Goal: Task Accomplishment & Management: Complete application form

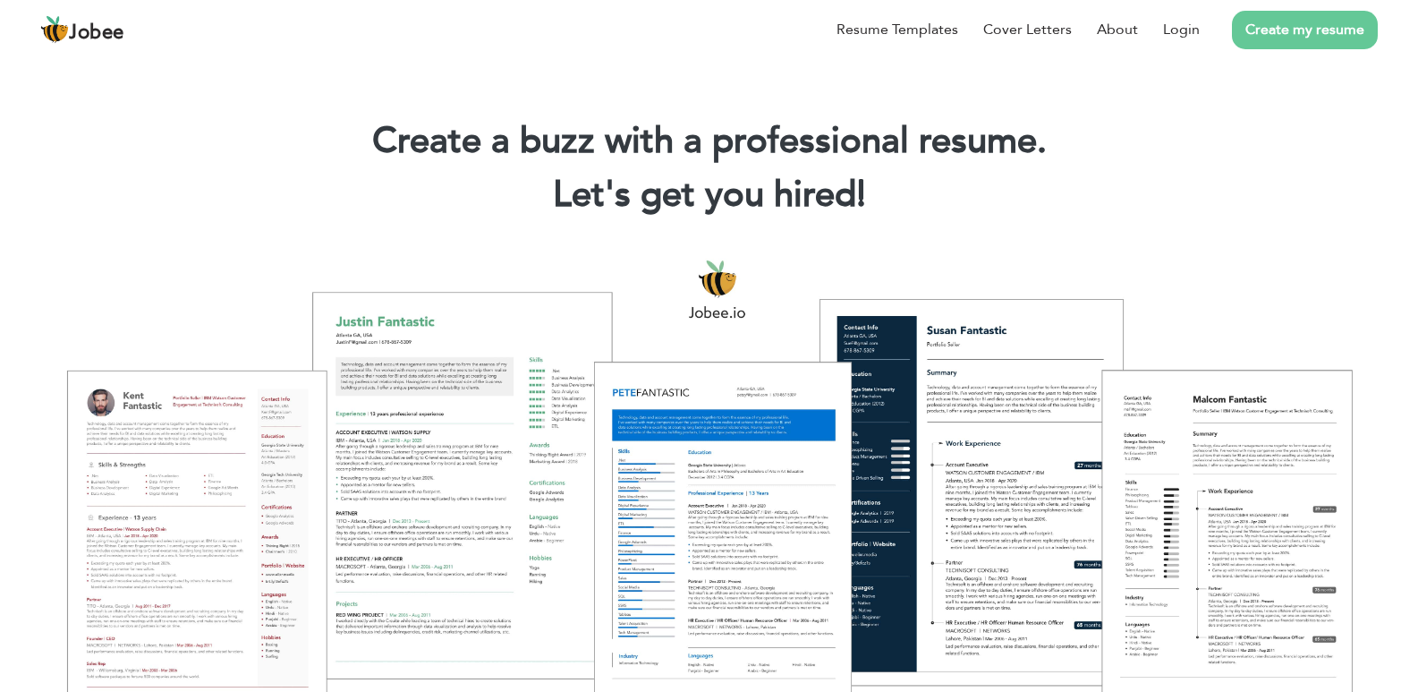
click at [1269, 39] on link "Create my resume" at bounding box center [1305, 30] width 146 height 38
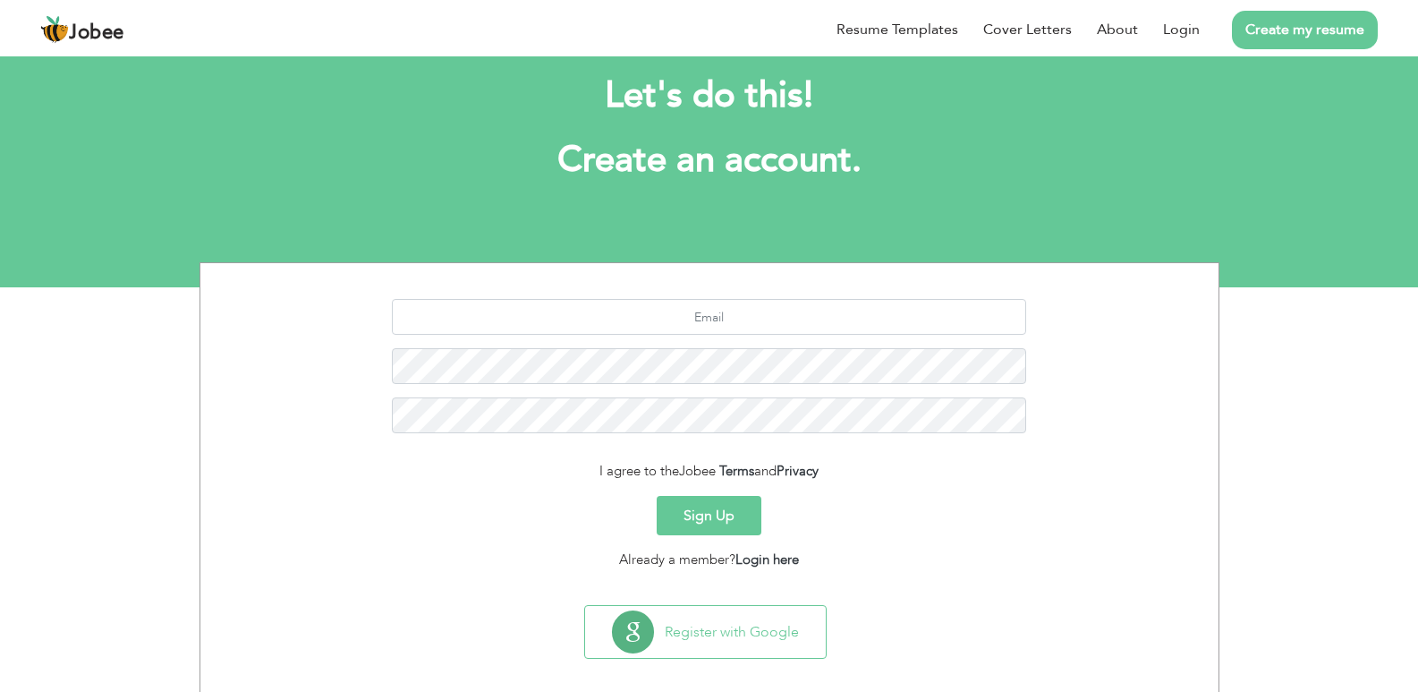
scroll to position [51, 0]
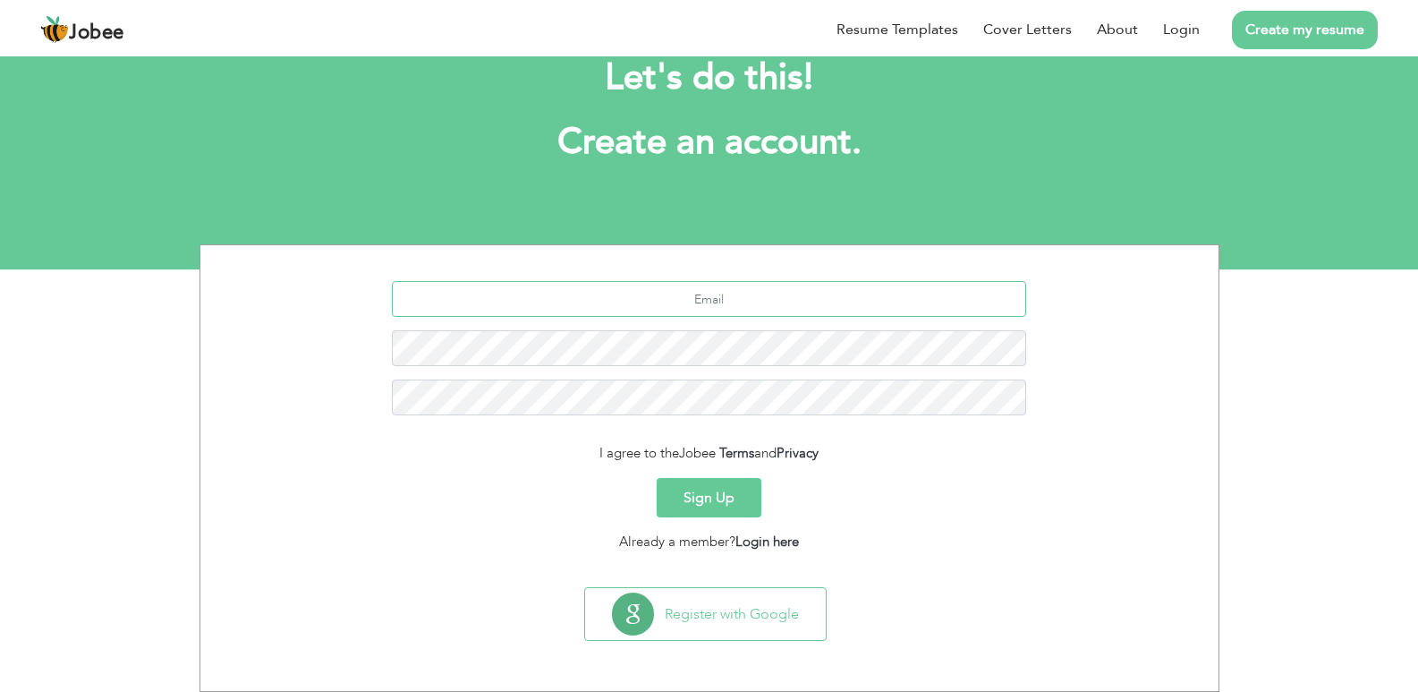
click at [693, 302] on input "text" at bounding box center [709, 299] width 634 height 36
paste input "[EMAIL_ADDRESS][DOMAIN_NAME]"
type input "[EMAIL_ADDRESS][DOMAIN_NAME]"
click at [714, 506] on button "Sign Up" at bounding box center [709, 497] width 105 height 39
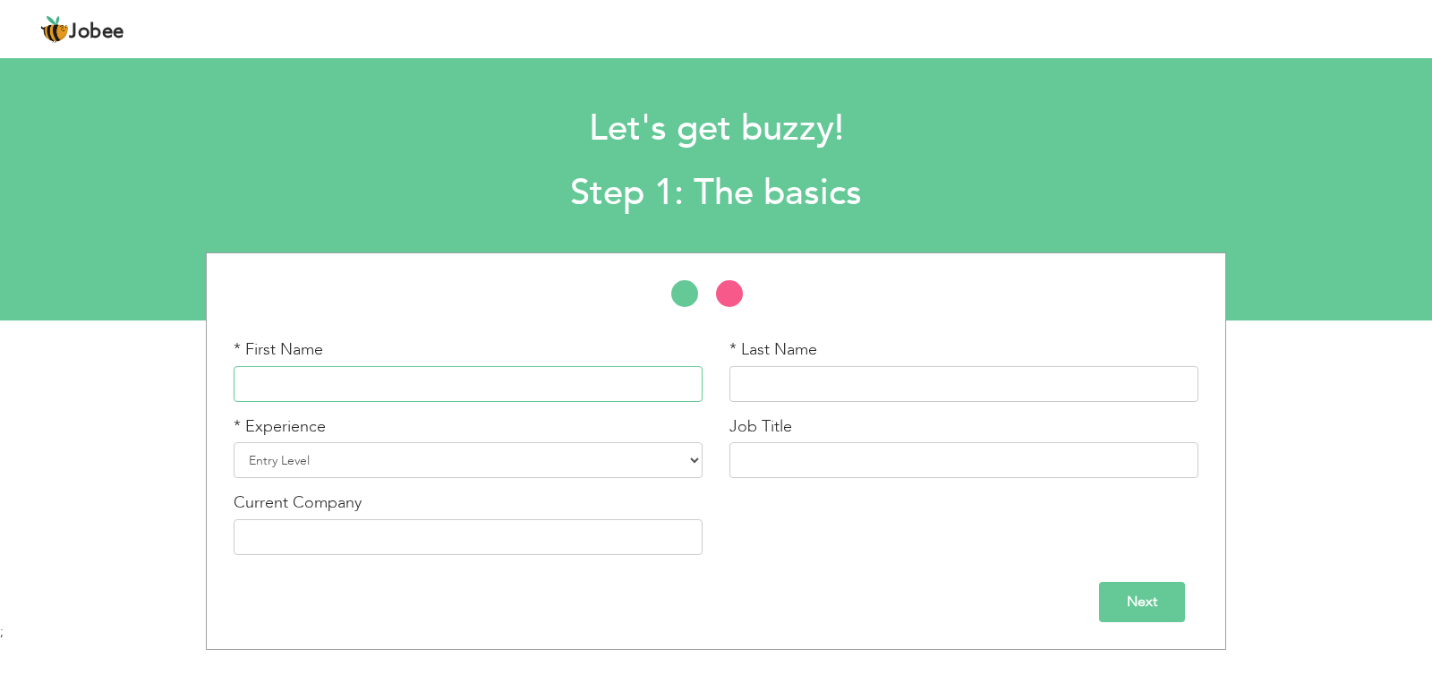
click at [410, 382] on input "text" at bounding box center [468, 384] width 469 height 36
type input "Umair"
type input "Khan"
select select "10"
type input "Senior Software Developer"
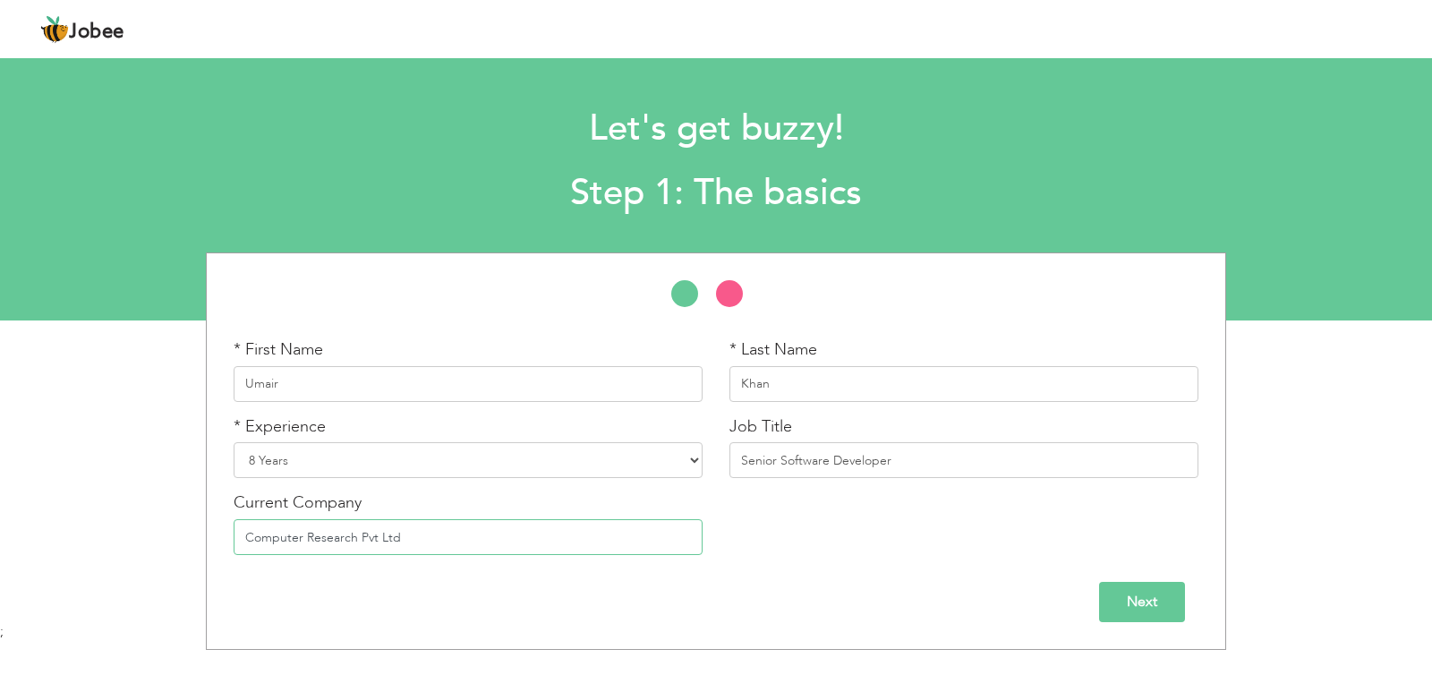
type input "Computer Research Pvt Ltd"
click at [1139, 593] on input "Next" at bounding box center [1142, 602] width 86 height 40
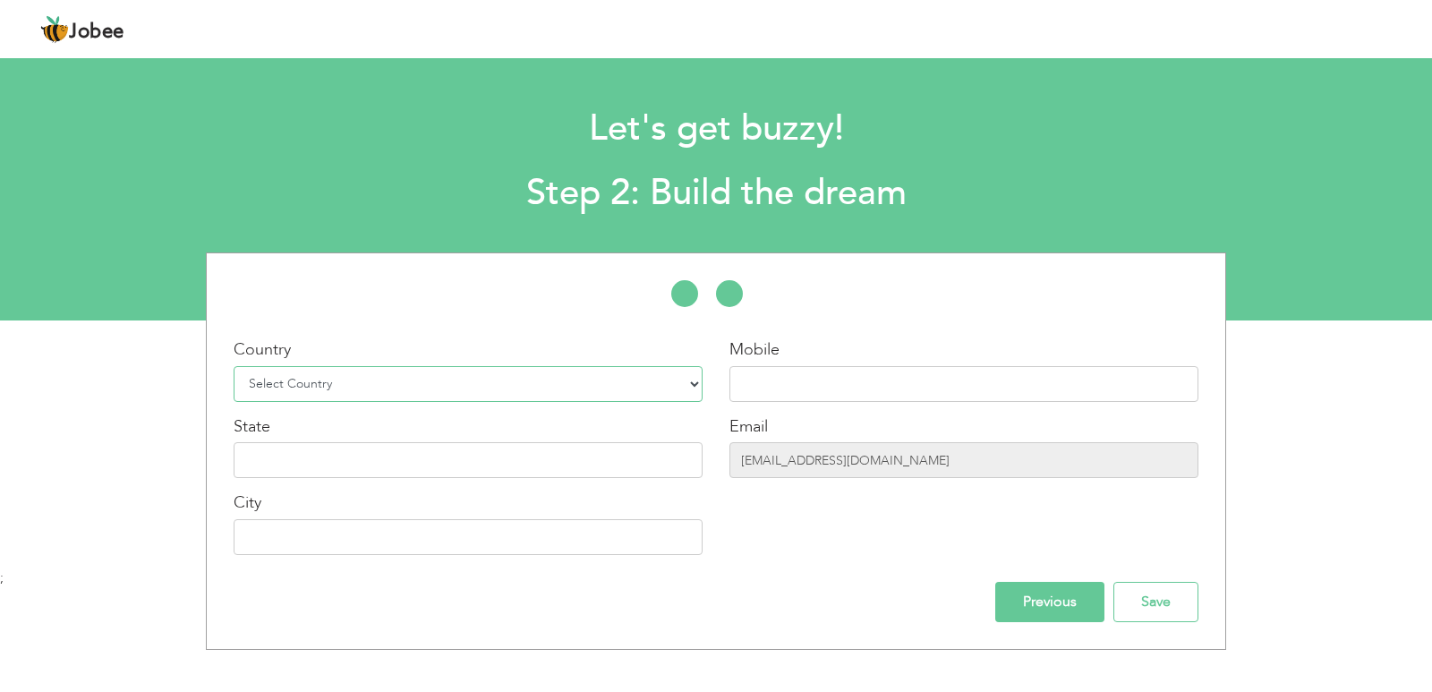
click at [299, 383] on select "Select Country Afghanistan Albania Algeria American Samoa Andorra Angola Anguil…" at bounding box center [468, 384] width 469 height 36
click at [299, 382] on select "Select Country Afghanistan Albania Algeria American Samoa Andorra Angola Anguil…" at bounding box center [468, 384] width 469 height 36
click at [440, 383] on select "Select Country Afghanistan Albania Algeria American Samoa Andorra Angola Anguil…" at bounding box center [468, 384] width 469 height 36
select select "166"
click at [234, 366] on select "Select Country Afghanistan Albania Algeria American Samoa Andorra Angola Anguil…" at bounding box center [468, 384] width 469 height 36
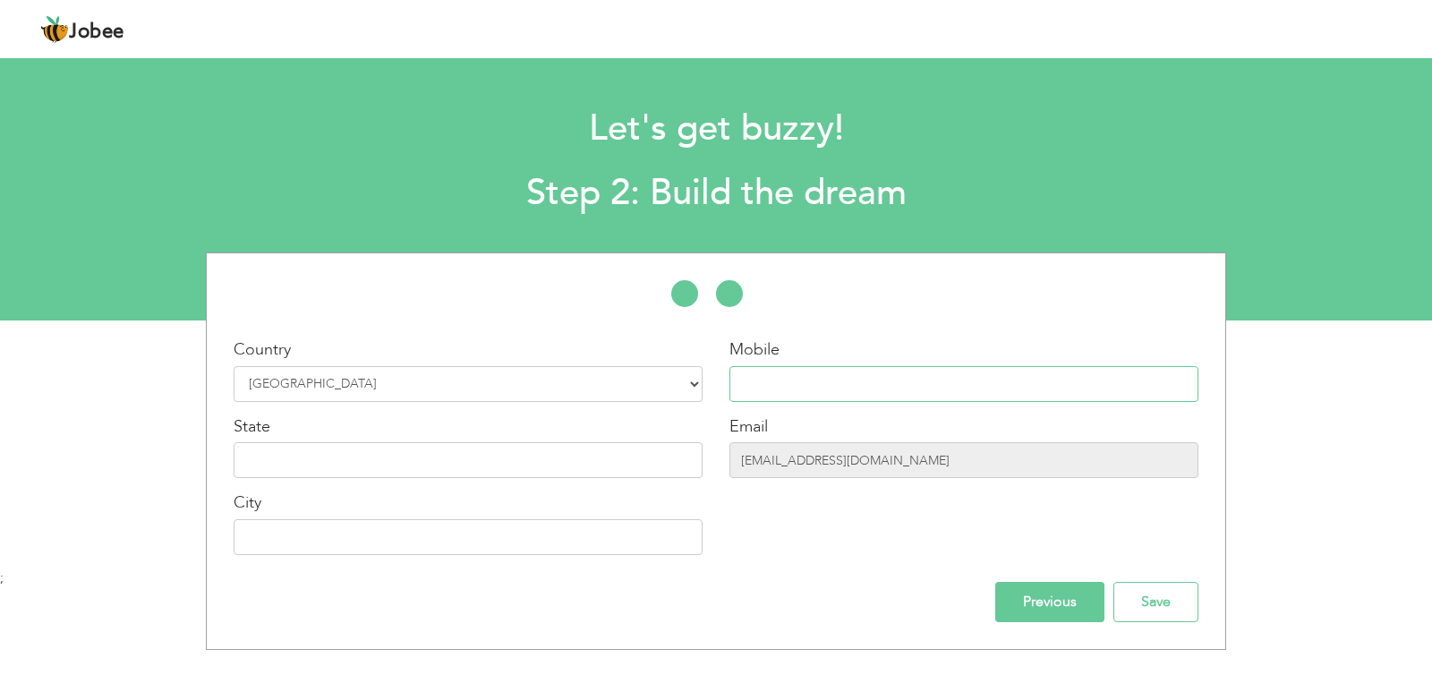
click at [801, 394] on input "text" at bounding box center [963, 384] width 469 height 36
paste input "+923472573299"
type input "+923472573299"
click at [323, 455] on input "text" at bounding box center [468, 460] width 469 height 36
type input "Sindh"
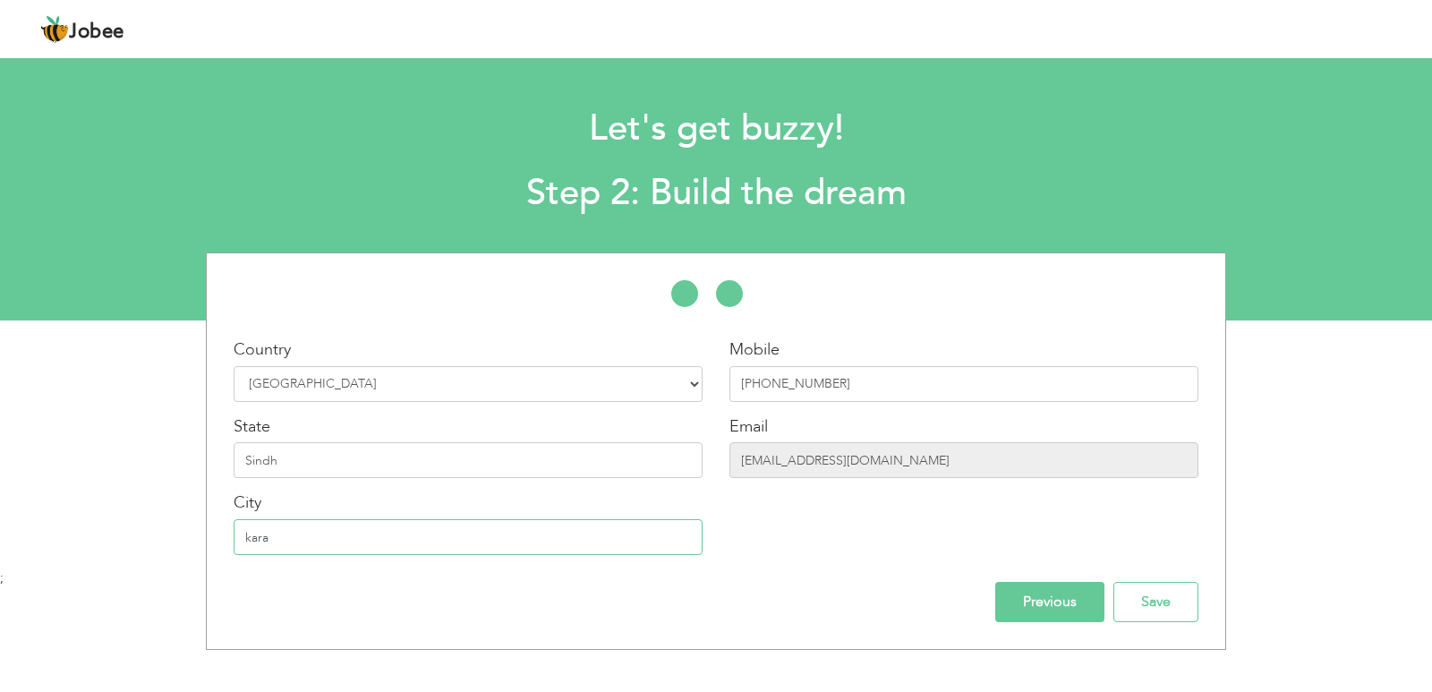
type input "[GEOGRAPHIC_DATA]"
click at [1149, 602] on input "Save" at bounding box center [1155, 602] width 85 height 40
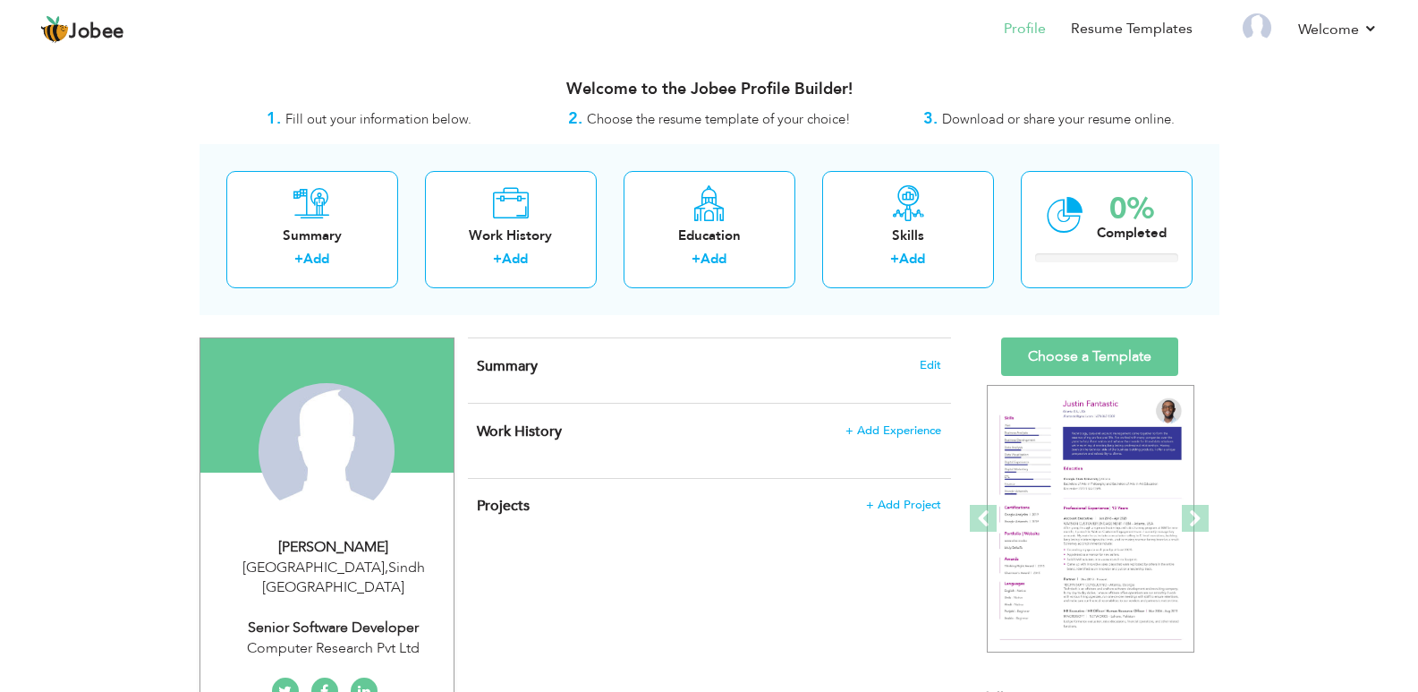
click at [508, 391] on div "Summary Edit" at bounding box center [709, 370] width 483 height 64
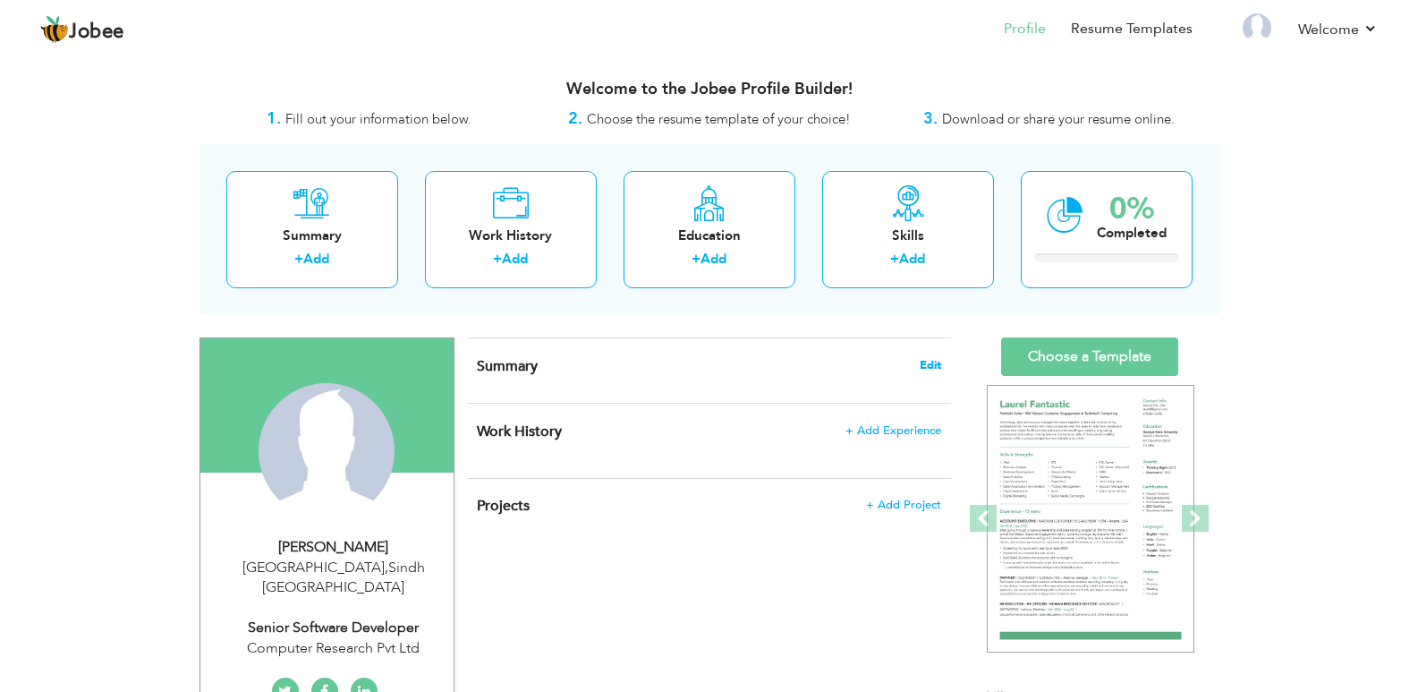
click at [931, 365] on span "Edit" at bounding box center [930, 365] width 21 height 13
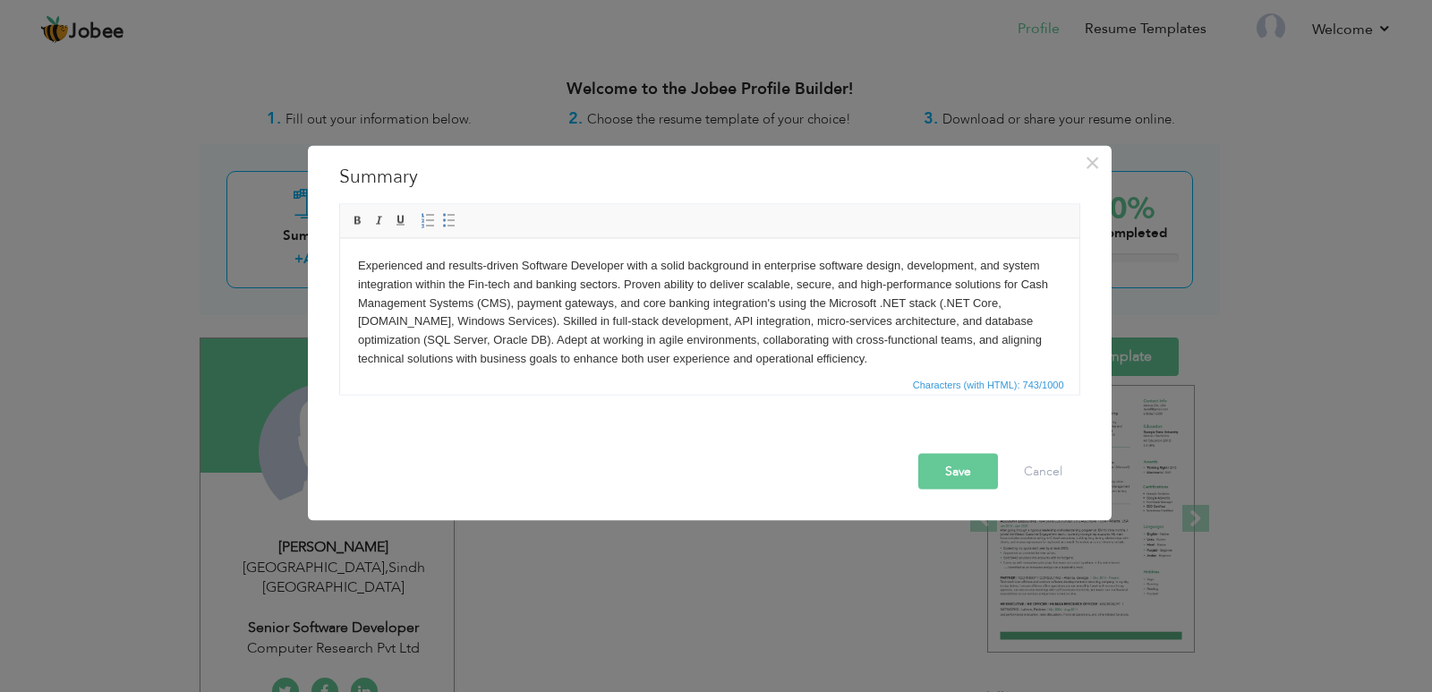
click at [965, 479] on button "Save" at bounding box center [958, 471] width 80 height 36
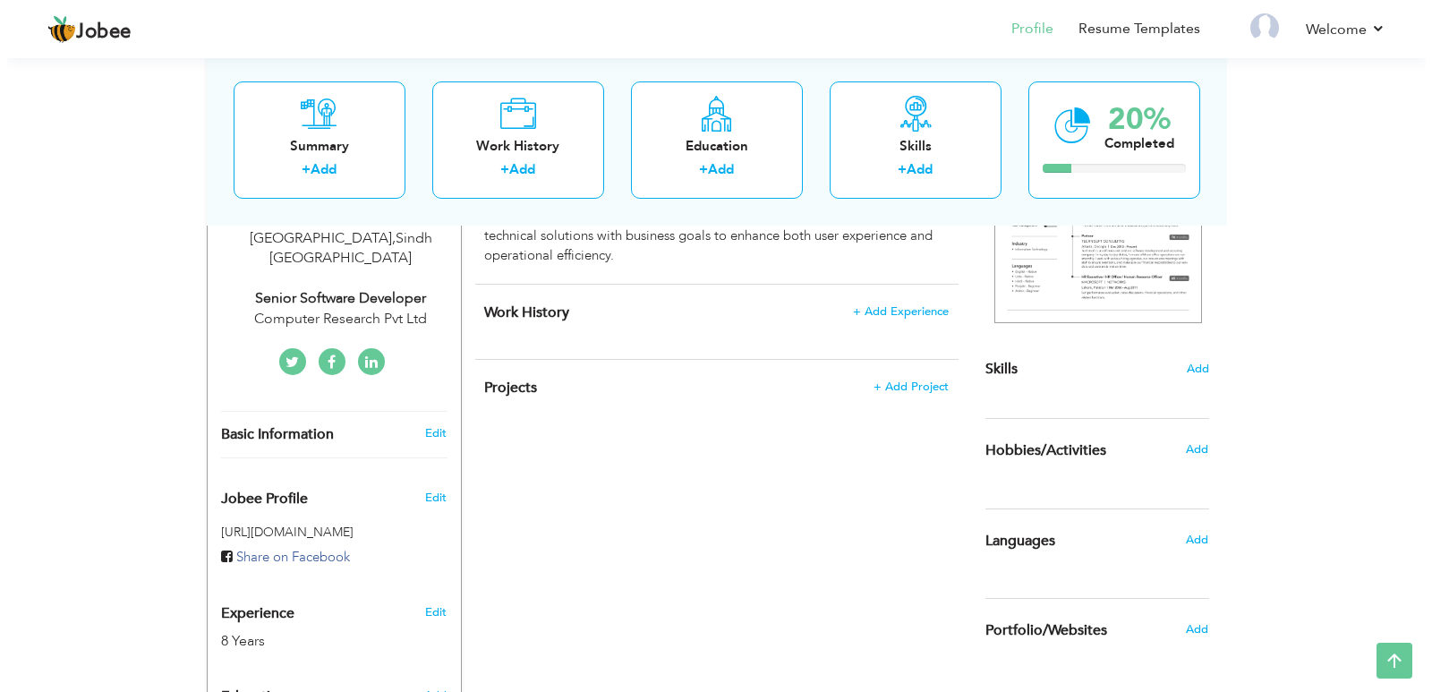
scroll to position [358, 0]
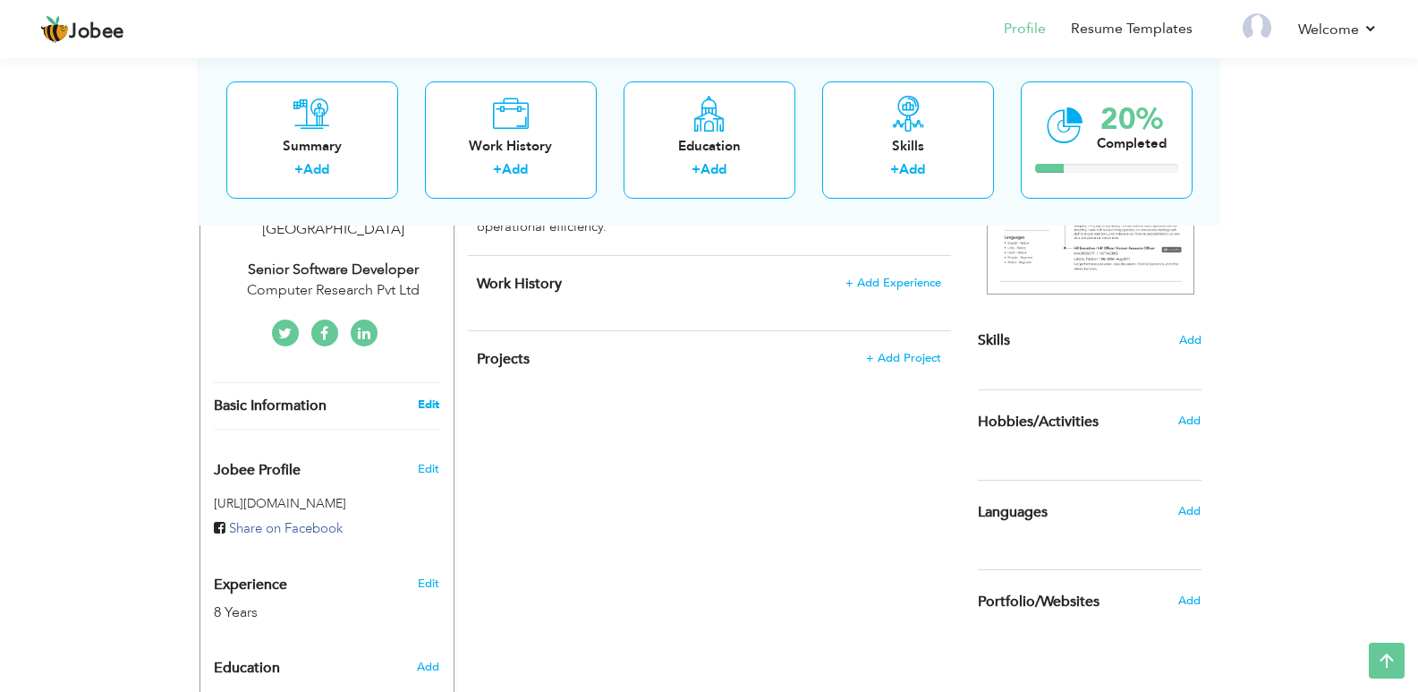
click at [429, 396] on link "Edit" at bounding box center [428, 404] width 21 height 16
type input "Umair"
type input "Khan"
type input "[PHONE_NUMBER]"
select select "number:166"
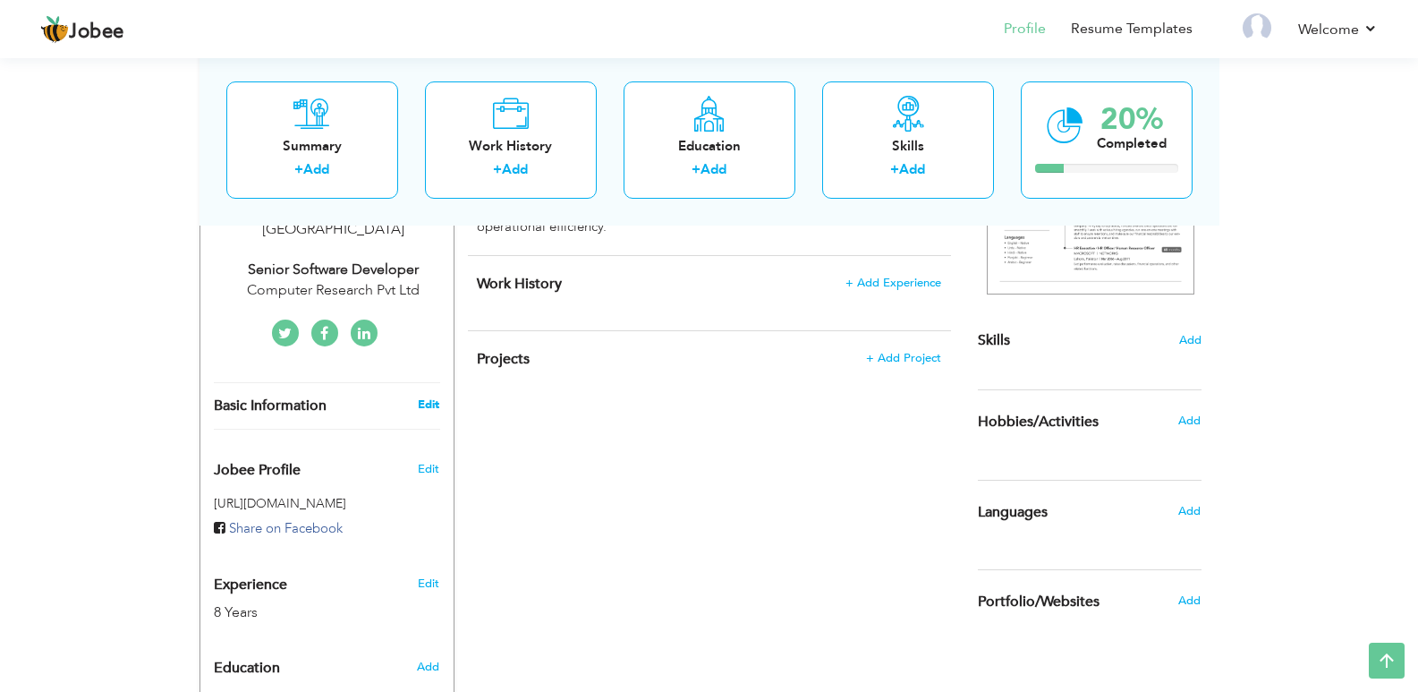
type input "Sindh"
type input "[GEOGRAPHIC_DATA]"
select select "number:10"
type input "Computer Research Pvt Ltd"
type input "Senior Software Developer"
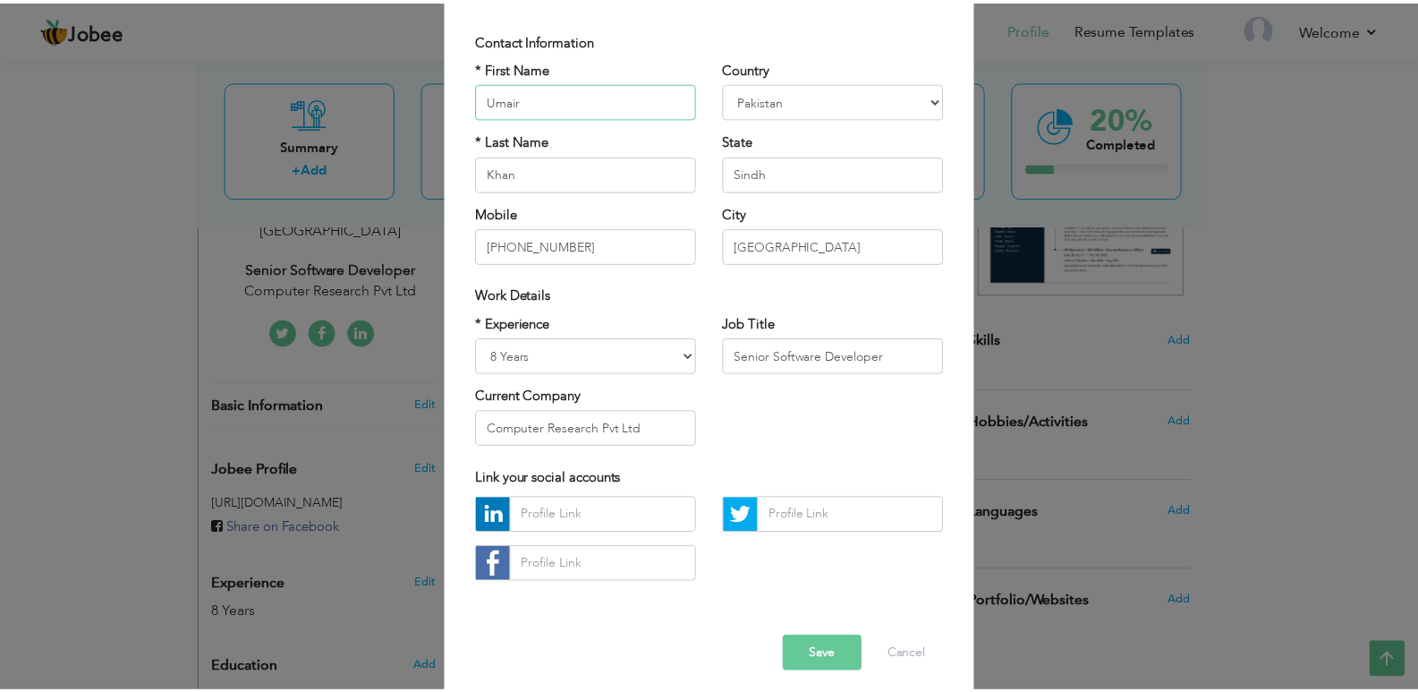
scroll to position [128, 0]
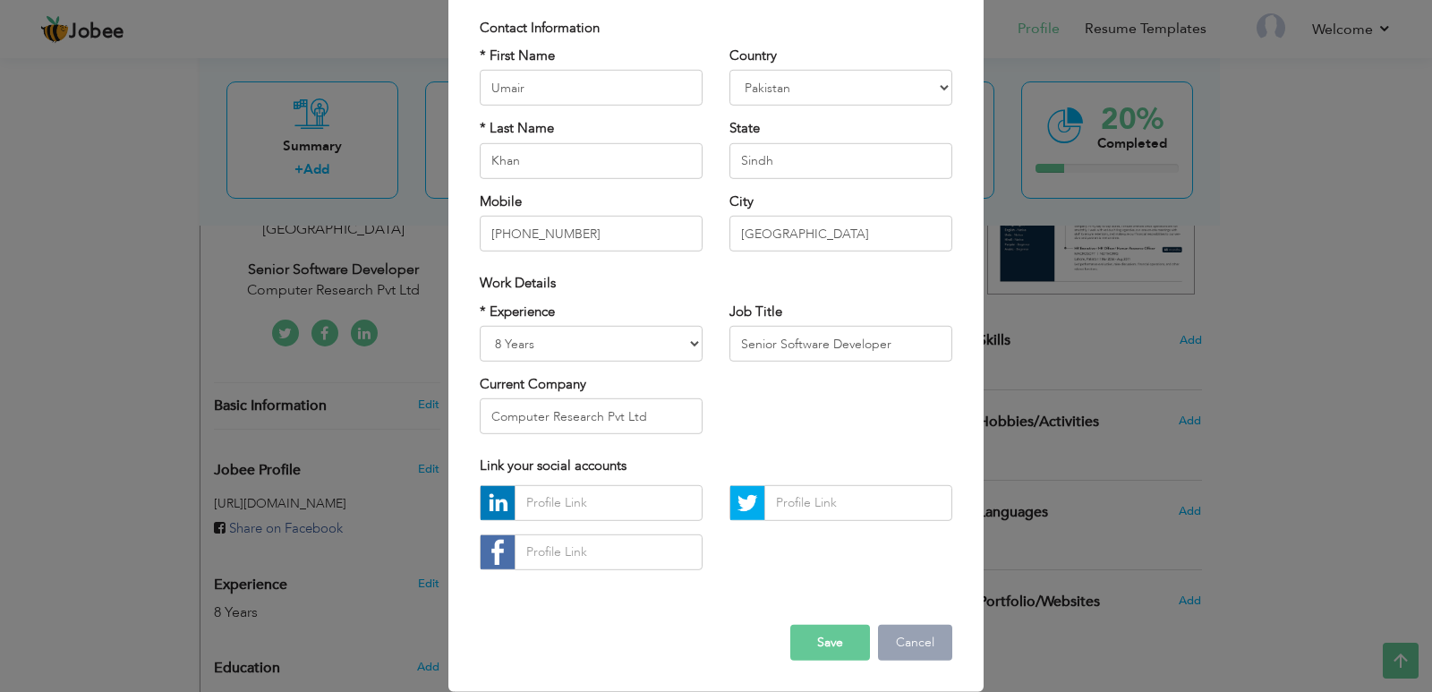
click at [910, 650] on button "Cancel" at bounding box center [915, 643] width 74 height 36
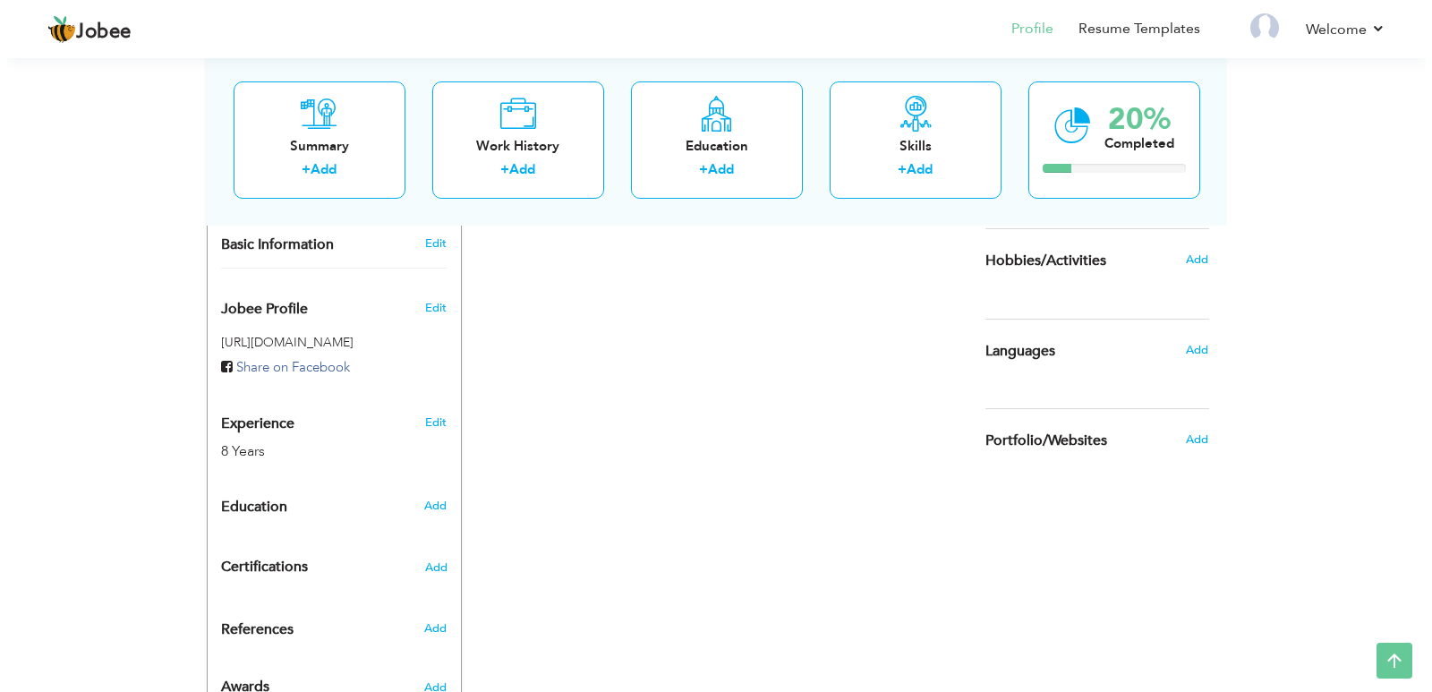
scroll to position [537, 0]
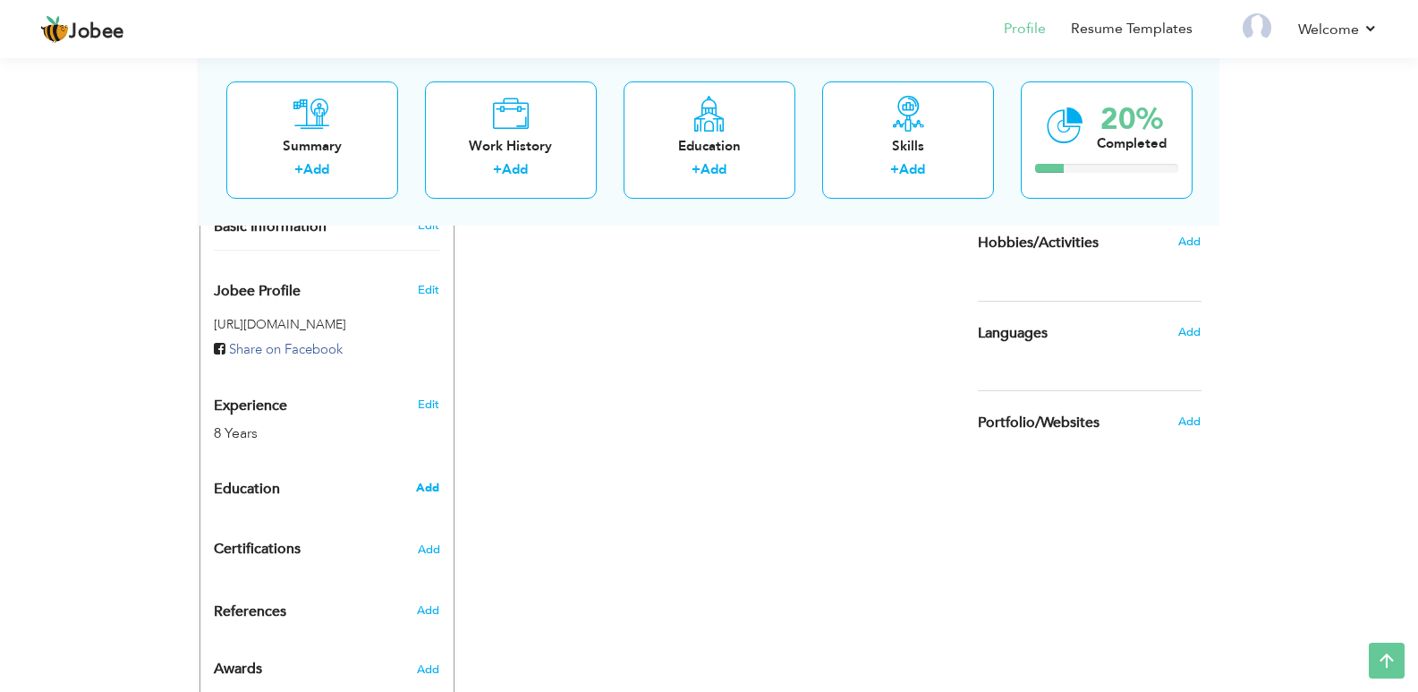
click at [418, 480] on span "Add" at bounding box center [427, 488] width 23 height 16
radio input "true"
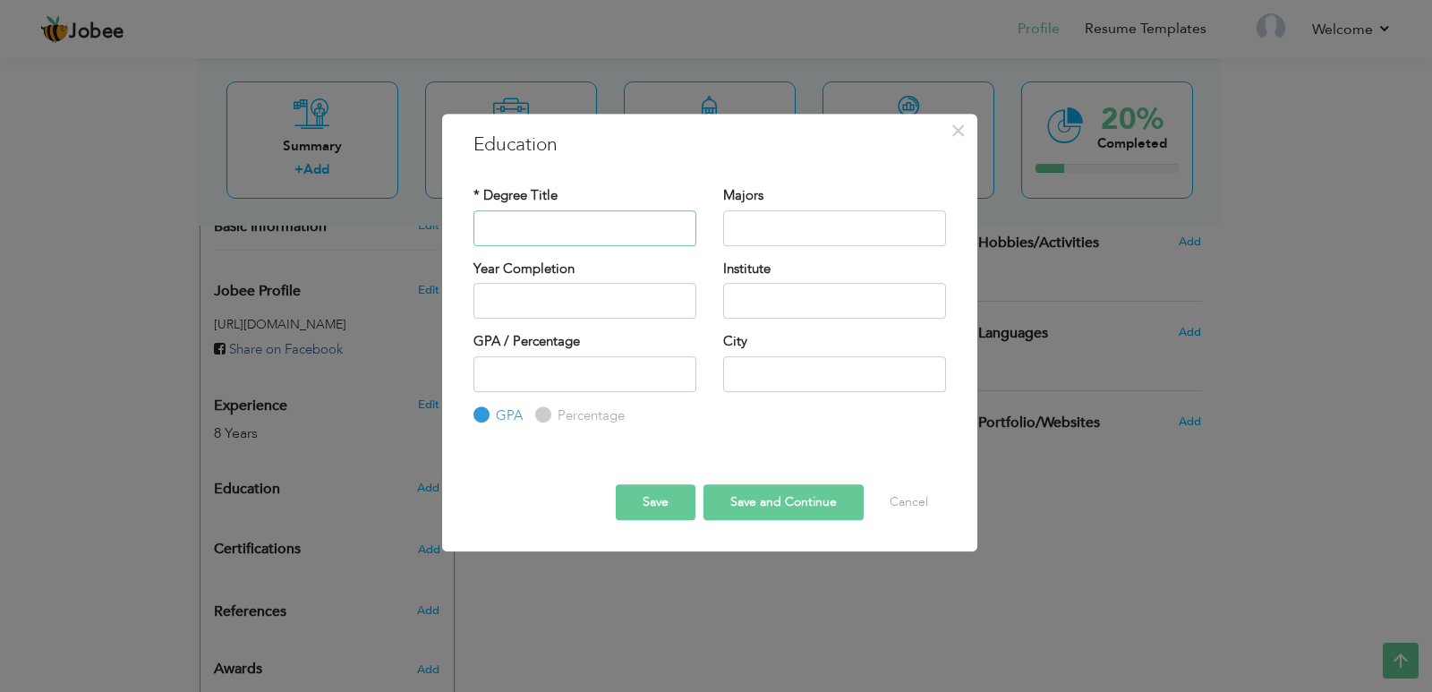
click at [529, 235] on input "text" at bounding box center [584, 228] width 223 height 36
click at [540, 278] on label "Year Completion" at bounding box center [523, 268] width 101 height 19
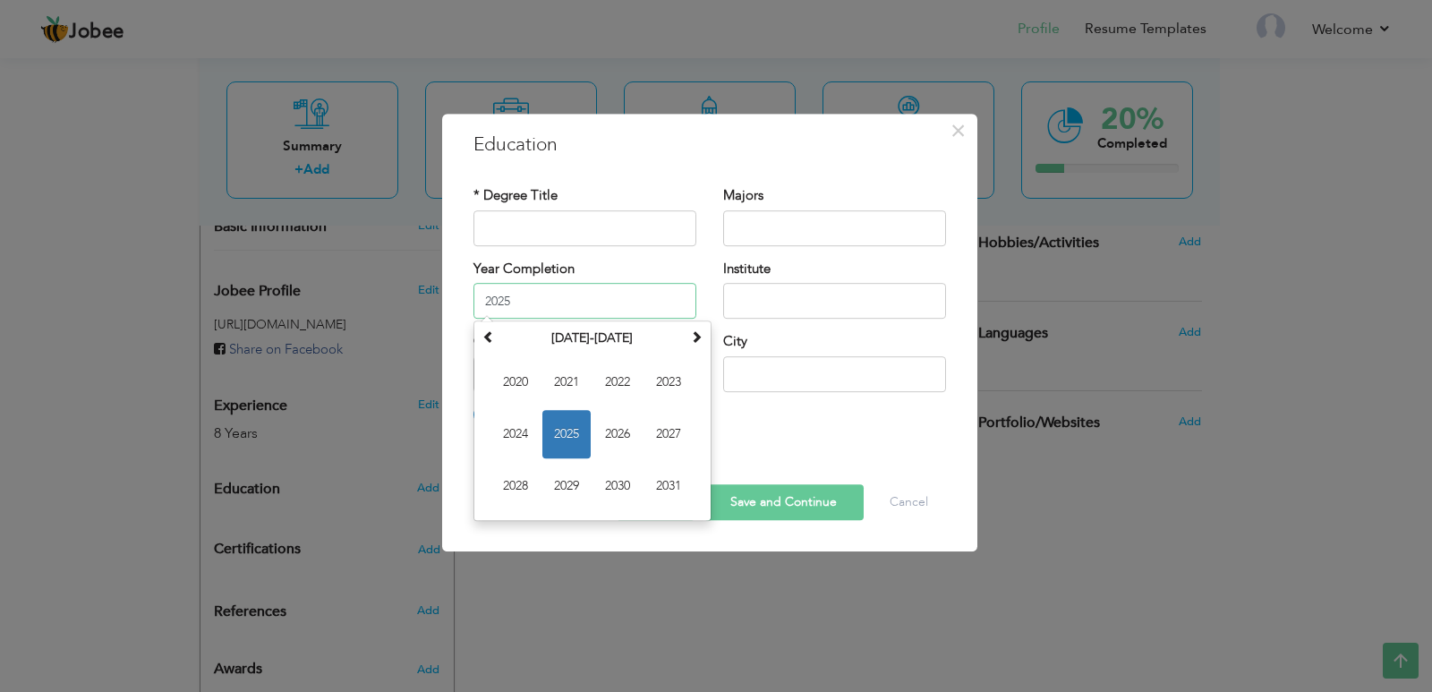
click at [544, 288] on input "2025" at bounding box center [584, 301] width 223 height 36
click at [480, 335] on th at bounding box center [488, 338] width 21 height 27
click at [535, 488] on span "2008" at bounding box center [515, 486] width 48 height 48
type input "2008"
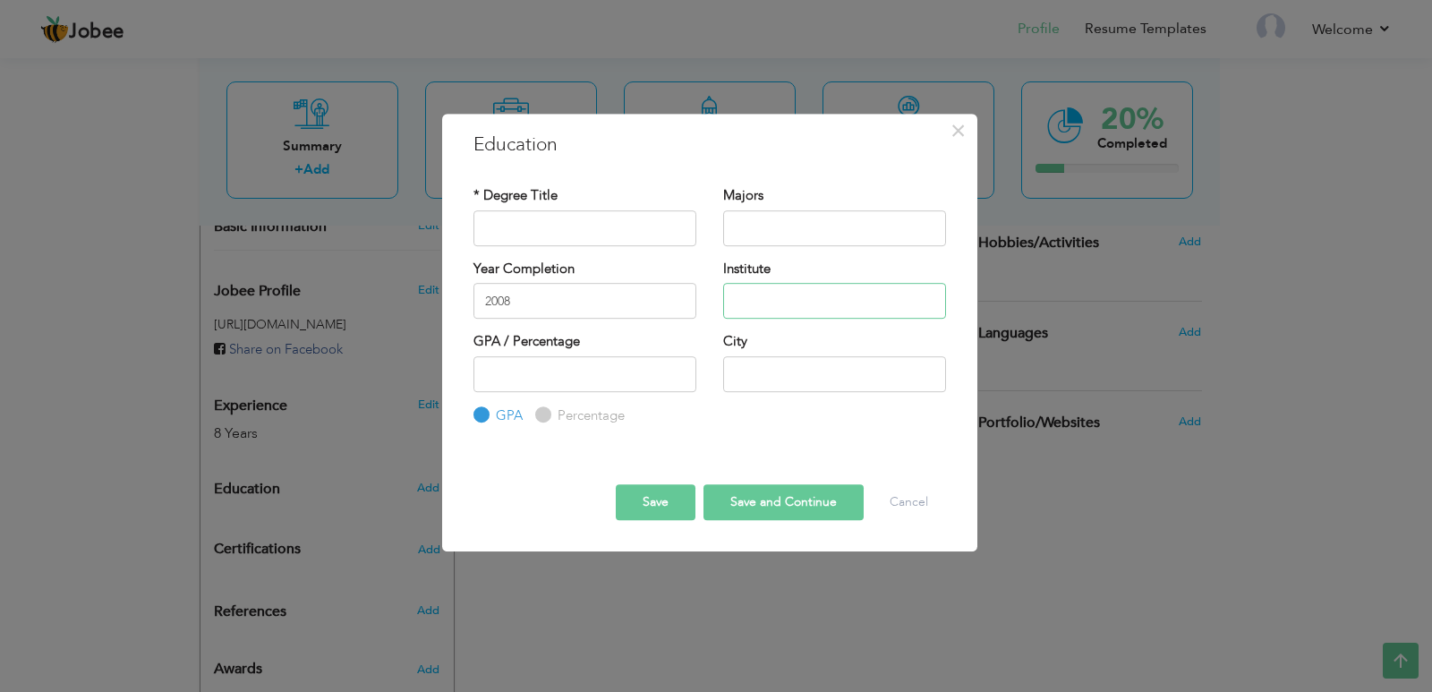
click at [785, 293] on input "text" at bounding box center [834, 301] width 223 height 36
click at [792, 381] on input "text" at bounding box center [834, 374] width 223 height 36
paste input "Public School [PERSON_NAME][GEOGRAPHIC_DATA], [GEOGRAPHIC_DATA]"
type input "Public School [PERSON_NAME][GEOGRAPHIC_DATA], [GEOGRAPHIC_DATA]"
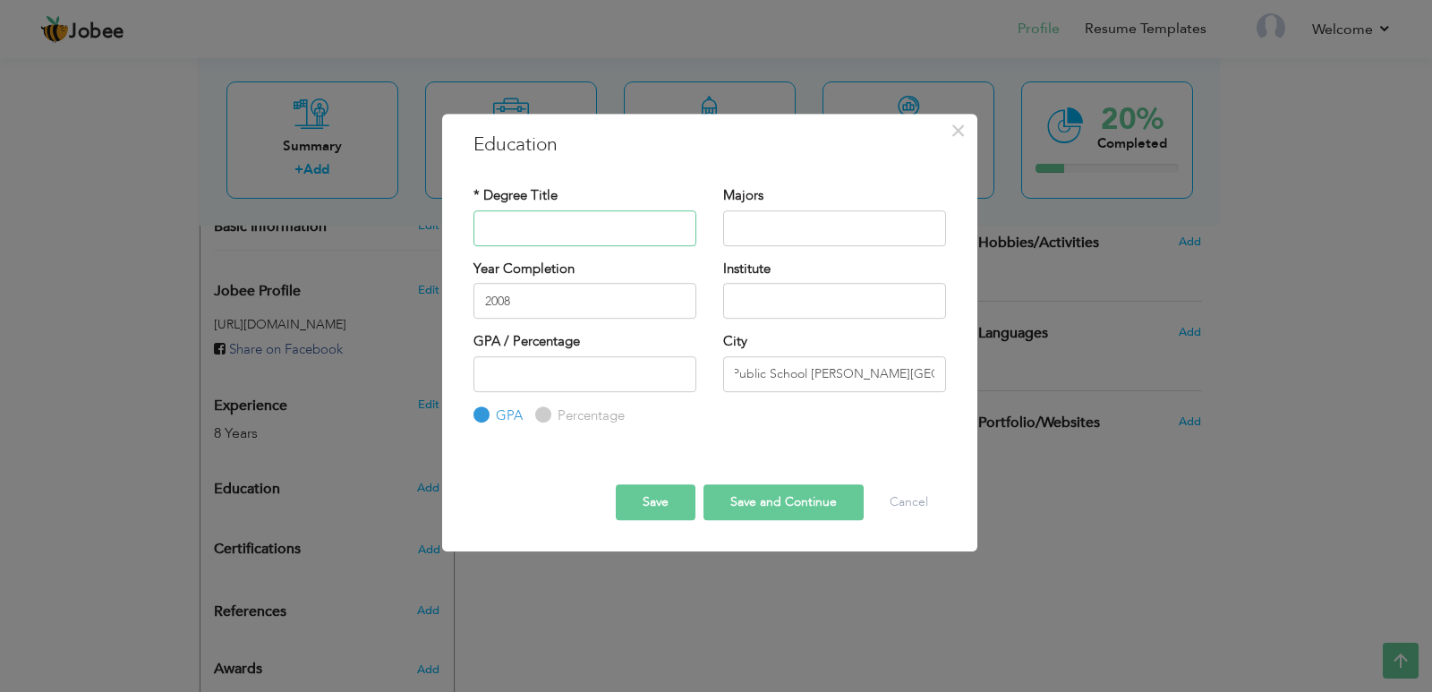
click at [526, 217] on input "text" at bounding box center [584, 228] width 223 height 36
type input "SSC"
click at [799, 238] on input "text" at bounding box center [834, 228] width 223 height 36
click at [799, 238] on input "Computer science" at bounding box center [834, 228] width 223 height 36
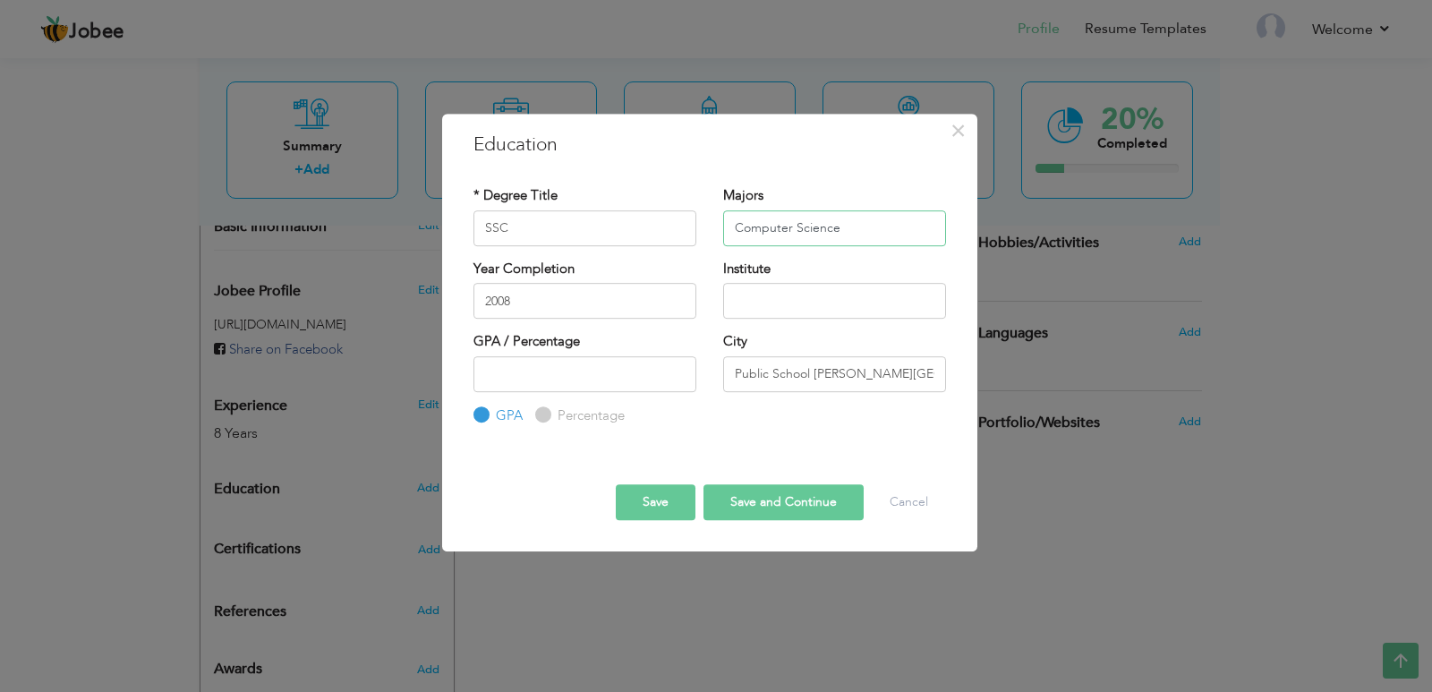
type input "Computer Science"
click at [655, 501] on button "Save" at bounding box center [656, 502] width 80 height 36
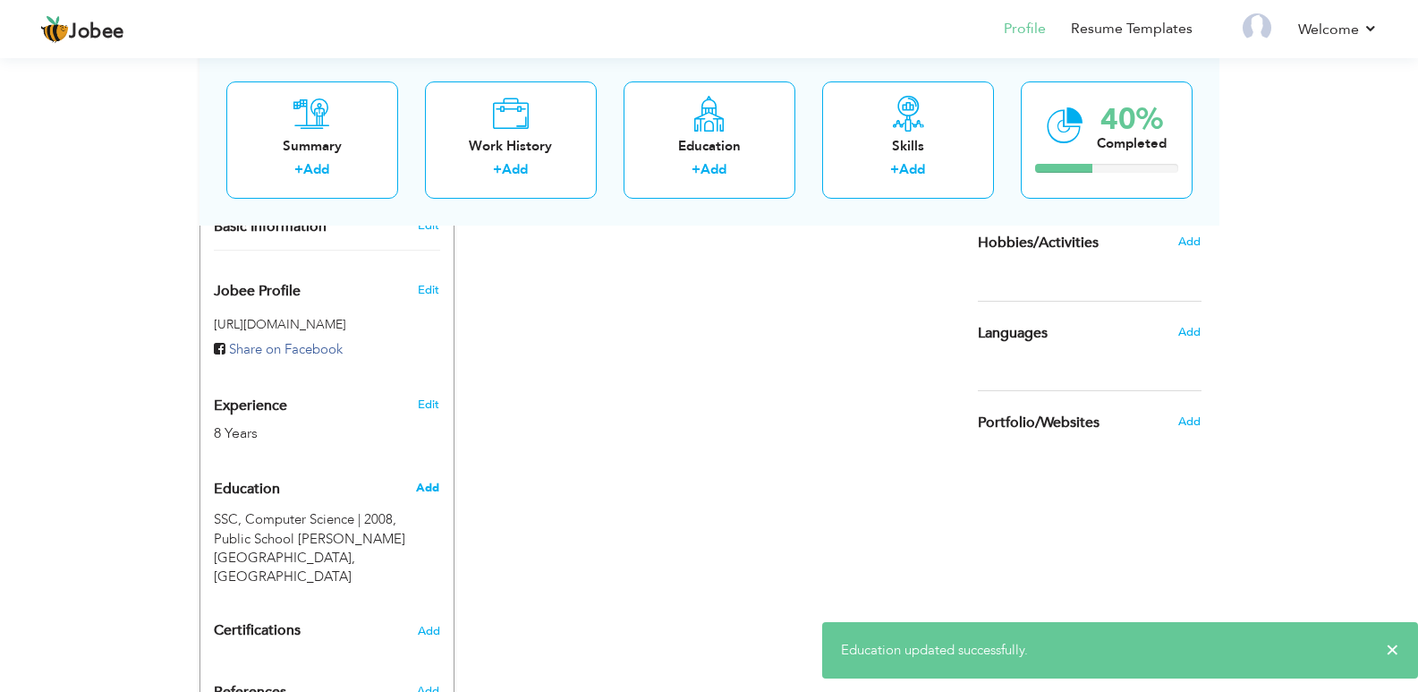
click at [423, 480] on span "Add" at bounding box center [427, 488] width 23 height 16
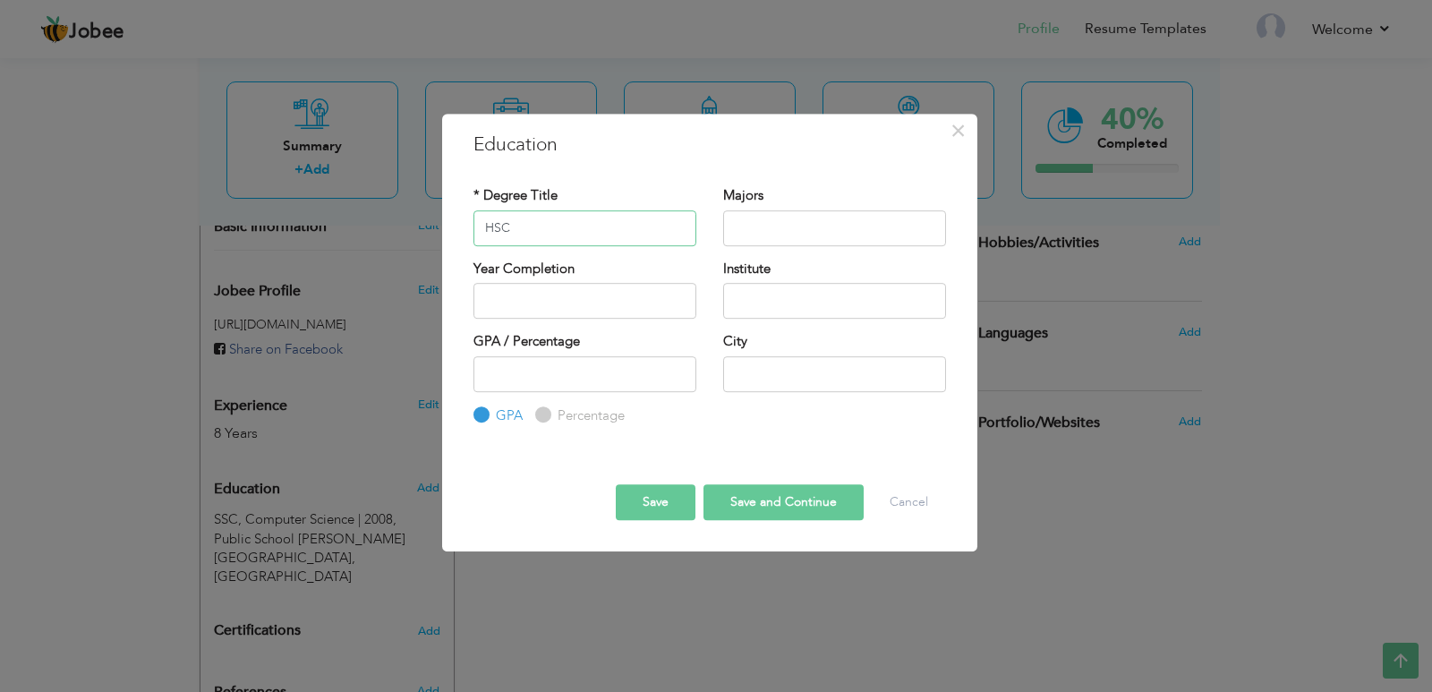
type input "HSC"
click at [502, 308] on input "text" at bounding box center [584, 301] width 223 height 36
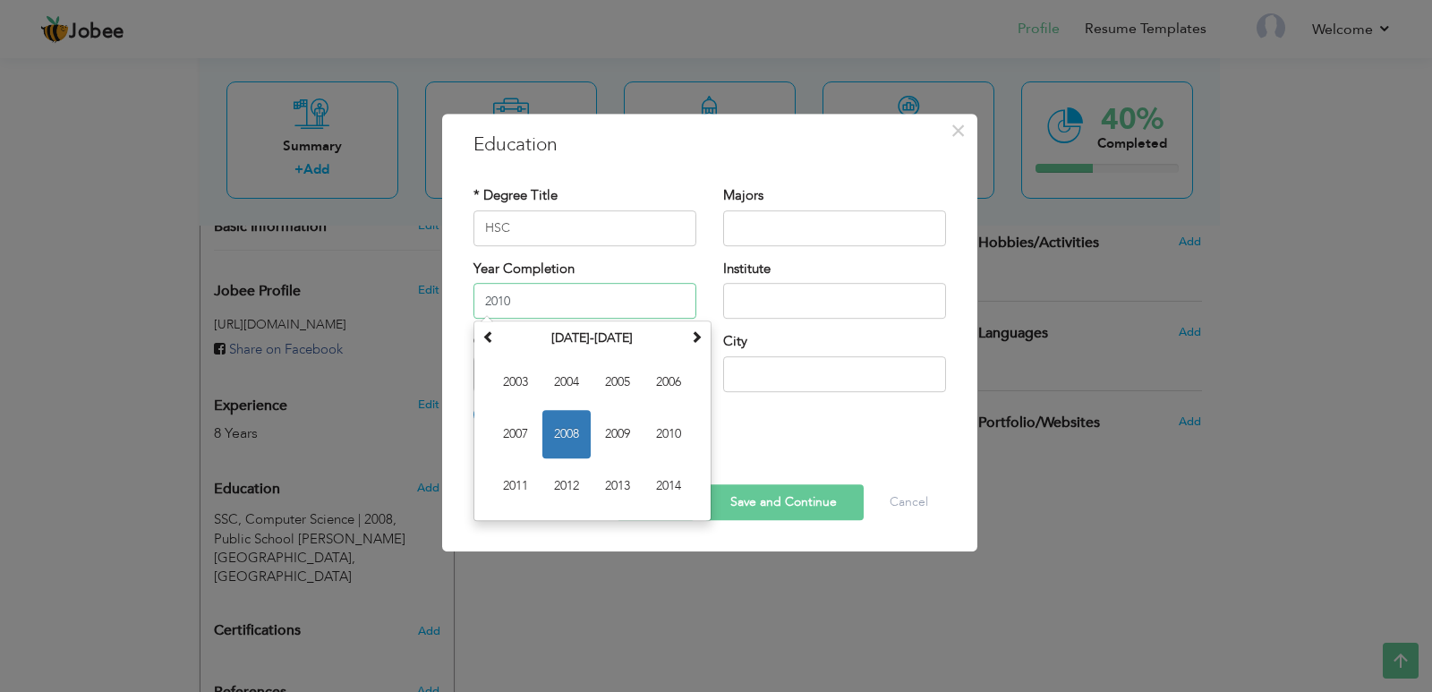
type input "2010"
click at [727, 294] on input "text" at bounding box center [834, 301] width 223 height 36
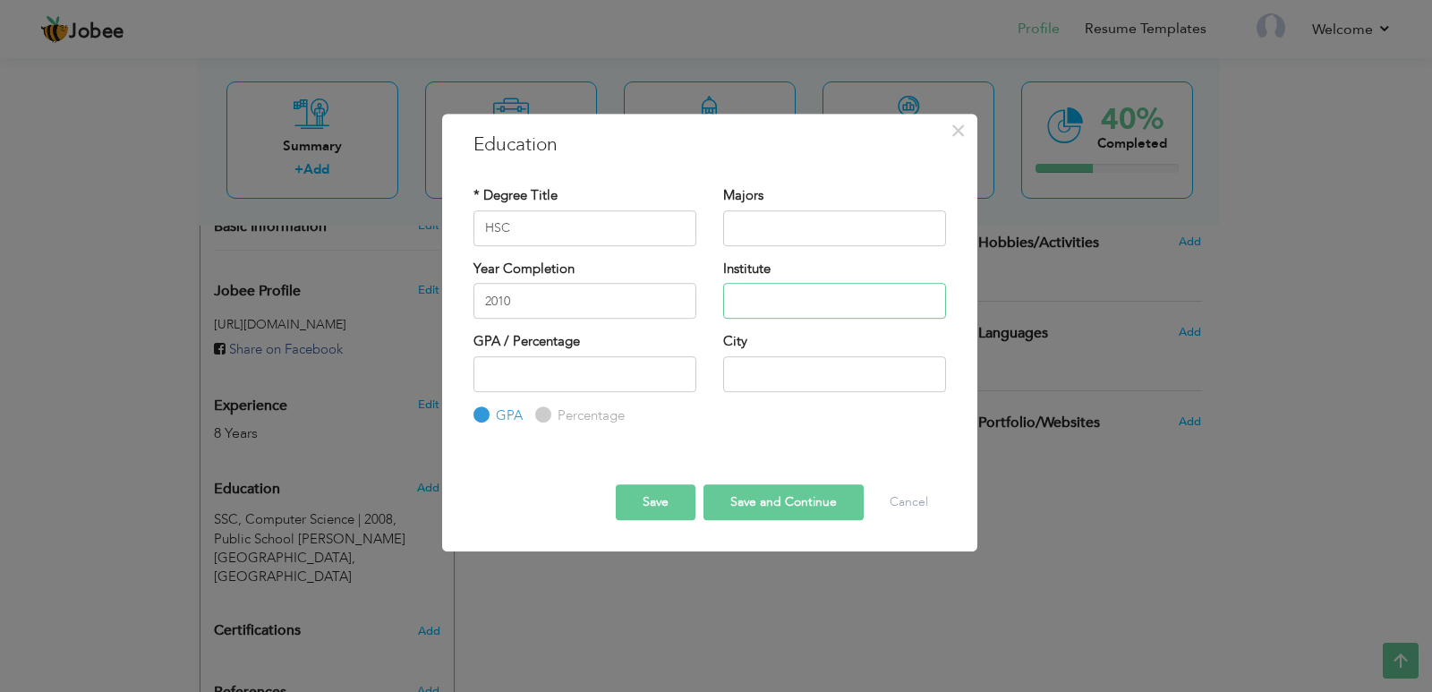
paste input "Govt. College [GEOGRAPHIC_DATA] , [GEOGRAPHIC_DATA]"
type input "Govt. College Formen Nazimabad , Karachi"
click at [784, 228] on input "text" at bounding box center [834, 228] width 223 height 36
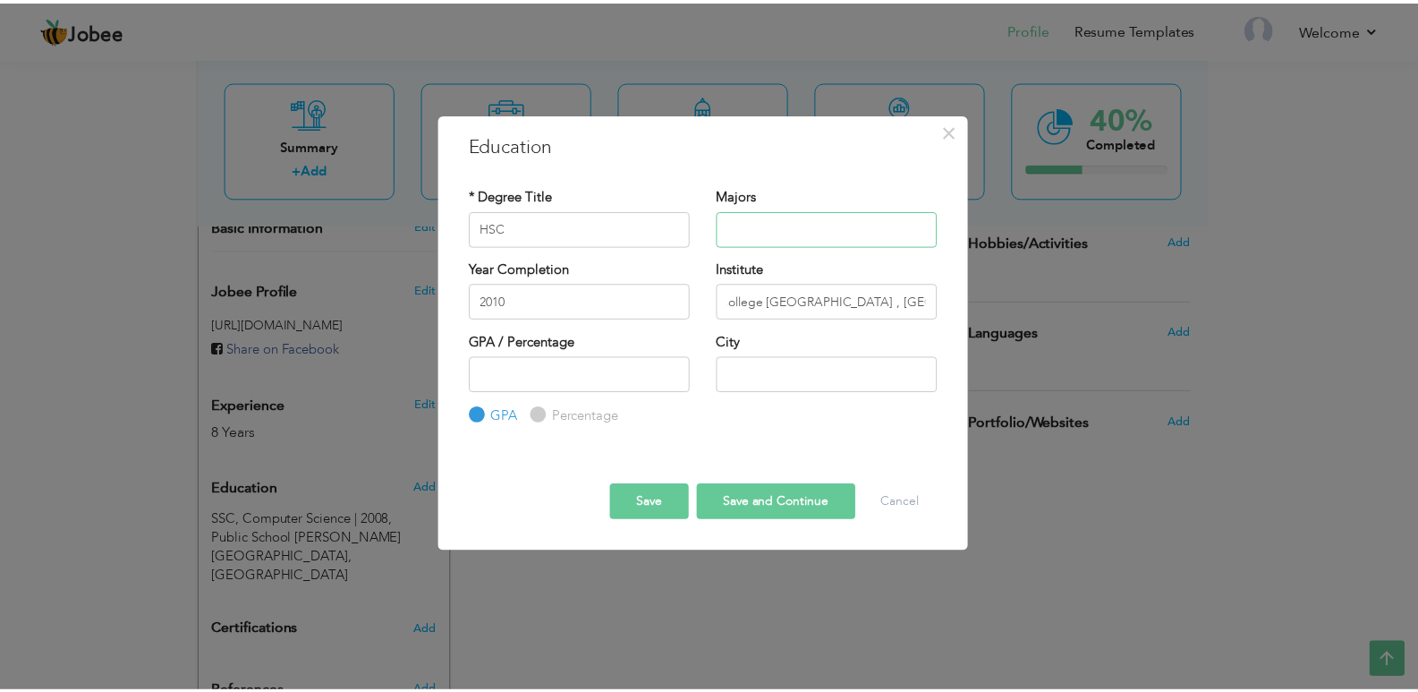
scroll to position [0, 0]
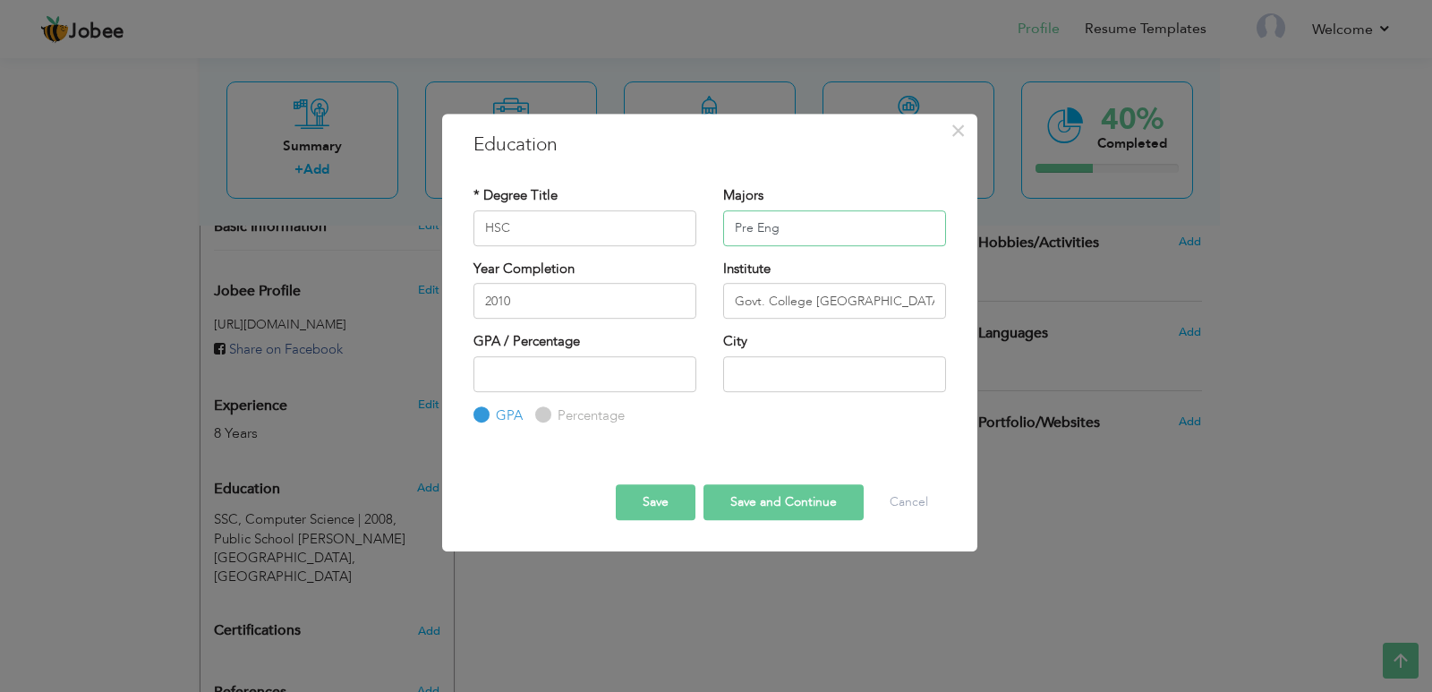
drag, startPoint x: 766, startPoint y: 225, endPoint x: 775, endPoint y: 229, distance: 9.6
click at [775, 229] on input "Pre Eng" at bounding box center [834, 228] width 223 height 36
paste input "ineering"
type input "Pre Engineering"
click at [760, 378] on input "text" at bounding box center [834, 374] width 223 height 36
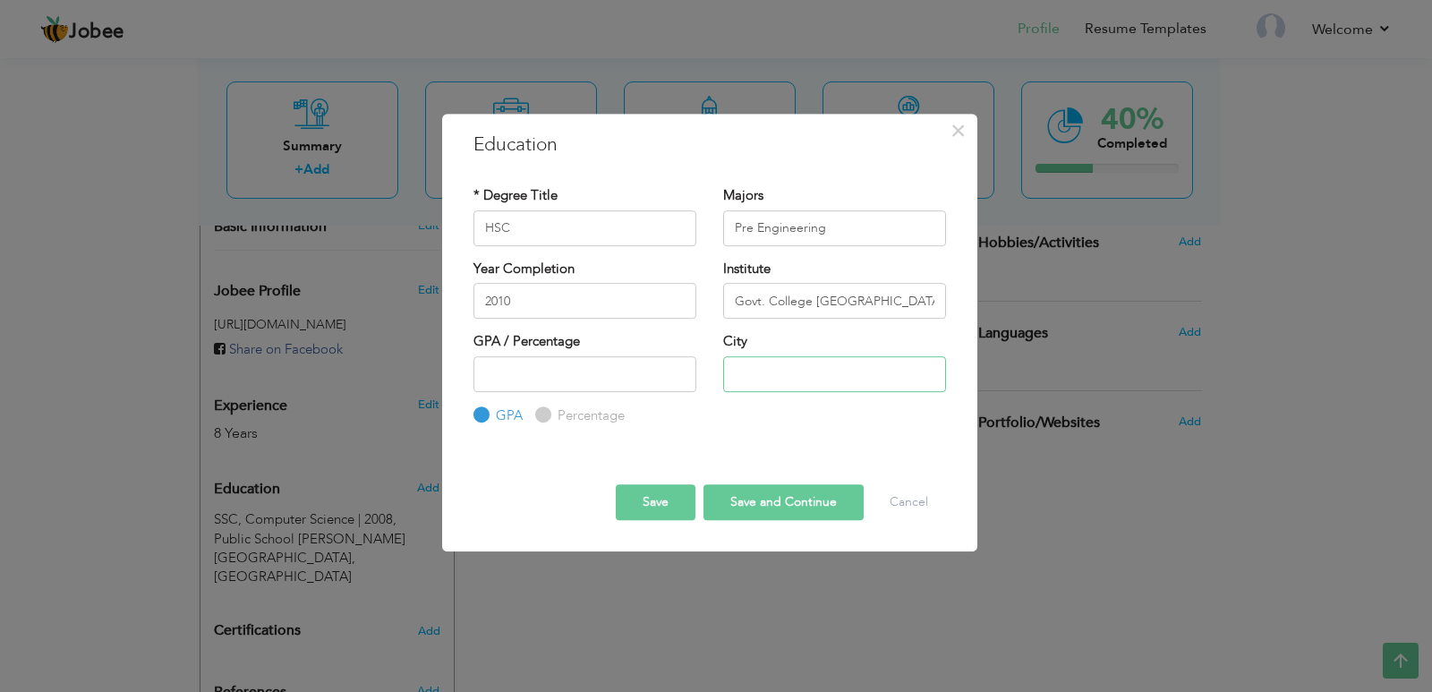
type input "[GEOGRAPHIC_DATA]"
click at [656, 507] on button "Save" at bounding box center [656, 502] width 80 height 36
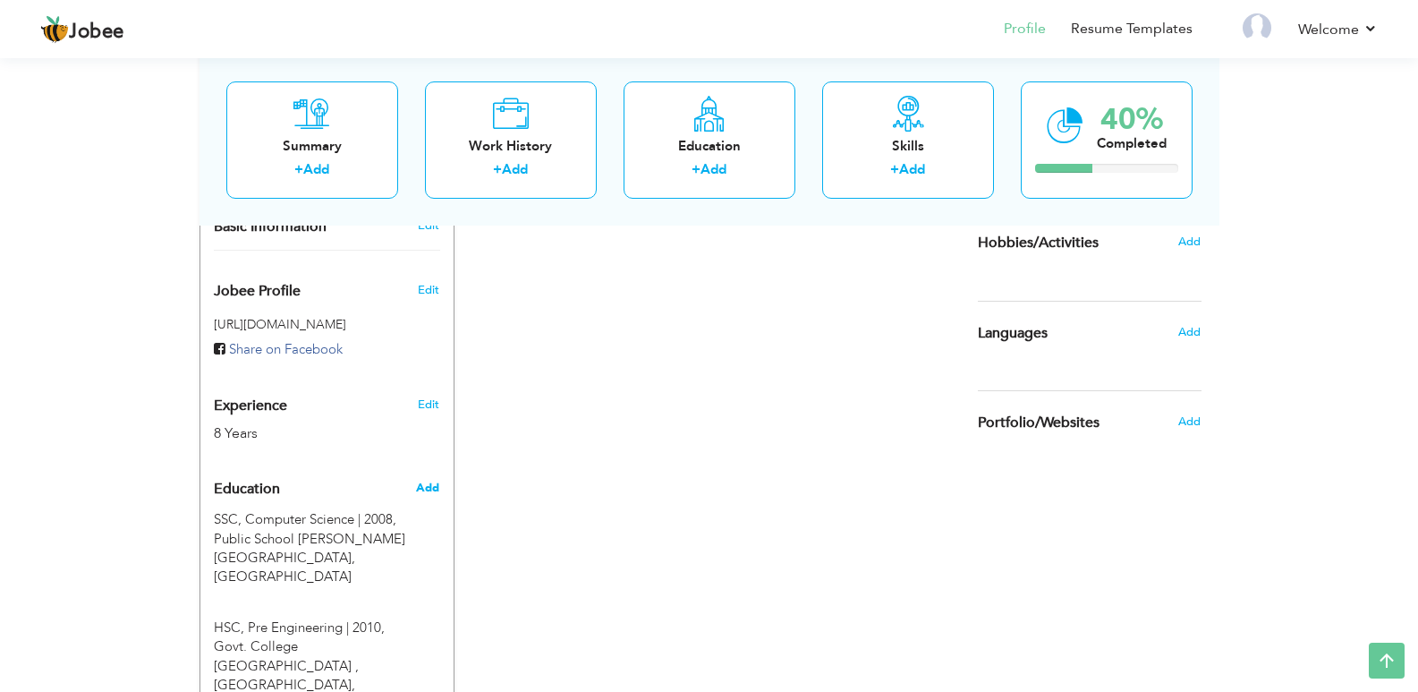
click at [433, 480] on span "Add" at bounding box center [427, 488] width 23 height 16
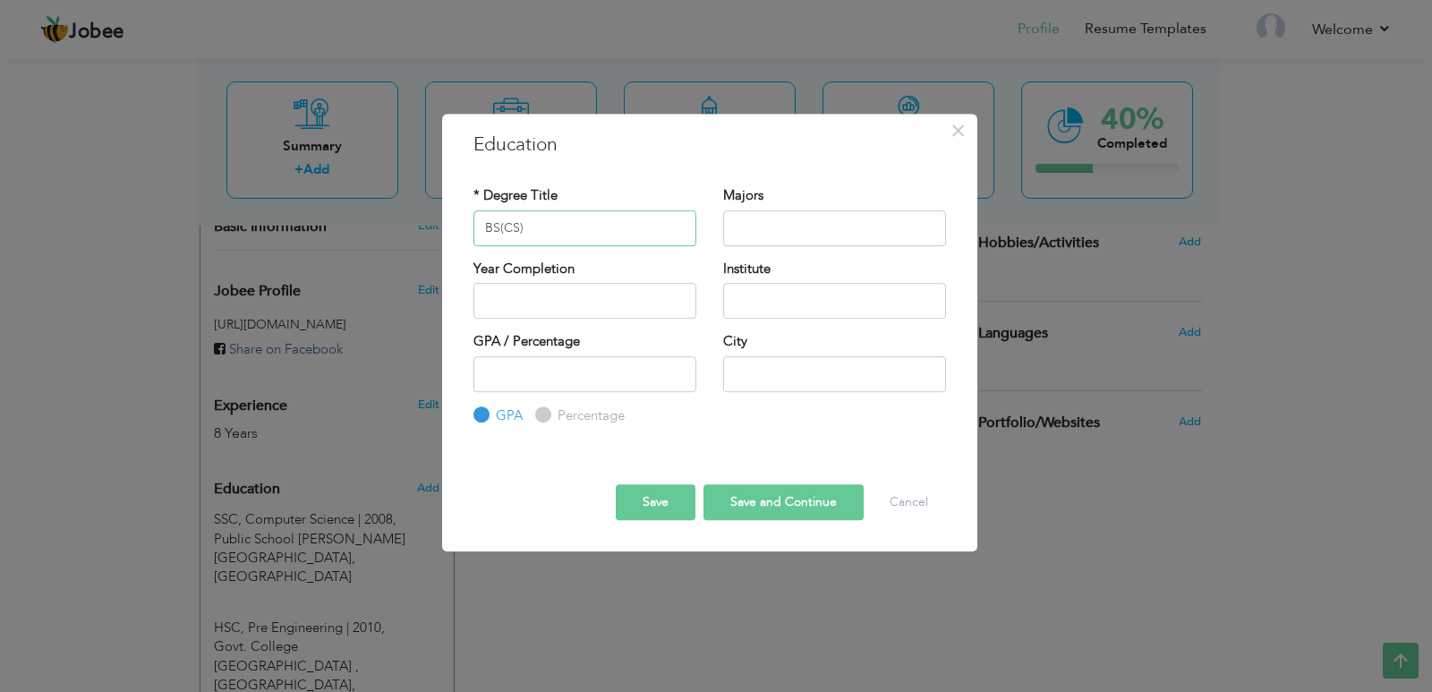
type input "BS(CS)"
type input "Computer Science"
paste input "[GEOGRAPHIC_DATA], [GEOGRAPHIC_DATA]"
type input "[GEOGRAPHIC_DATA], [GEOGRAPHIC_DATA]"
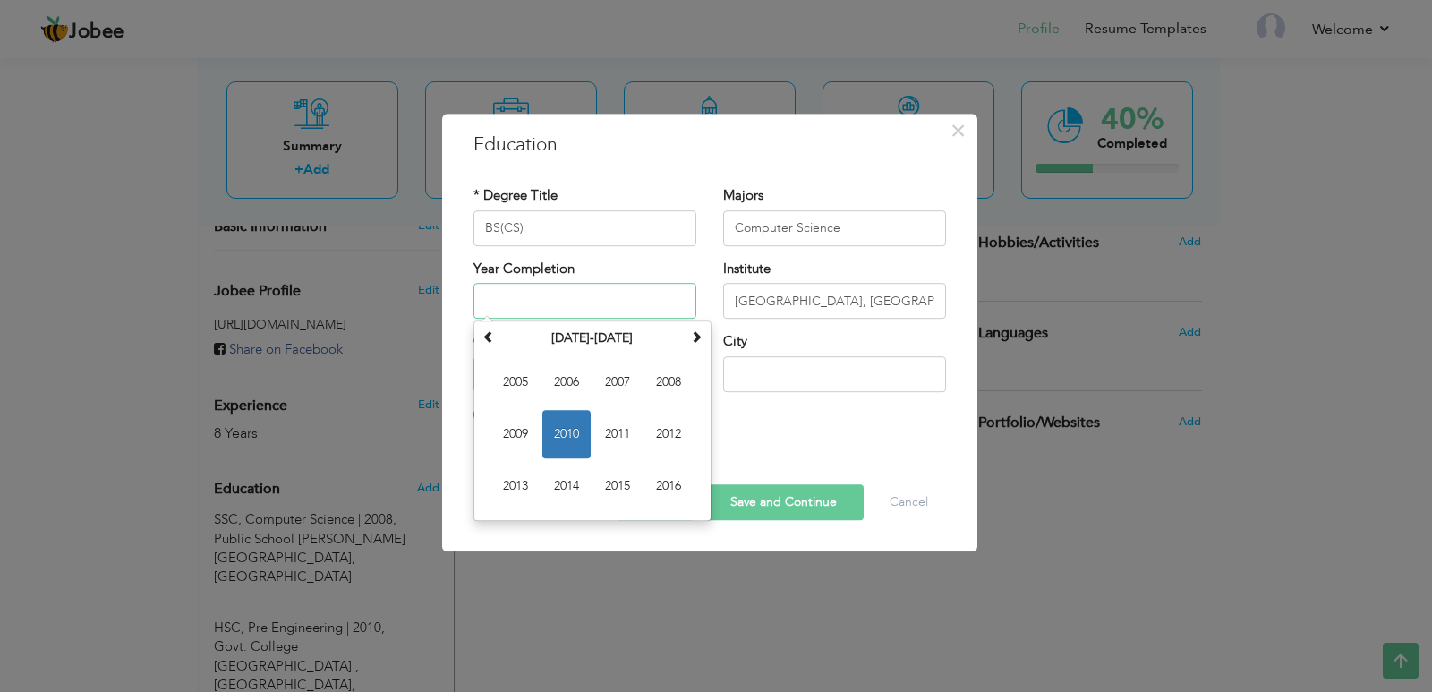
click at [520, 301] on input "text" at bounding box center [584, 301] width 223 height 36
type input "2014"
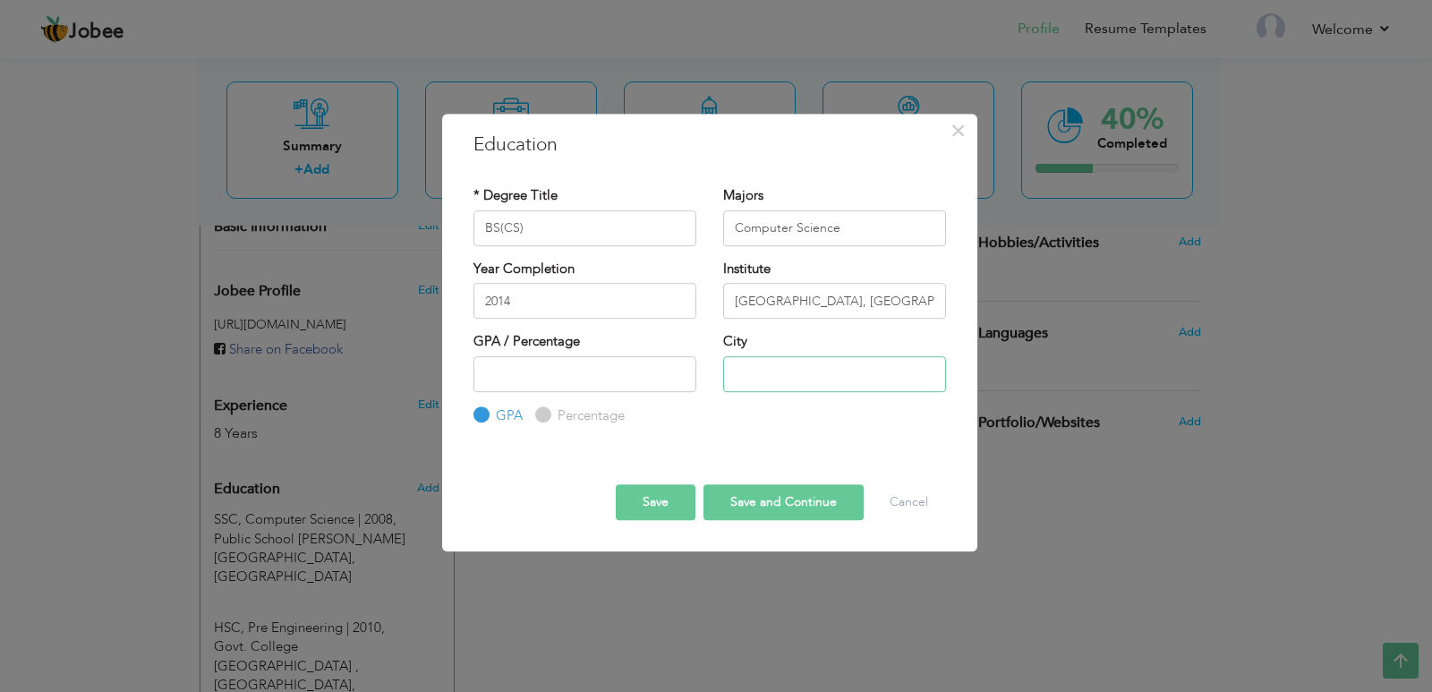
click at [732, 383] on input "text" at bounding box center [834, 374] width 223 height 36
type input "[GEOGRAPHIC_DATA]"
click at [652, 500] on button "Save" at bounding box center [656, 502] width 80 height 36
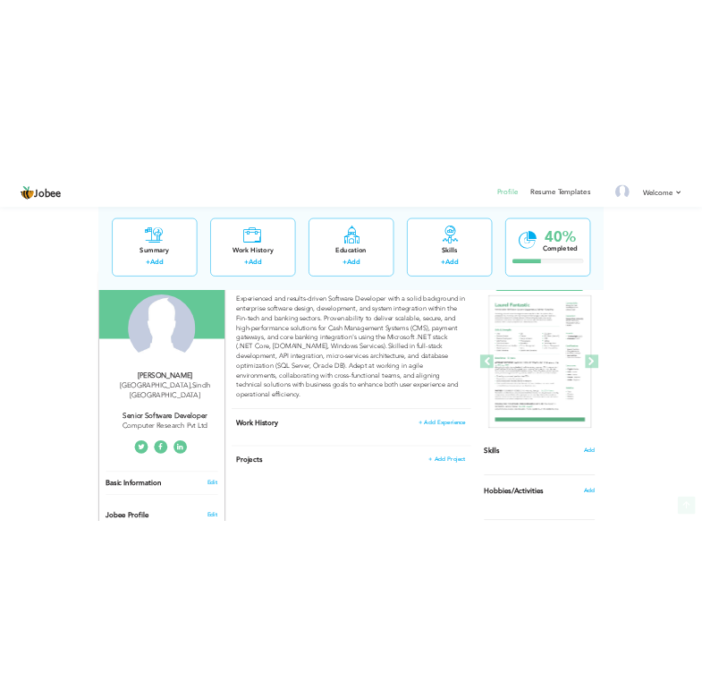
scroll to position [179, 0]
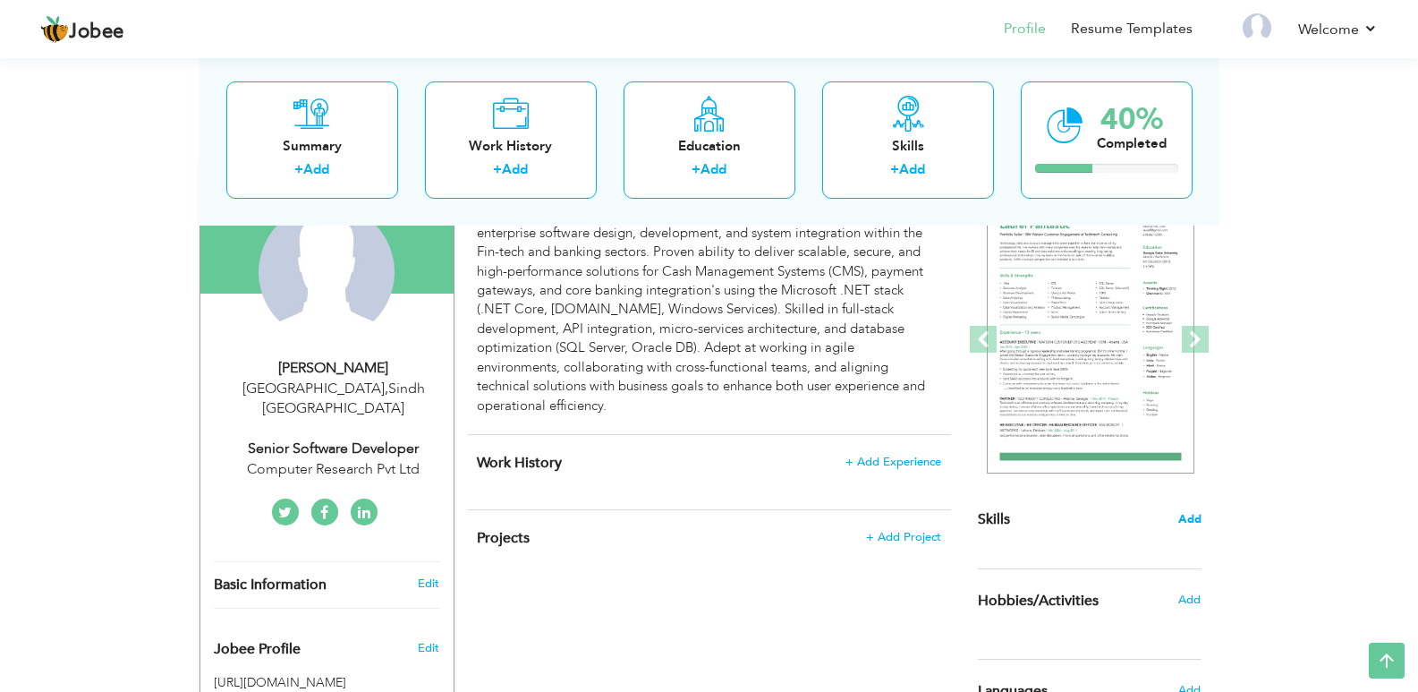
click at [1189, 519] on span "Add" at bounding box center [1189, 519] width 23 height 17
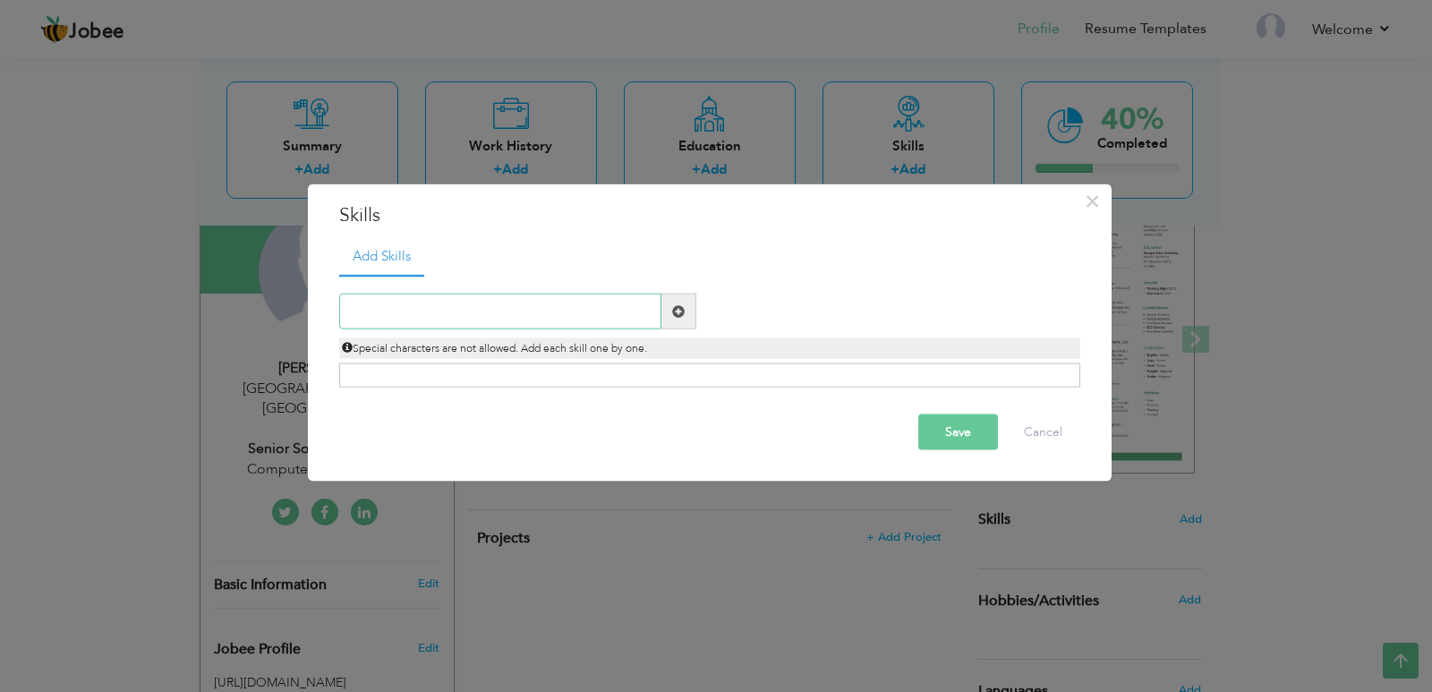
click at [410, 317] on input "text" at bounding box center [500, 311] width 322 height 36
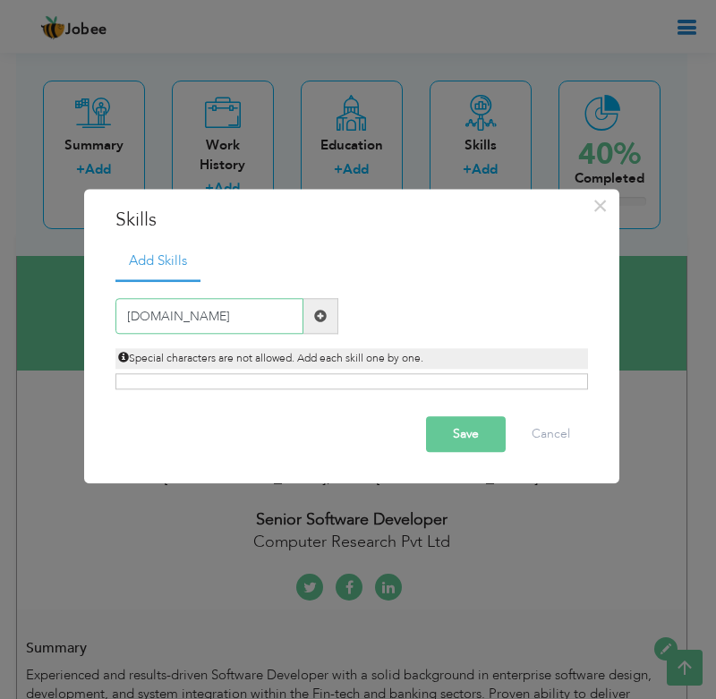
type input "[DOMAIN_NAME]"
click at [319, 315] on span at bounding box center [320, 316] width 13 height 13
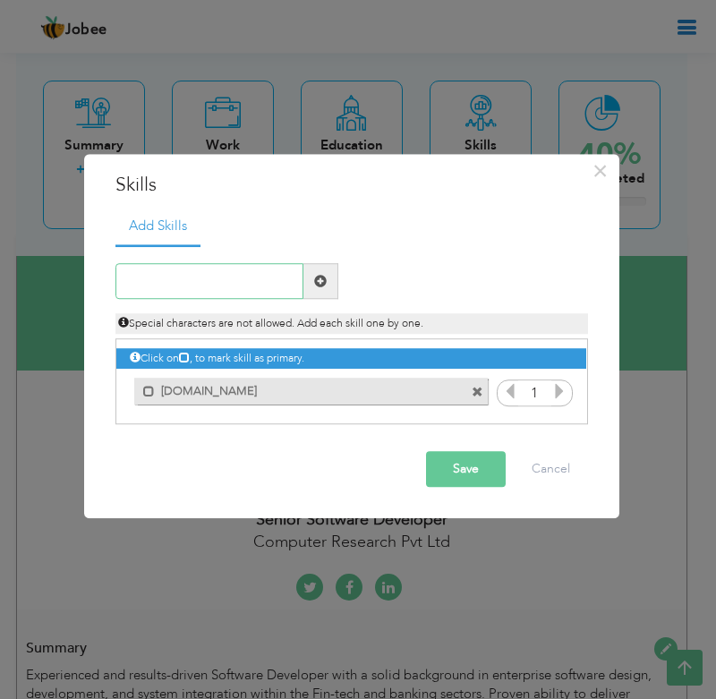
click at [194, 288] on input "text" at bounding box center [209, 282] width 188 height 36
click at [157, 286] on input ".Net core" at bounding box center [209, 282] width 188 height 36
type input ".Net Core"
click at [317, 285] on span at bounding box center [320, 281] width 13 height 13
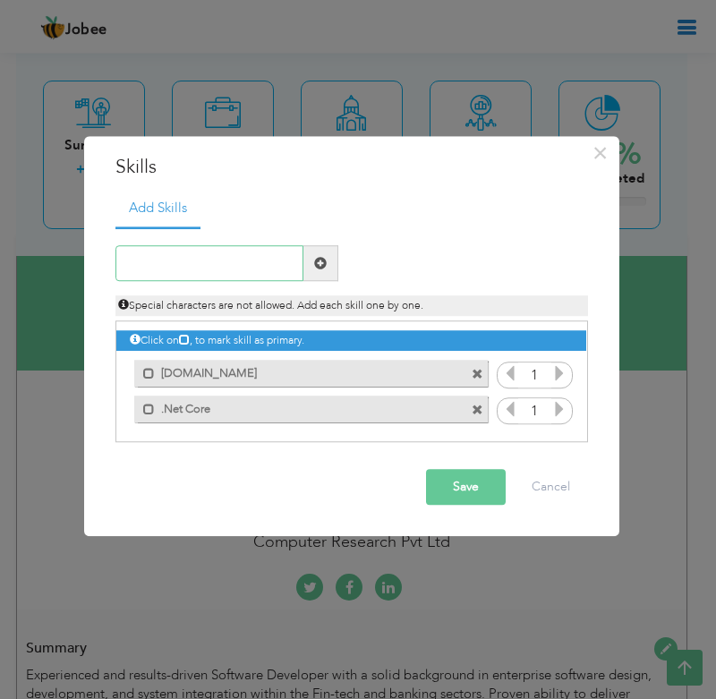
click at [177, 263] on input "text" at bounding box center [209, 264] width 188 height 36
click at [153, 262] on input "WebAPI" at bounding box center [209, 264] width 188 height 36
type input "Web API"
click at [325, 272] on span at bounding box center [320, 264] width 35 height 36
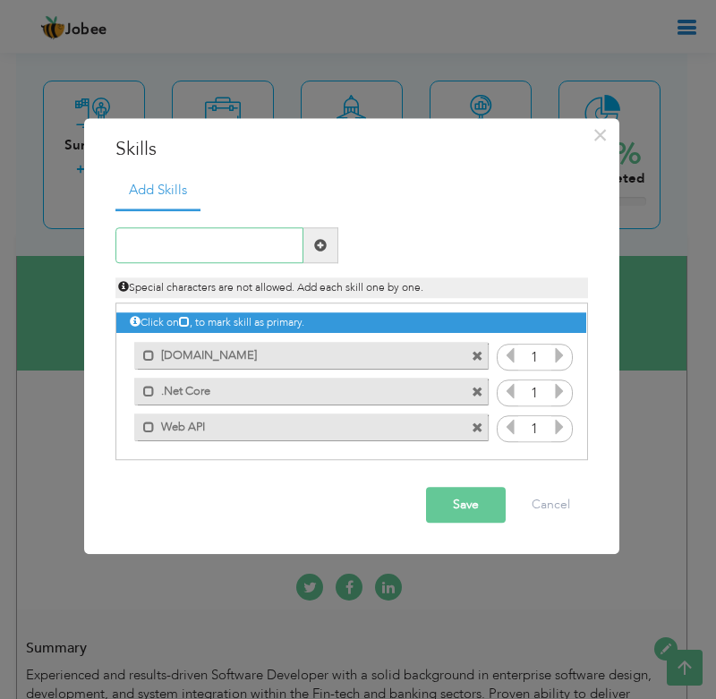
click at [166, 253] on input "text" at bounding box center [209, 246] width 188 height 36
click at [327, 253] on span at bounding box center [320, 246] width 35 height 36
click at [321, 246] on span at bounding box center [320, 245] width 13 height 13
click at [155, 237] on input "text" at bounding box center [209, 246] width 188 height 36
paste input "Micro Services"
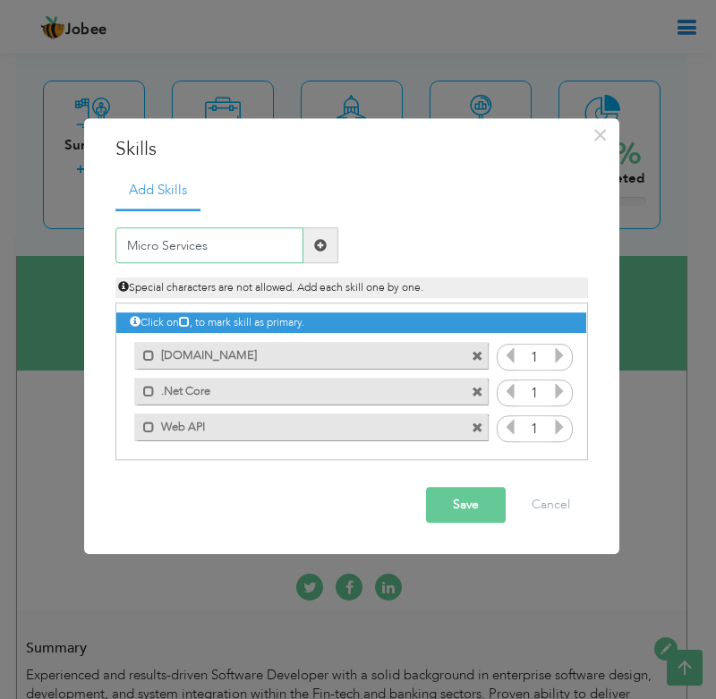
type input "Micro Services"
click at [320, 247] on span at bounding box center [320, 245] width 13 height 13
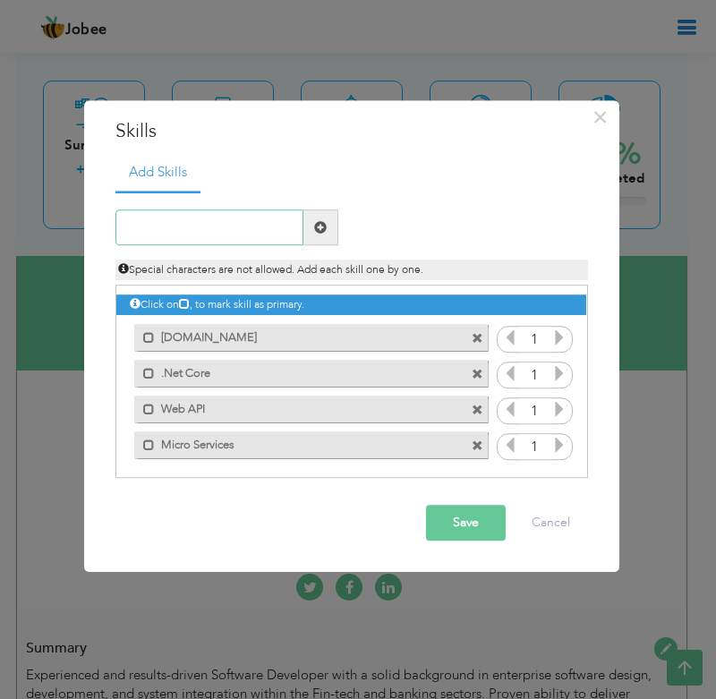
click at [244, 233] on input "text" at bounding box center [209, 228] width 188 height 36
paste input "Angular"
type input "Angular"
click at [320, 230] on span at bounding box center [320, 227] width 13 height 13
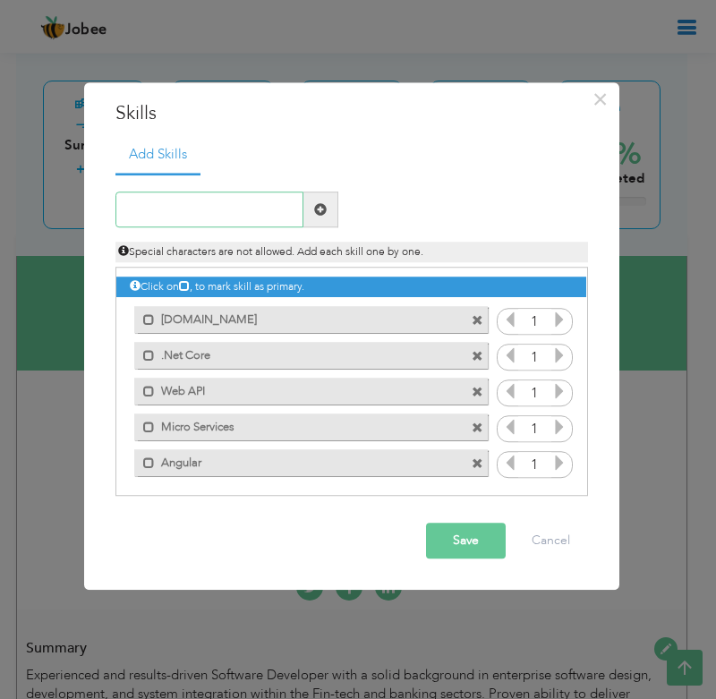
drag, startPoint x: 193, startPoint y: 211, endPoint x: 208, endPoint y: 209, distance: 14.4
click at [193, 211] on input "text" at bounding box center [209, 210] width 188 height 36
paste input "Oracle DB"
type input "Oracle DB"
click at [323, 210] on span at bounding box center [320, 209] width 13 height 13
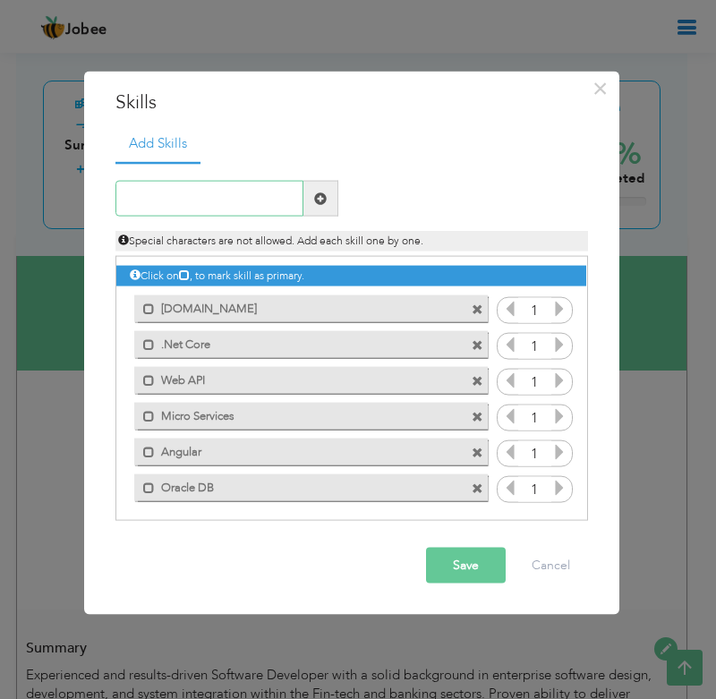
click at [220, 188] on input "text" at bounding box center [209, 199] width 188 height 36
paste input "MS SQL Server"
type input "MS SQL Server"
click at [331, 200] on span at bounding box center [320, 199] width 35 height 36
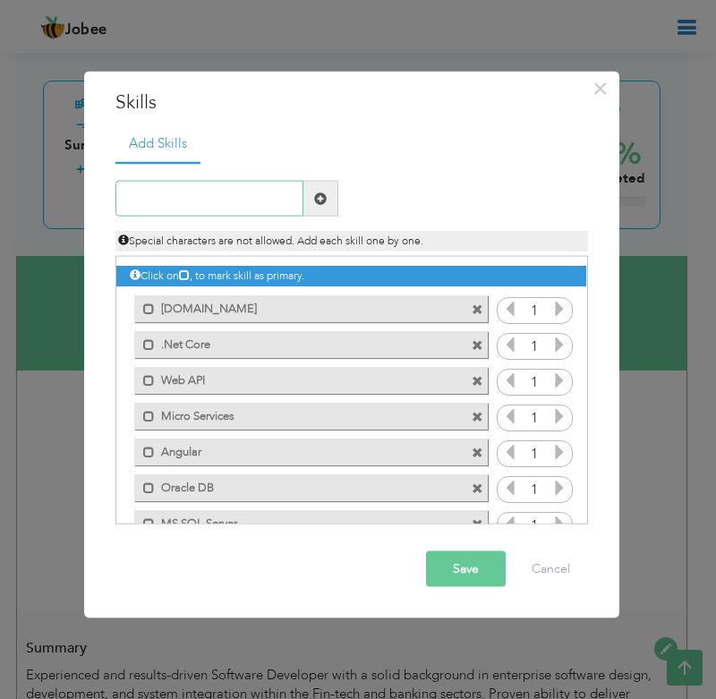
click at [183, 207] on input "text" at bounding box center [209, 199] width 188 height 36
paste input "IIS Server"
type input "IIS Server"
click at [320, 201] on span at bounding box center [320, 197] width 13 height 13
click at [142, 198] on input "text" at bounding box center [209, 199] width 188 height 36
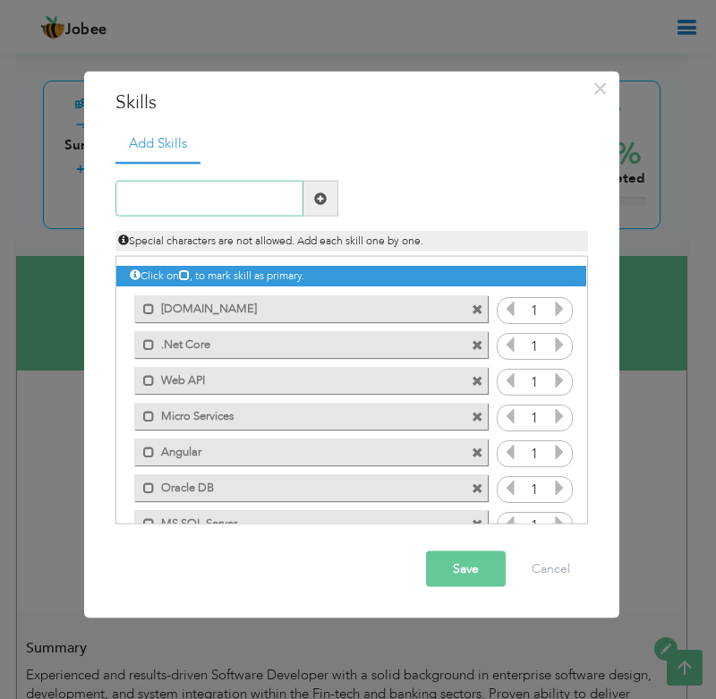
paste input "Team Foundation"
type input "Team Foundation"
click at [319, 193] on span at bounding box center [320, 197] width 13 height 13
click at [157, 204] on input "text" at bounding box center [209, 199] width 188 height 36
paste input "HTML"
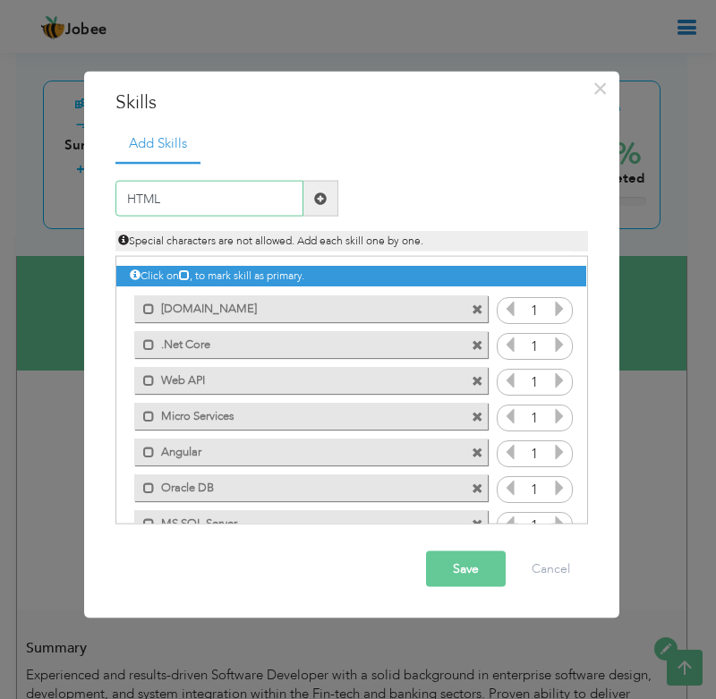
type input "HTML"
click at [320, 201] on span at bounding box center [320, 197] width 13 height 13
click at [213, 191] on input "text" at bounding box center [209, 199] width 188 height 36
paste input "CSS"
type input "CSS"
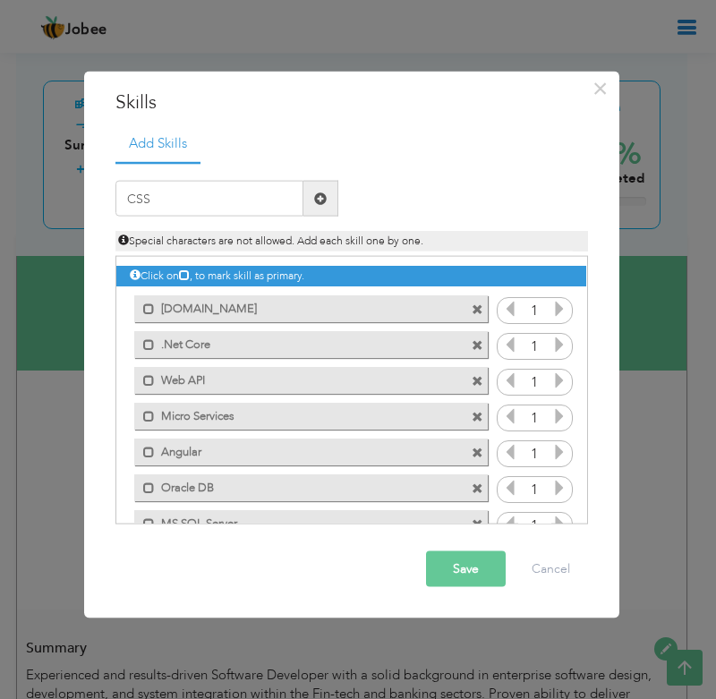
click at [310, 195] on span at bounding box center [320, 199] width 35 height 36
click at [194, 183] on input "text" at bounding box center [209, 199] width 188 height 36
paste input "Git"
type input "Git"
click at [322, 196] on span at bounding box center [320, 197] width 13 height 13
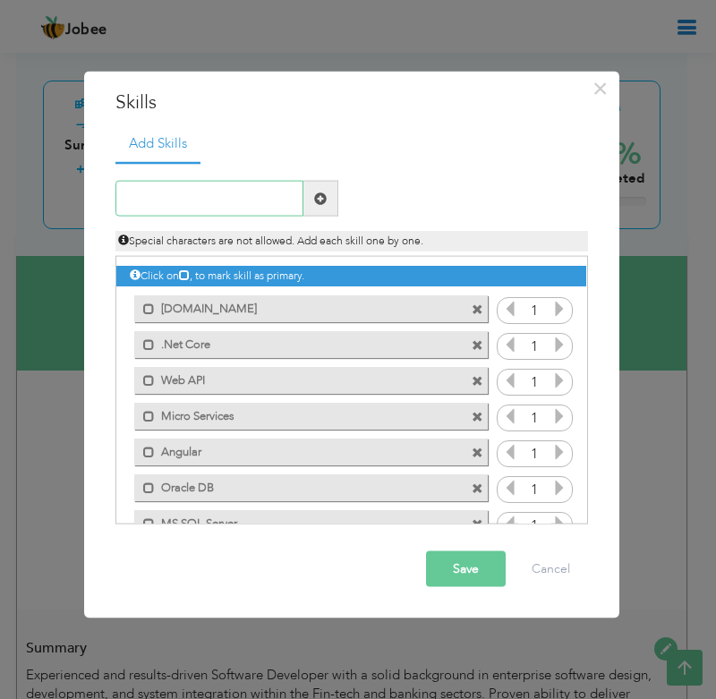
click at [139, 216] on input "text" at bounding box center [209, 199] width 188 height 36
paste input "JavaScript"
type input "JavaScript"
click at [314, 198] on span at bounding box center [320, 197] width 13 height 13
click at [183, 200] on input "text" at bounding box center [209, 199] width 188 height 36
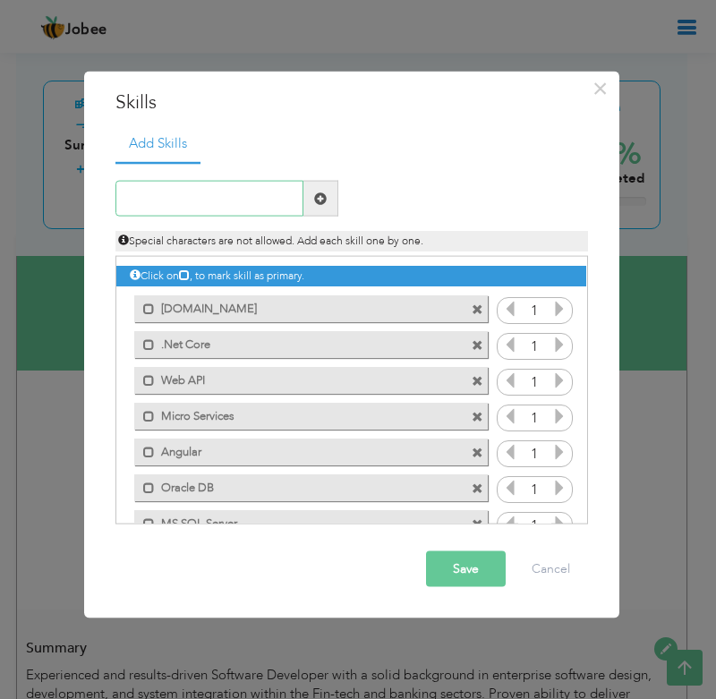
paste input "Jquery"
type input "Jquery"
click at [321, 196] on span at bounding box center [320, 197] width 13 height 13
click at [471, 565] on button "Save" at bounding box center [466, 569] width 80 height 36
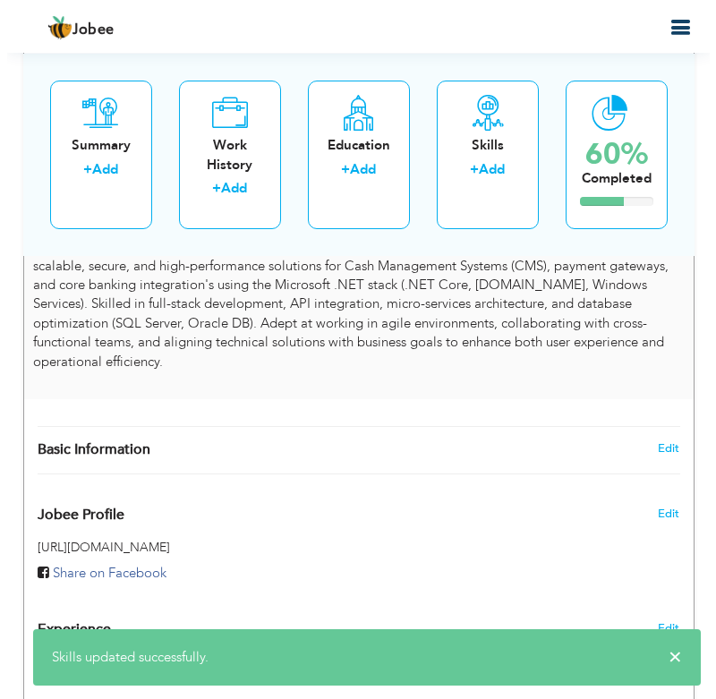
scroll to position [716, 0]
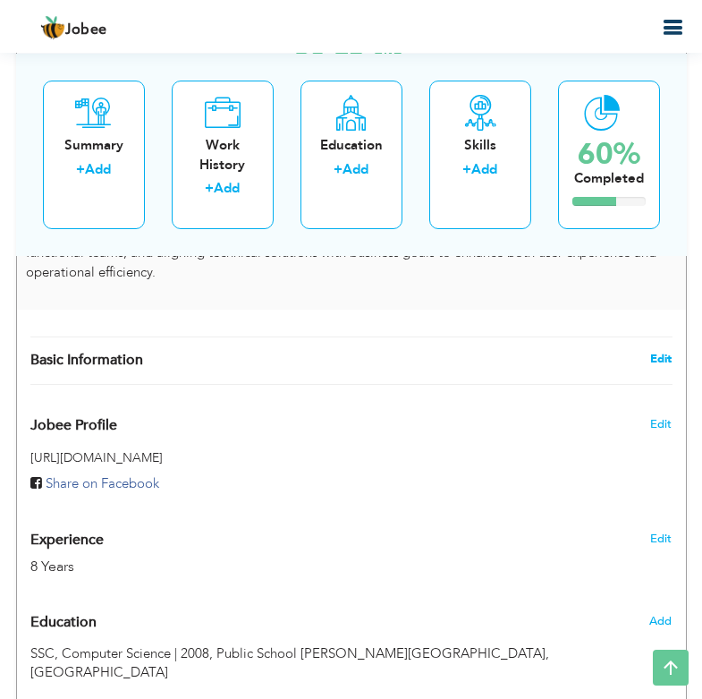
click at [658, 355] on link "Edit" at bounding box center [660, 359] width 21 height 16
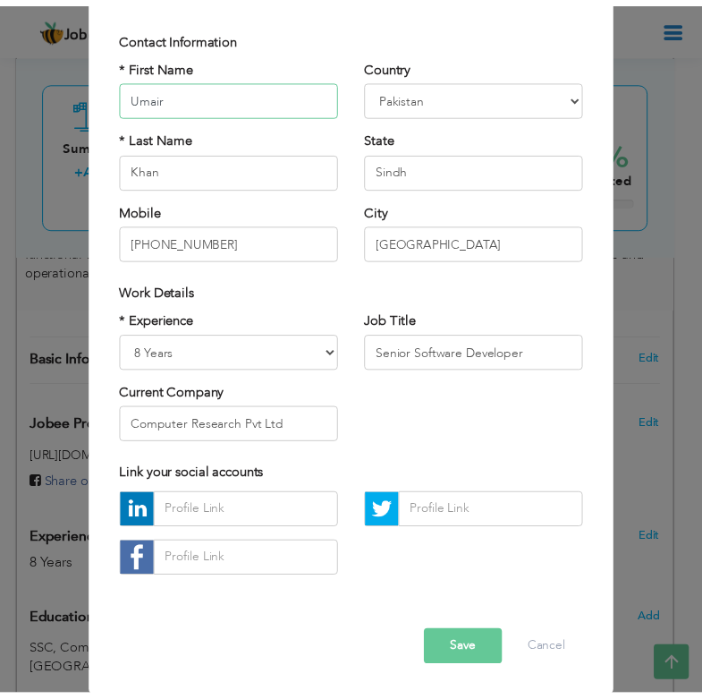
scroll to position [121, 0]
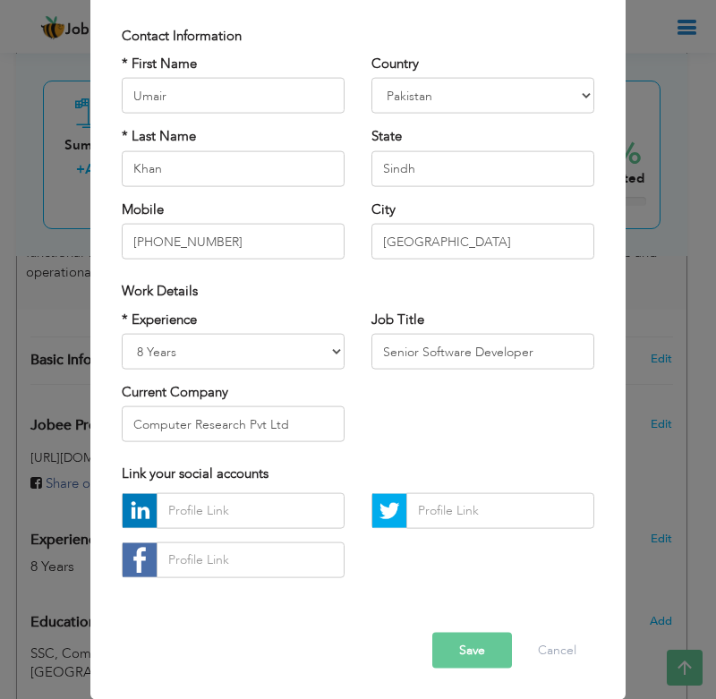
click at [480, 654] on button "Save" at bounding box center [472, 650] width 80 height 36
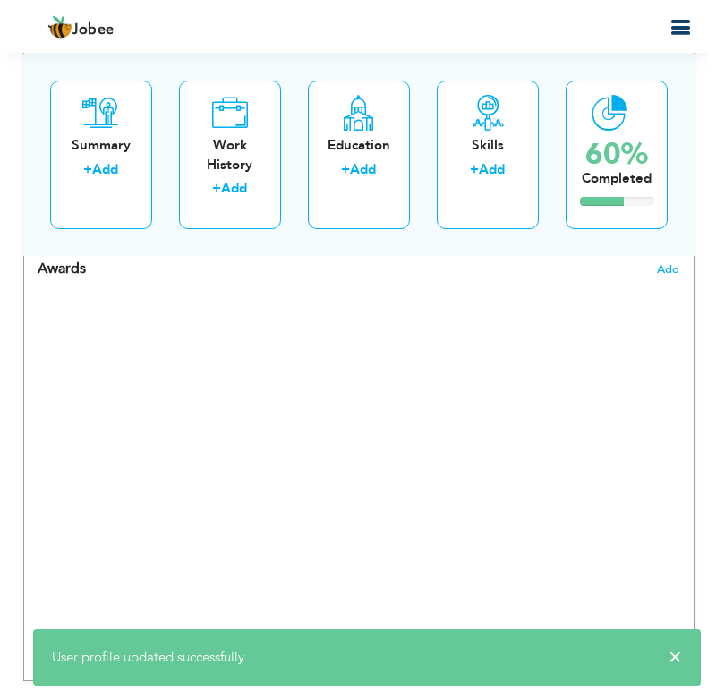
scroll to position [1790, 0]
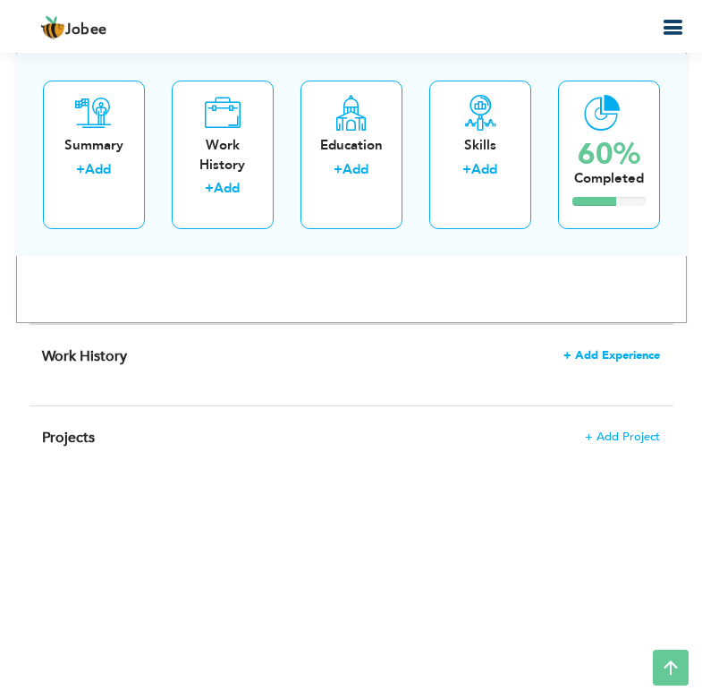
click at [639, 354] on span "+ Add Experience" at bounding box center [612, 355] width 97 height 13
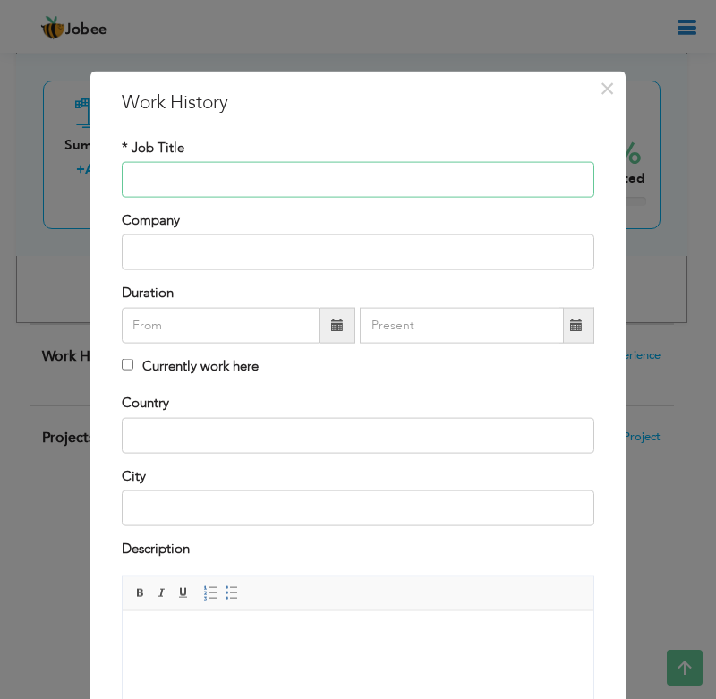
click at [207, 191] on input "text" at bounding box center [358, 180] width 472 height 36
paste input "Software Developer"
type input "Software Developer"
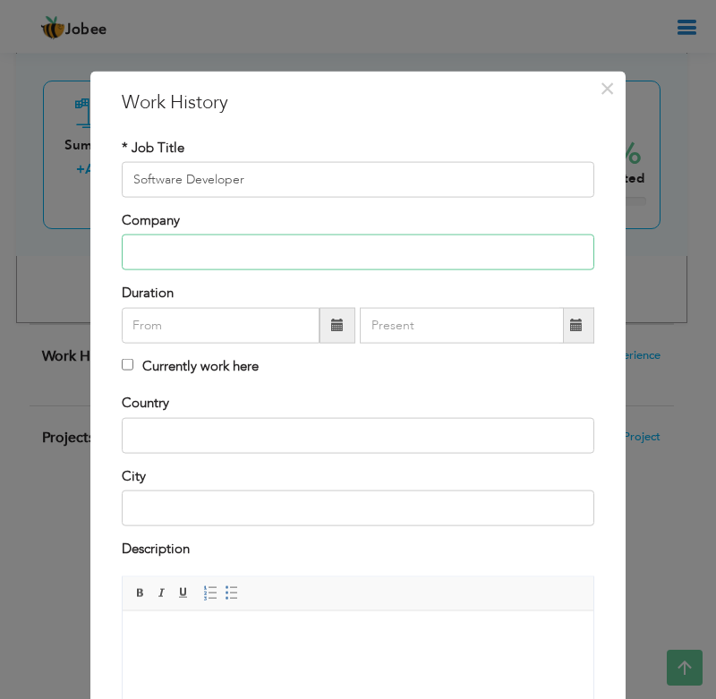
click at [177, 261] on input "text" at bounding box center [358, 252] width 472 height 36
paste input "Slash Global Int. Pvt Ltd, [GEOGRAPHIC_DATA]"
type input "Slash Global Int. Pvt Ltd, [GEOGRAPHIC_DATA]"
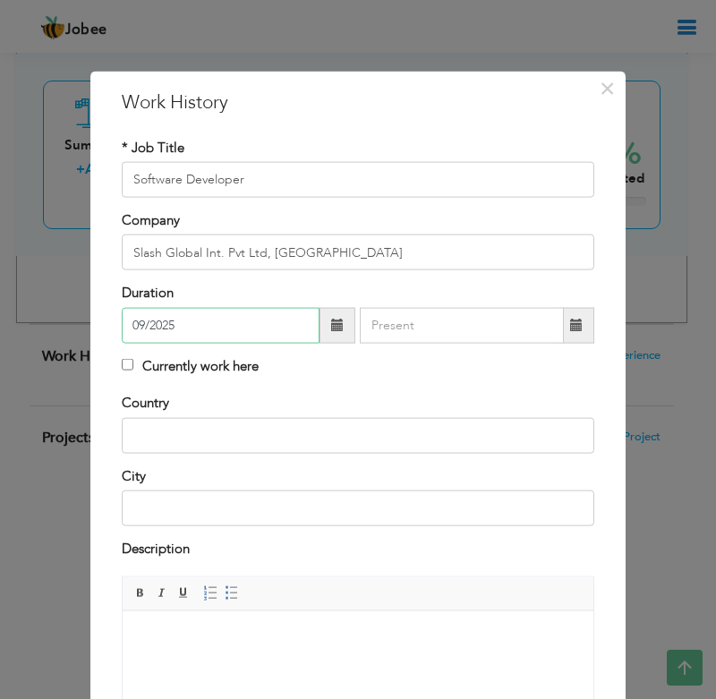
click at [180, 329] on input "09/2025" at bounding box center [221, 325] width 198 height 36
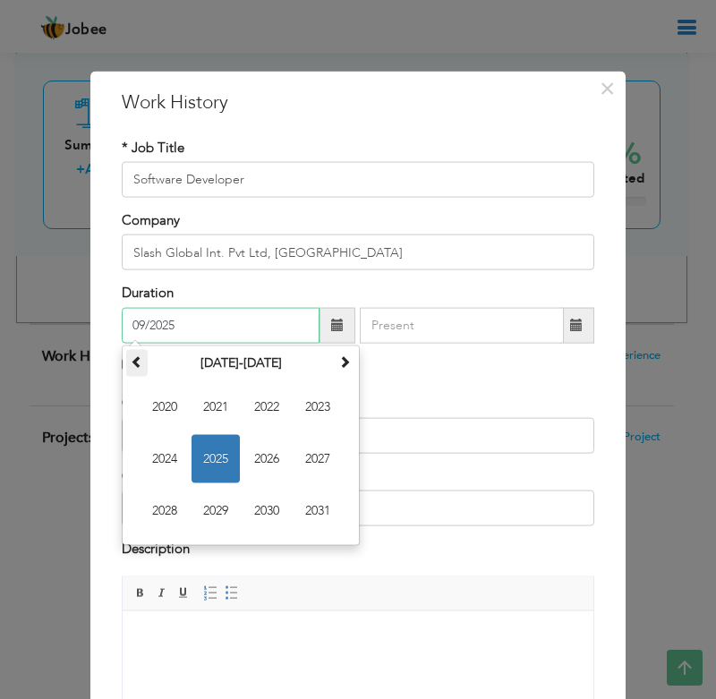
click at [131, 362] on span at bounding box center [137, 360] width 13 height 13
click at [217, 453] on span "2015" at bounding box center [215, 458] width 48 height 48
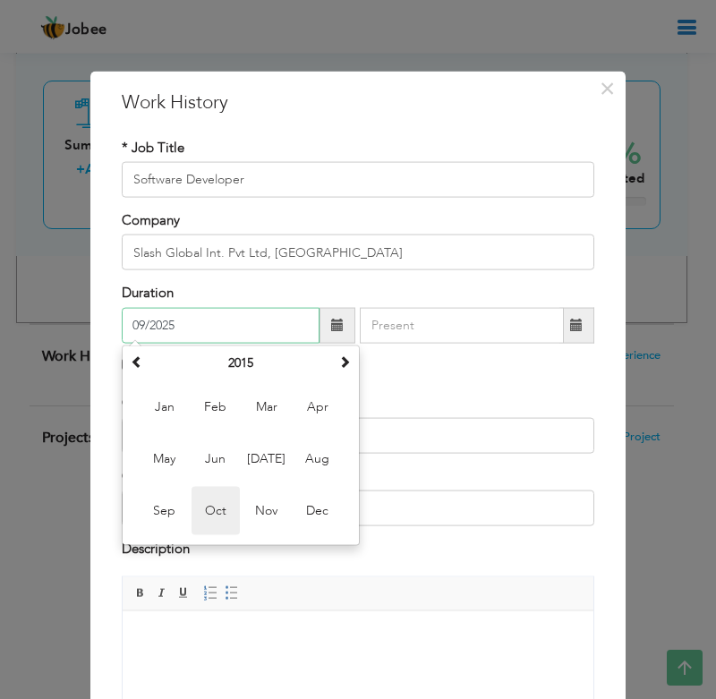
click at [223, 503] on span "Oct" at bounding box center [215, 510] width 48 height 48
type input "10/2015"
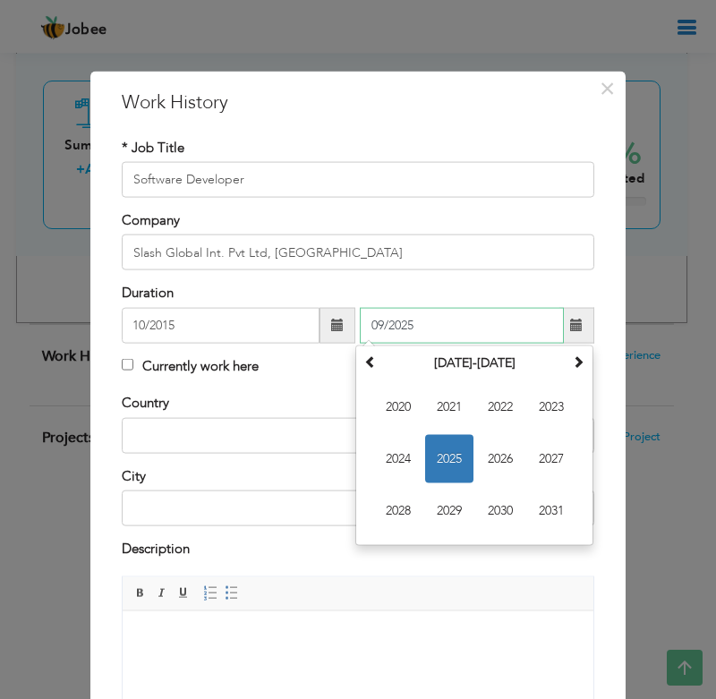
click at [417, 329] on input "09/2025" at bounding box center [462, 325] width 204 height 36
click at [373, 370] on th at bounding box center [370, 362] width 21 height 27
click at [390, 512] on span "2018" at bounding box center [398, 510] width 48 height 48
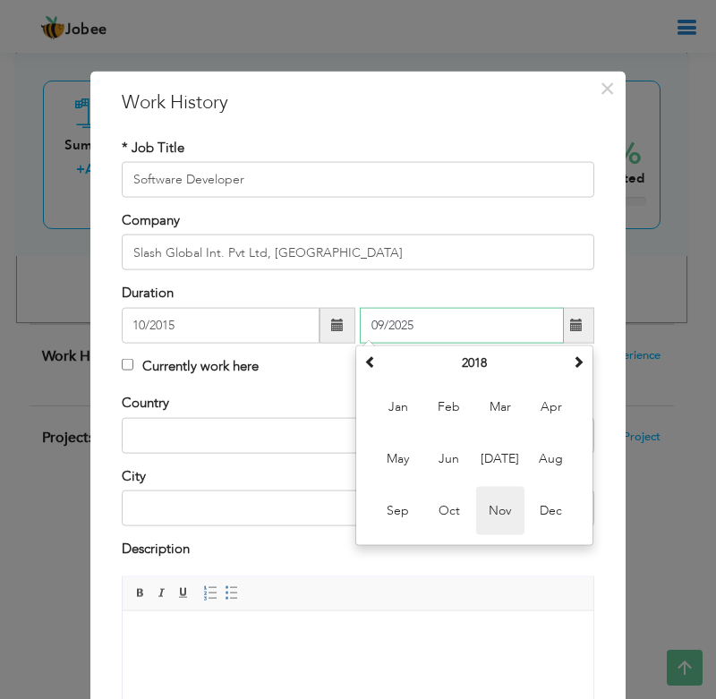
click at [484, 508] on span "Nov" at bounding box center [500, 510] width 48 height 48
type input "11/2018"
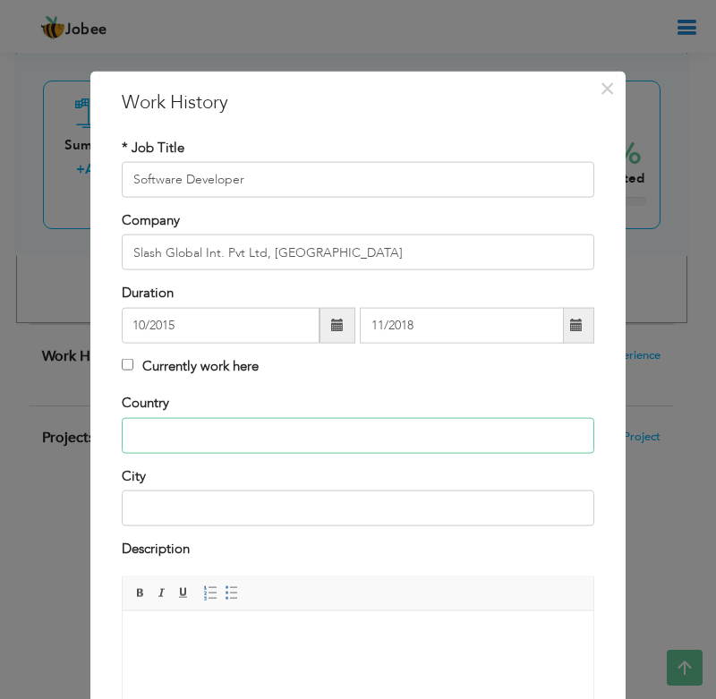
click at [168, 430] on input "text" at bounding box center [358, 435] width 472 height 36
type input "[GEOGRAPHIC_DATA]"
click at [216, 658] on html at bounding box center [358, 638] width 471 height 55
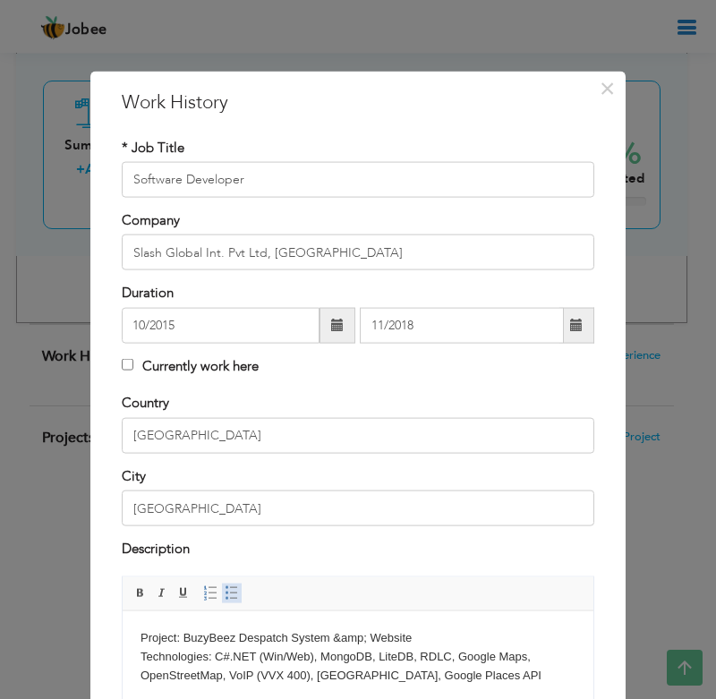
scroll to position [89, 0]
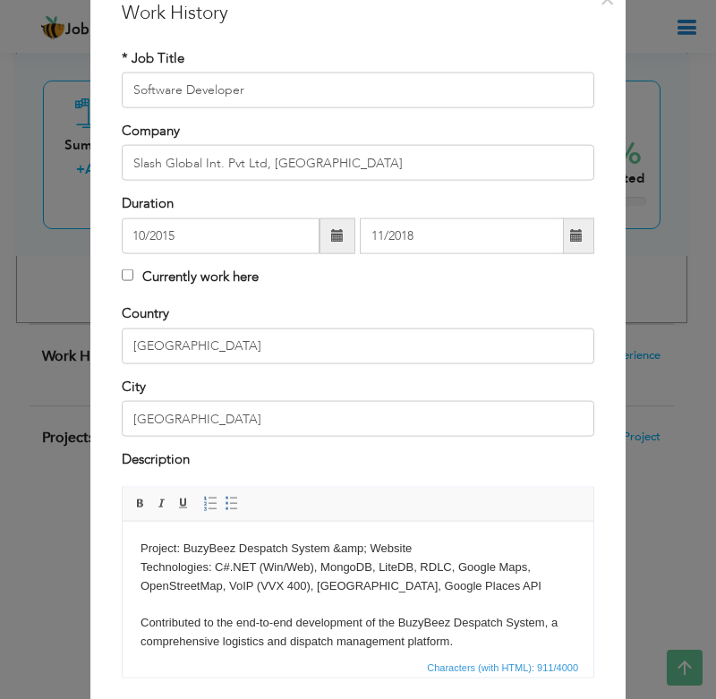
click at [140, 548] on body "Project: BuzyBeez Despatch System &amp; Website Technologies: C#.NET (Win/Web),…" at bounding box center [357, 689] width 435 height 298
click at [133, 501] on span at bounding box center [140, 504] width 14 height 14
click at [157, 568] on body "Project : BuzyBeez Despatch System &amp; Website Technologies: C#.NET (Win/Web)…" at bounding box center [357, 689] width 435 height 298
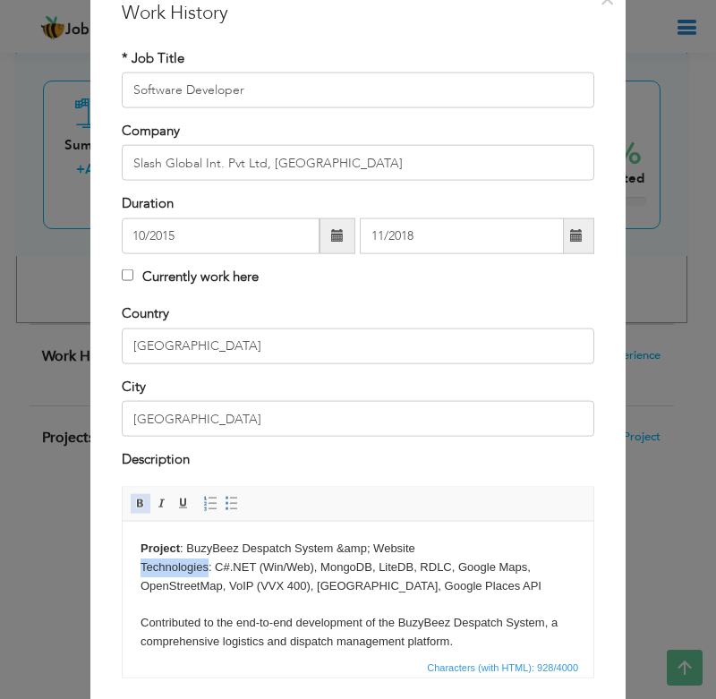
click at [133, 509] on span at bounding box center [140, 504] width 14 height 14
click at [224, 588] on body "Project : BuzyBeez Despatch System &amp; Website Technologies : C#.NET (Win/Web…" at bounding box center [357, 689] width 435 height 298
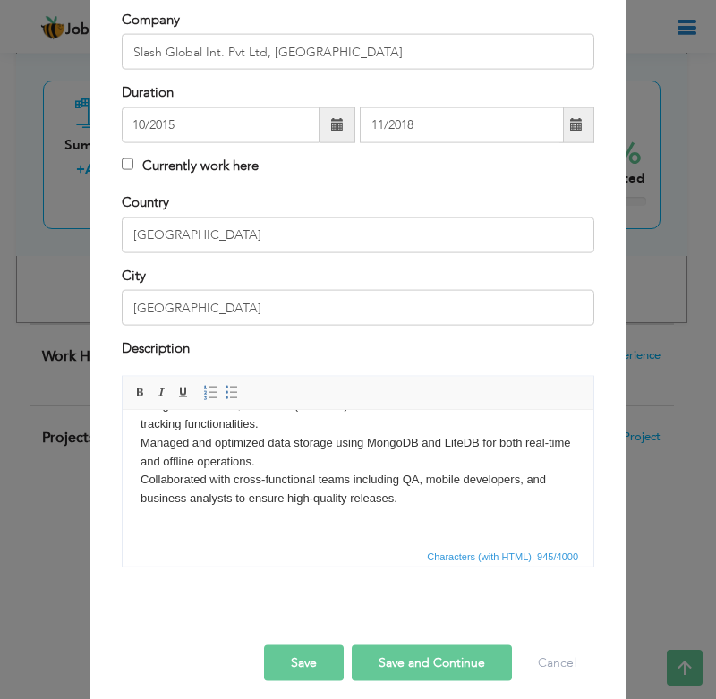
scroll to position [214, 0]
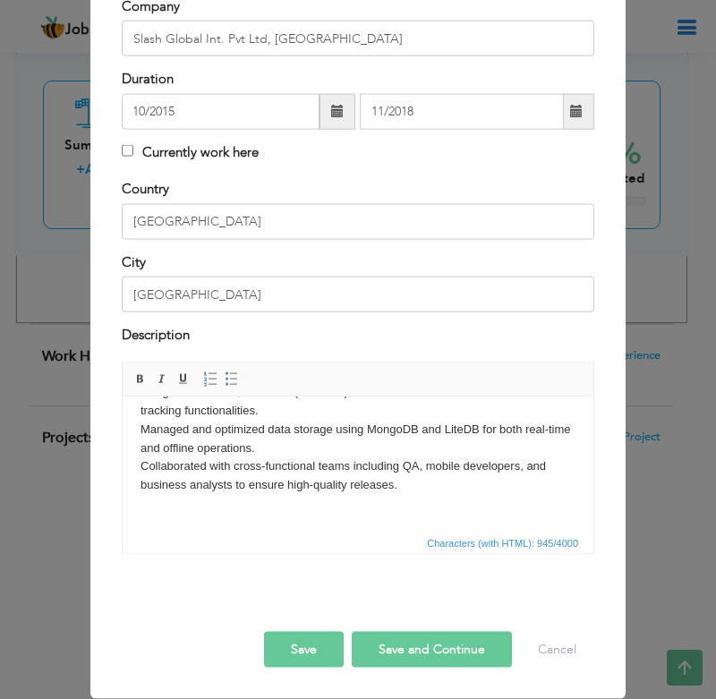
click at [287, 642] on button "Save" at bounding box center [304, 650] width 80 height 36
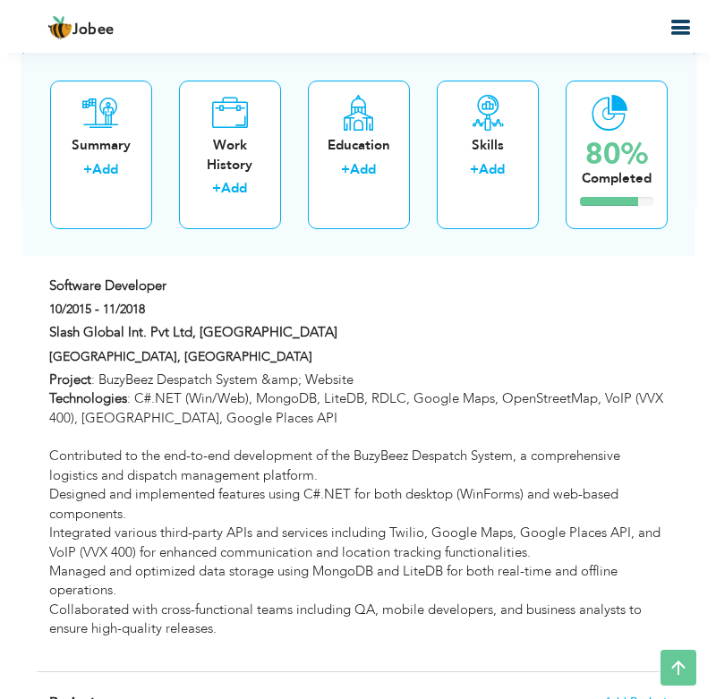
scroll to position [1879, 0]
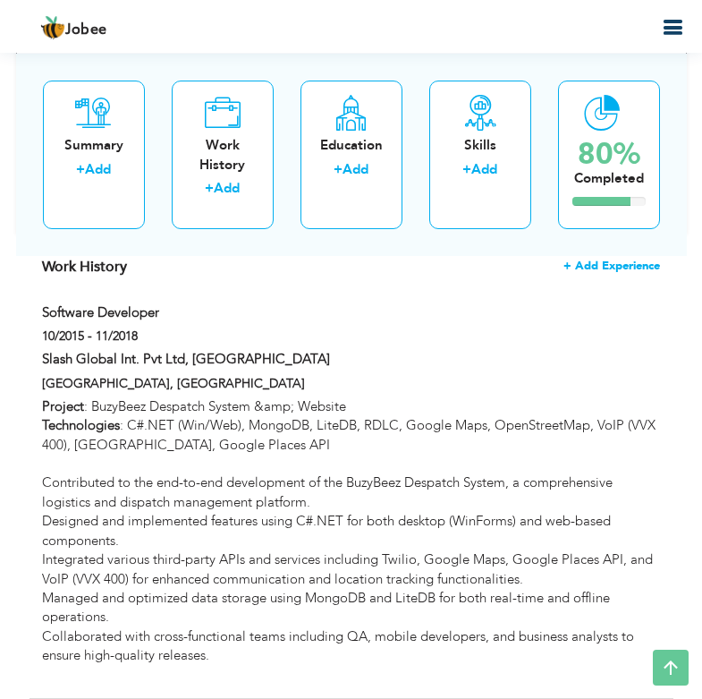
click at [627, 266] on span "+ Add Experience" at bounding box center [612, 265] width 97 height 13
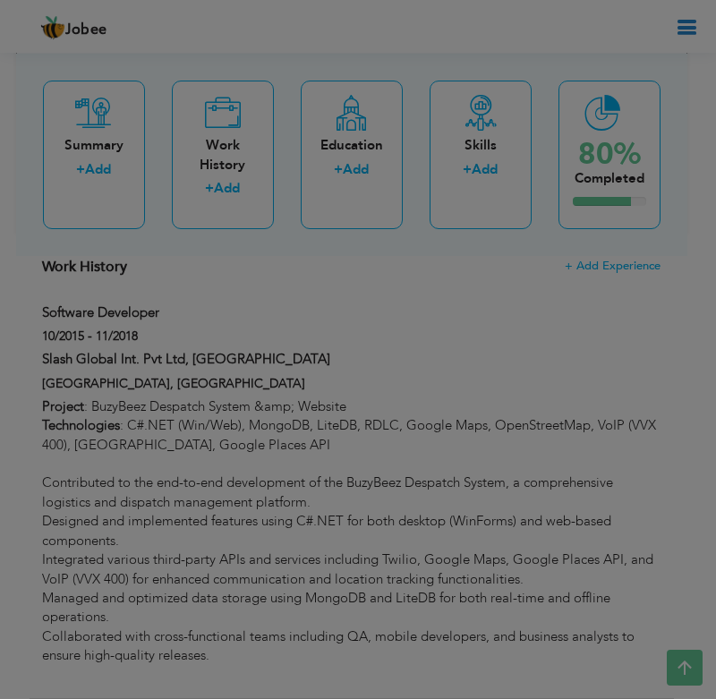
scroll to position [0, 0]
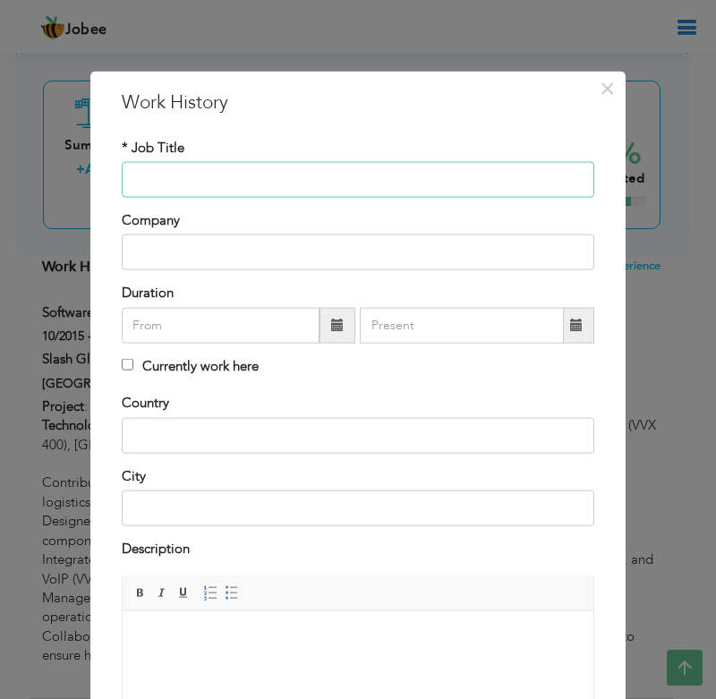
click at [151, 177] on input "text" at bounding box center [358, 180] width 472 height 36
paste input "Senior Software Developer"
type input "Senior Software Developer"
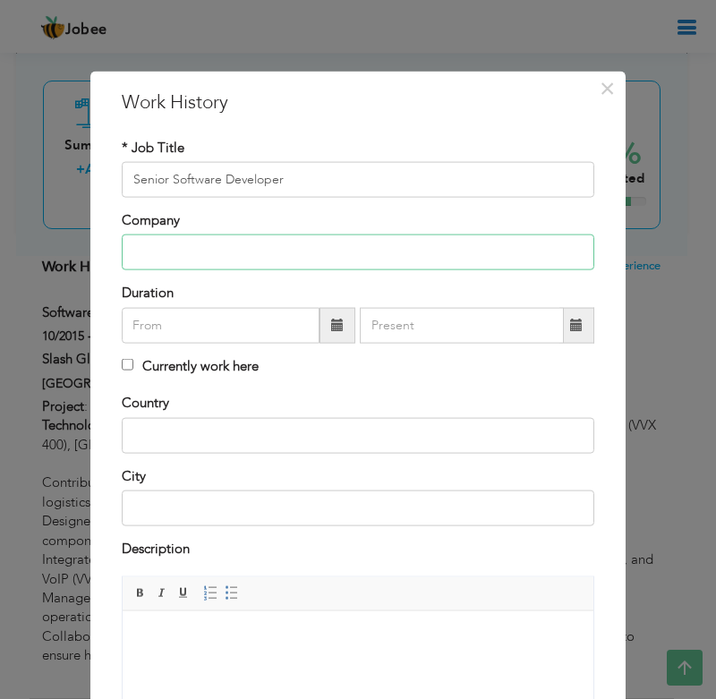
click at [157, 246] on input "text" at bounding box center [358, 252] width 472 height 36
click at [174, 253] on input "text" at bounding box center [358, 252] width 472 height 36
paste input "Computer Research Pvt. Ltd, [GEOGRAPHIC_DATA]"
type input "Computer Research Pvt. Ltd, [GEOGRAPHIC_DATA]"
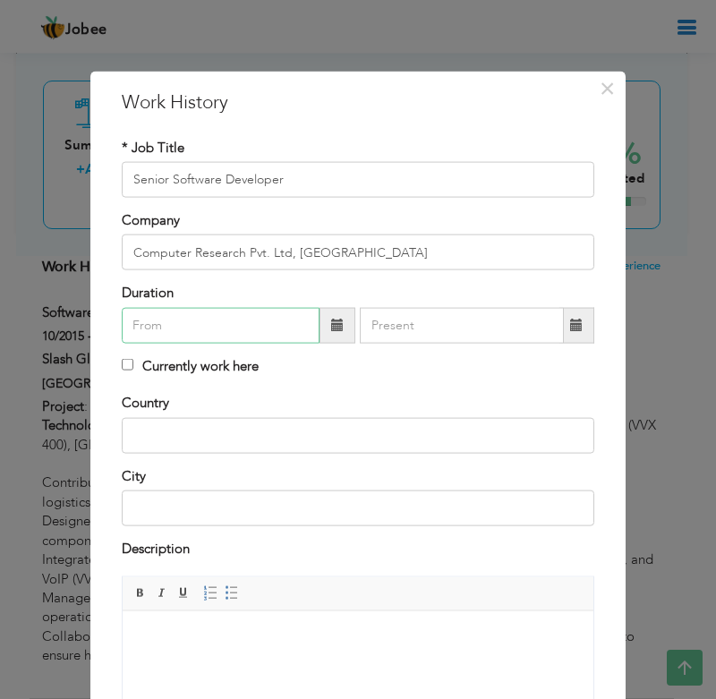
click at [170, 322] on input "text" at bounding box center [221, 325] width 198 height 36
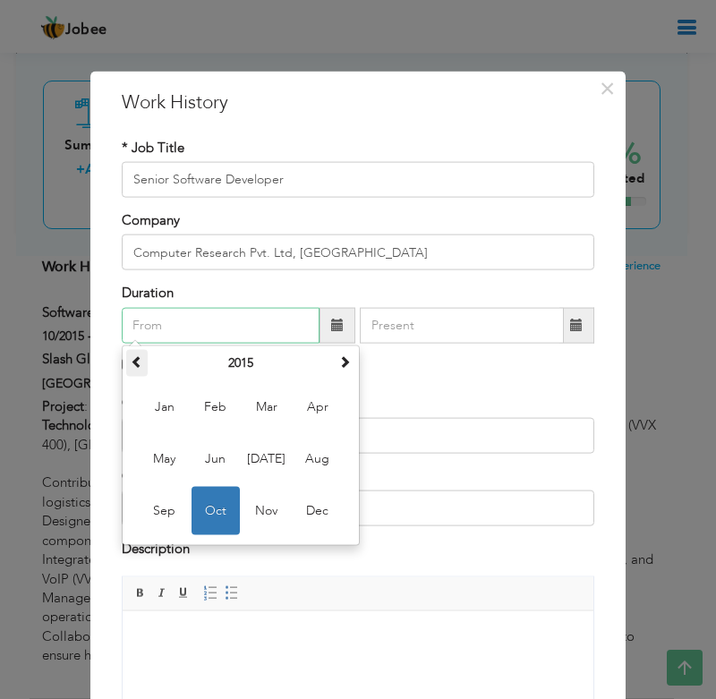
click at [136, 354] on span at bounding box center [137, 360] width 13 height 13
click at [344, 361] on span at bounding box center [344, 360] width 13 height 13
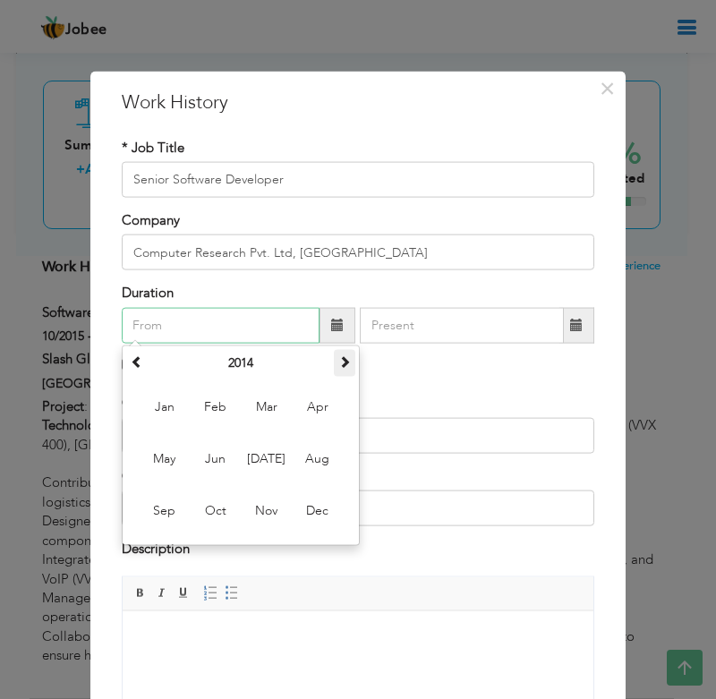
click at [344, 361] on span at bounding box center [344, 360] width 13 height 13
click at [252, 513] on span "Nov" at bounding box center [266, 510] width 48 height 48
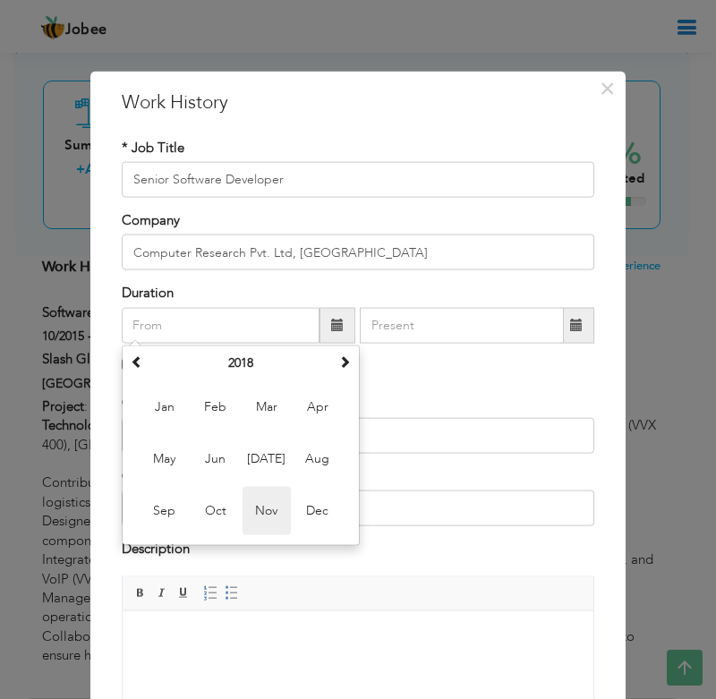
type input "11/2018"
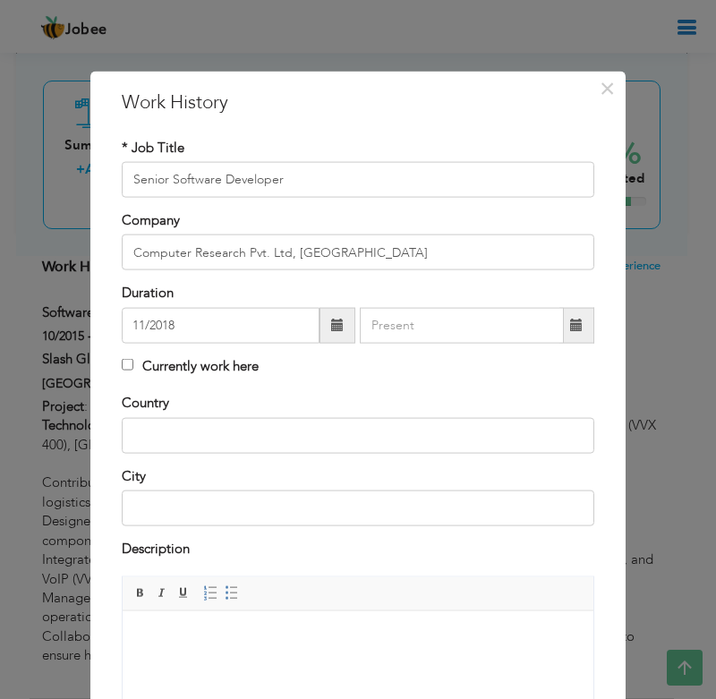
click at [188, 365] on label "Currently work here" at bounding box center [190, 365] width 137 height 19
click at [133, 365] on input "Currently work here" at bounding box center [128, 364] width 12 height 12
checkbox input "true"
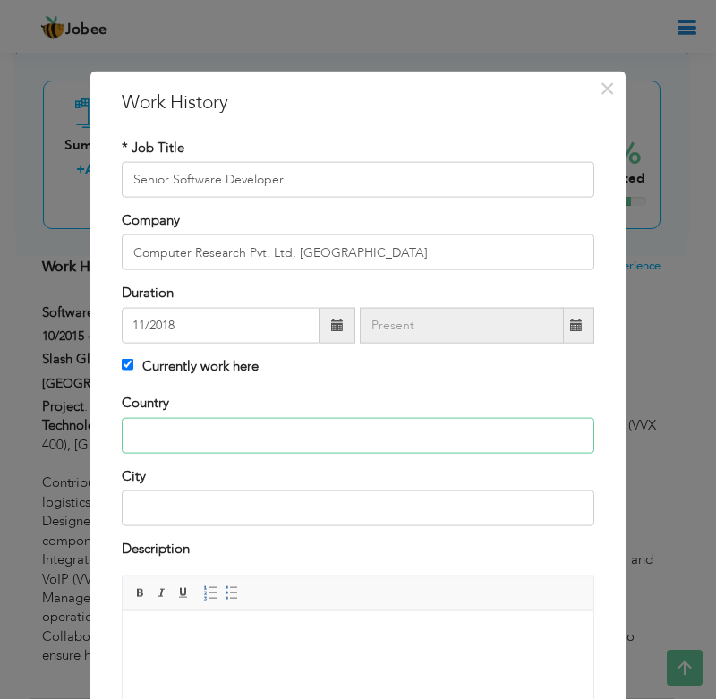
click at [180, 434] on input "text" at bounding box center [358, 435] width 472 height 36
type input "[GEOGRAPHIC_DATA]"
click at [228, 656] on html at bounding box center [358, 638] width 471 height 55
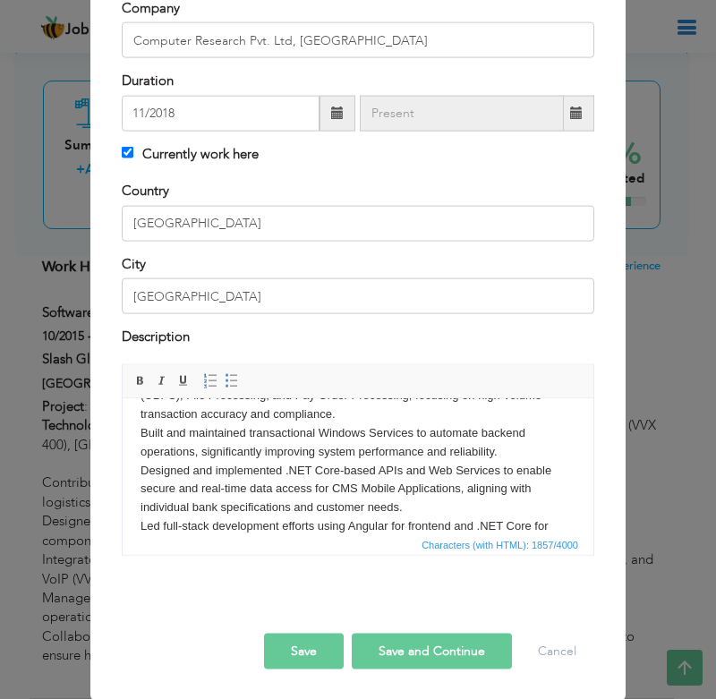
scroll to position [214, 0]
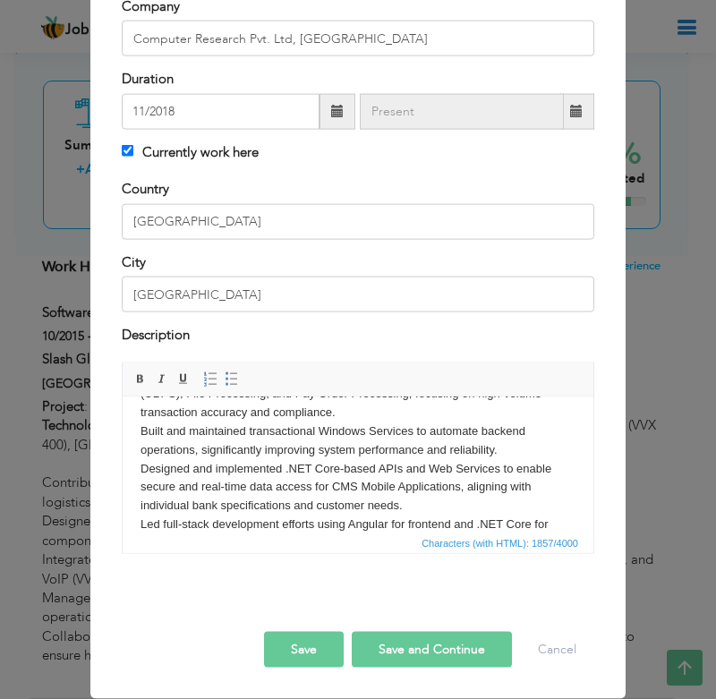
click at [306, 646] on button "Save" at bounding box center [304, 650] width 80 height 36
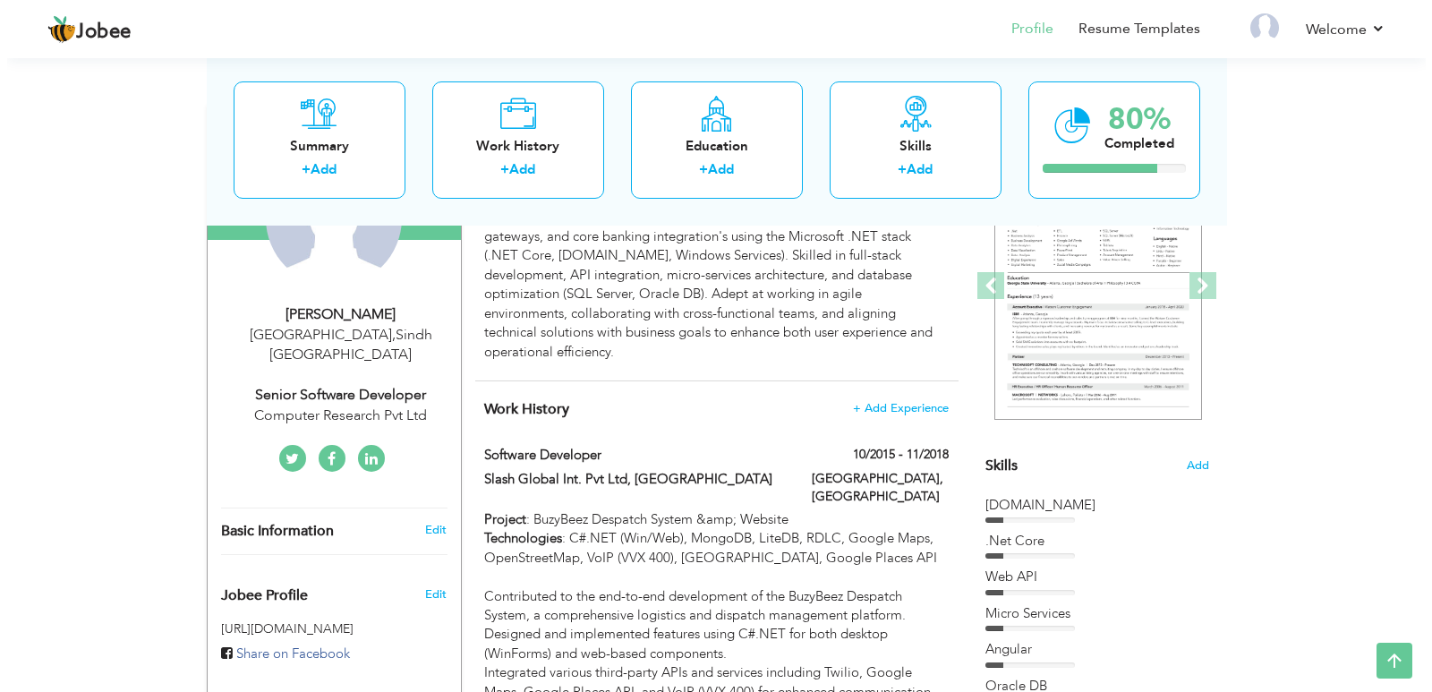
scroll to position [230, 0]
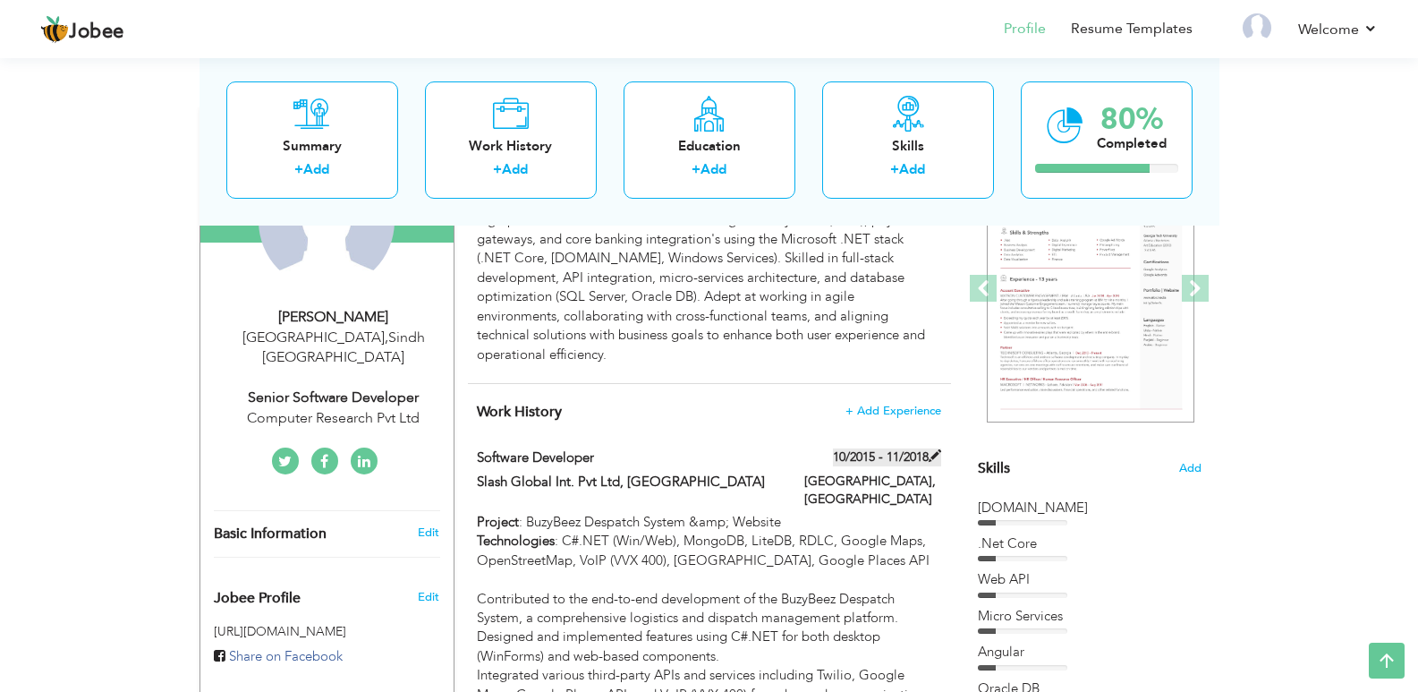
click at [931, 449] on span at bounding box center [935, 455] width 13 height 13
type input "Software Developer"
type input "Slash Global Int. Pvt Ltd, [GEOGRAPHIC_DATA]"
type input "10/2015"
type input "11/2018"
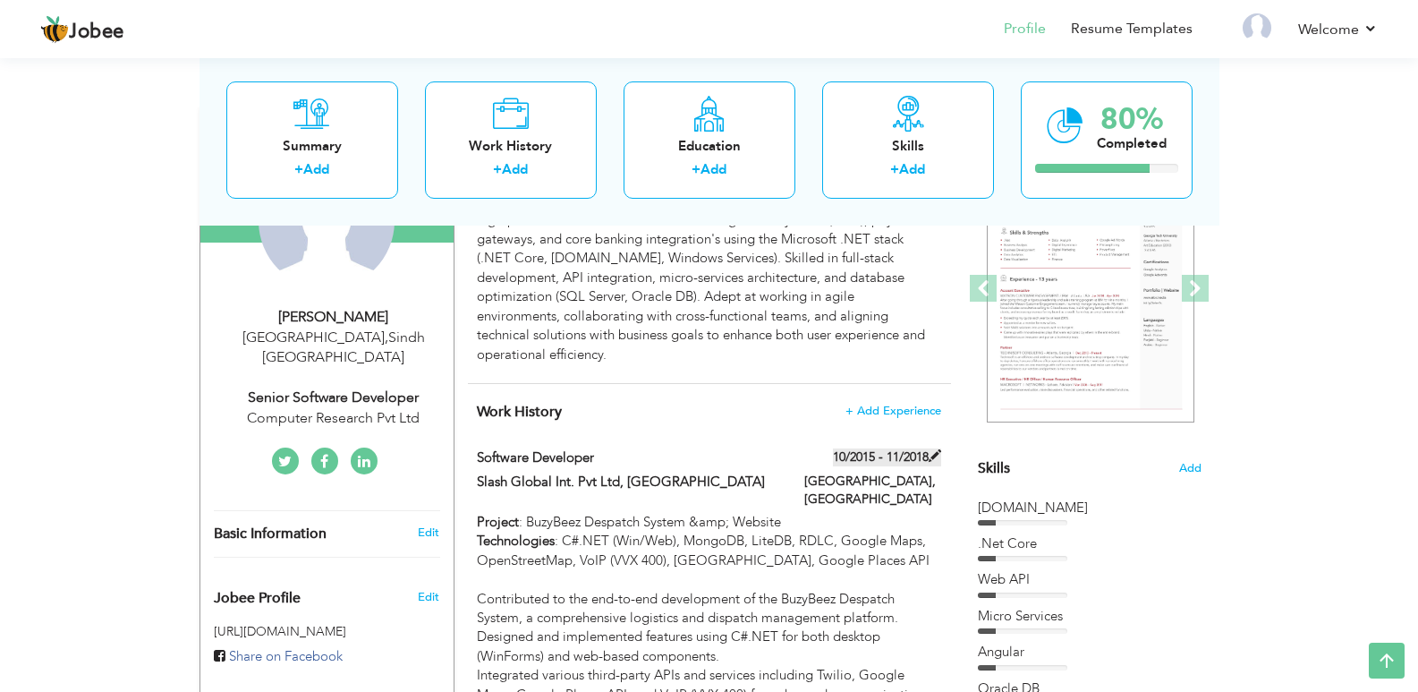
checkbox input "false"
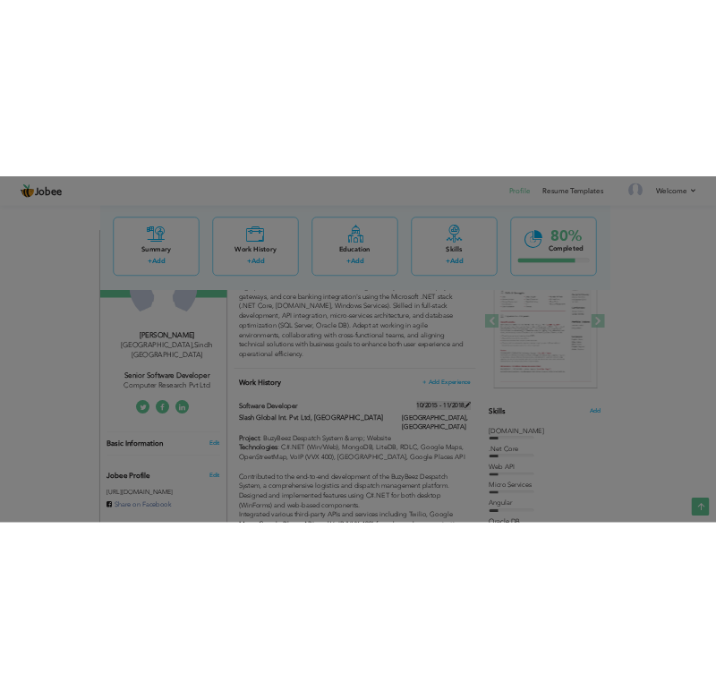
scroll to position [0, 0]
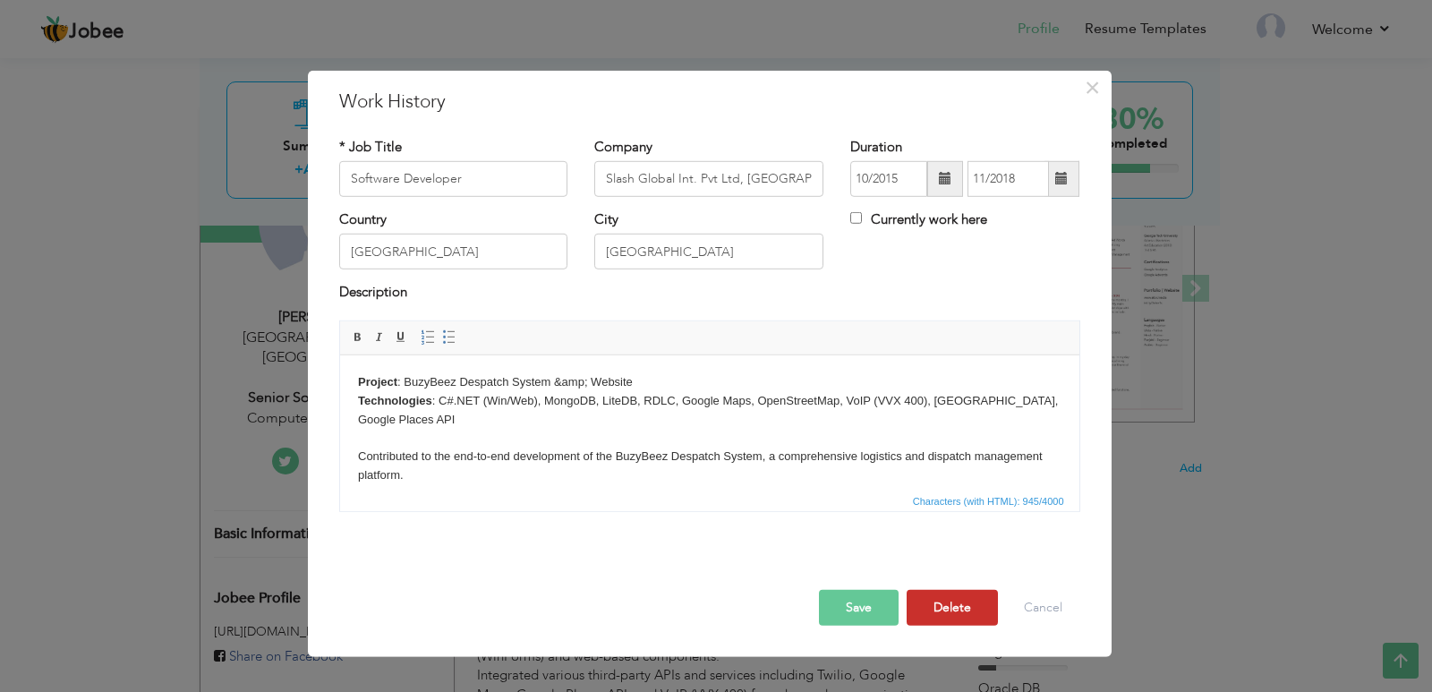
click at [955, 603] on button "Delete" at bounding box center [951, 608] width 91 height 36
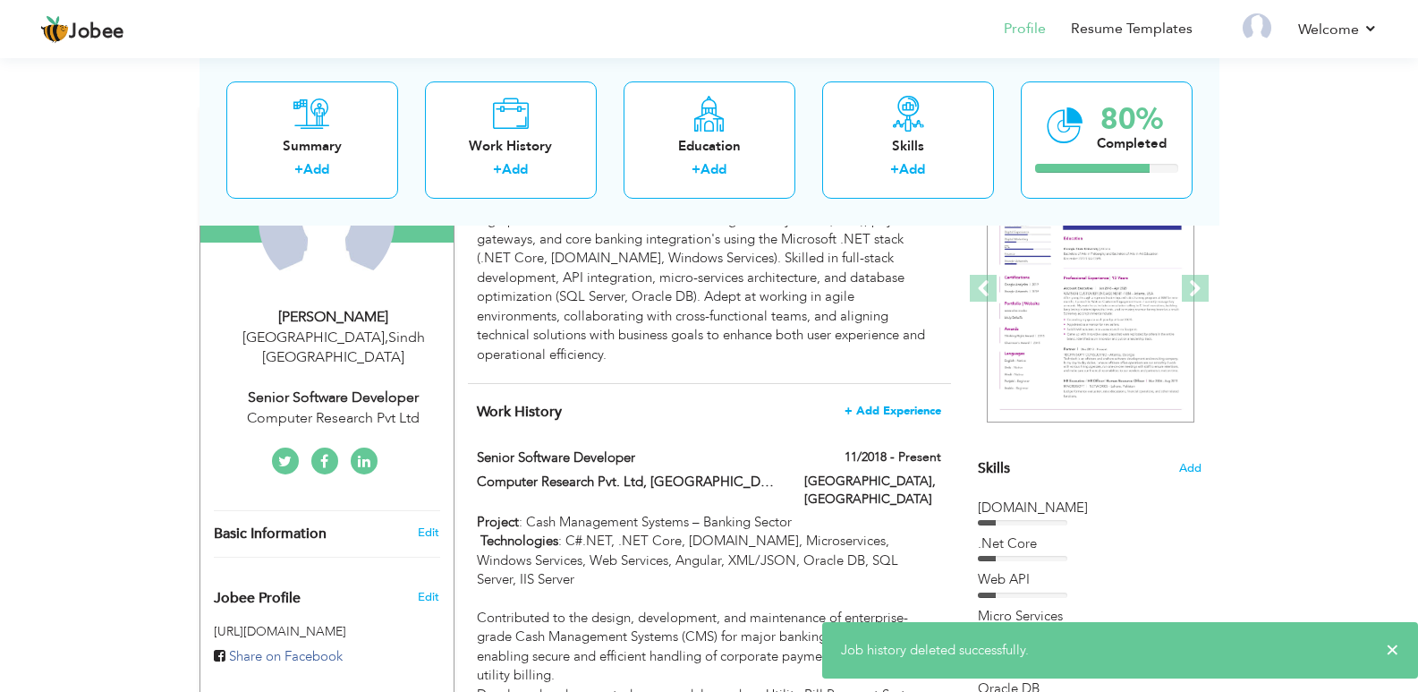
click at [866, 404] on span "+ Add Experience" at bounding box center [893, 410] width 97 height 13
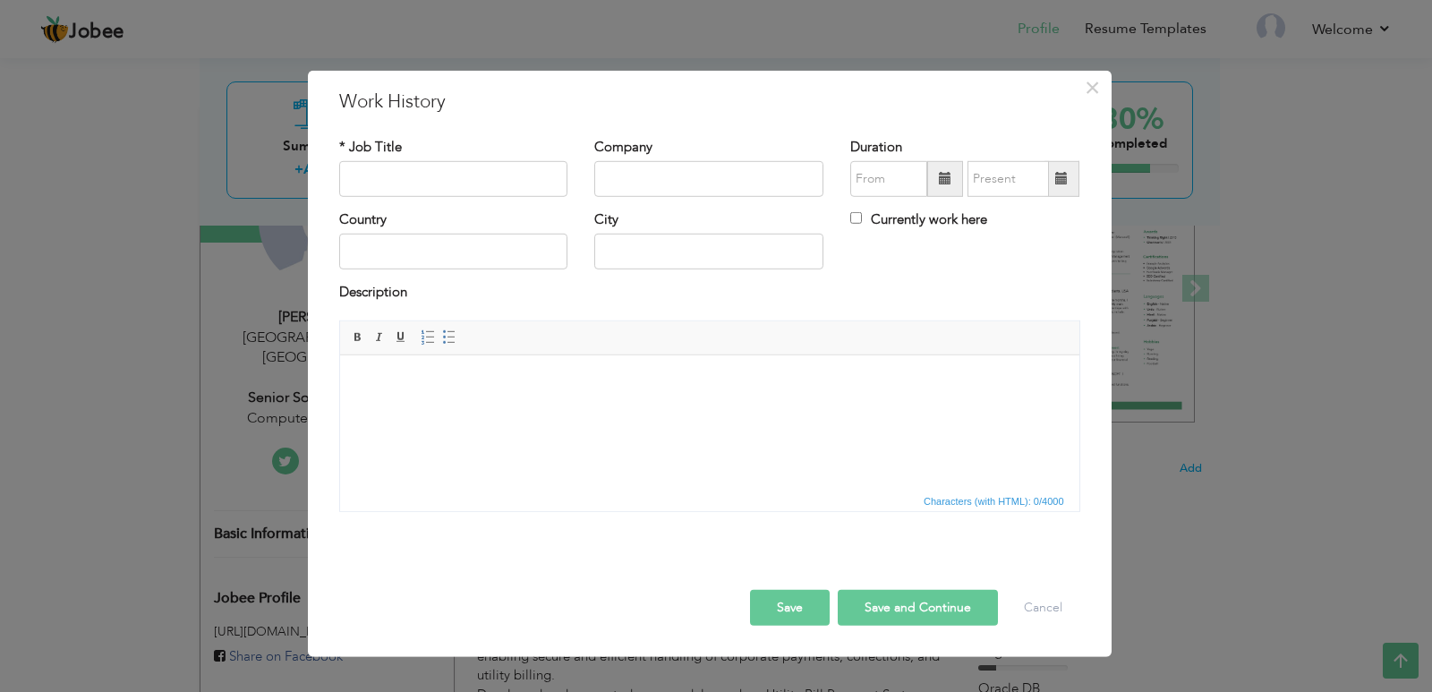
click at [608, 391] on html at bounding box center [708, 381] width 739 height 55
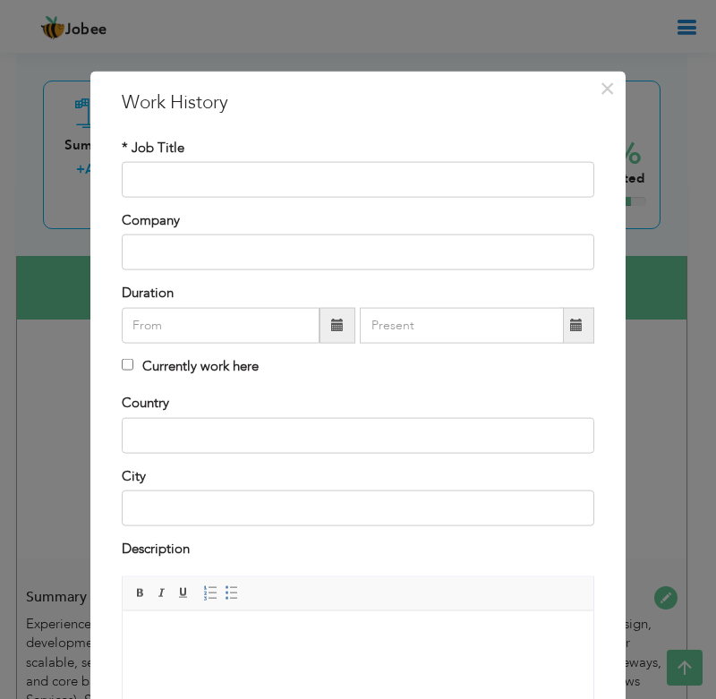
click at [189, 182] on input "text" at bounding box center [358, 180] width 472 height 36
type input "Software Developer"
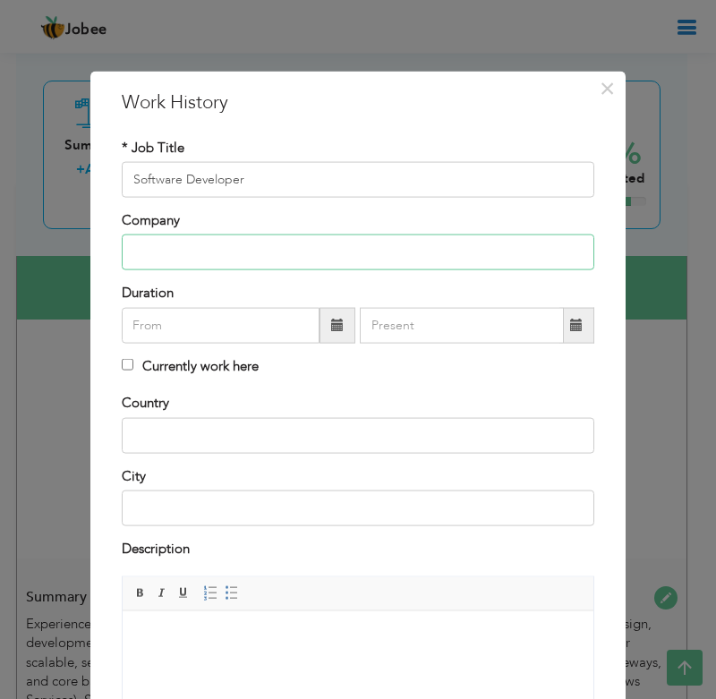
click at [192, 245] on input "text" at bounding box center [358, 252] width 472 height 36
paste input "Slash Global Int. Pvt Ltd, [GEOGRAPHIC_DATA]"
type input "Slash Global Int. Pvt Ltd, [GEOGRAPHIC_DATA]"
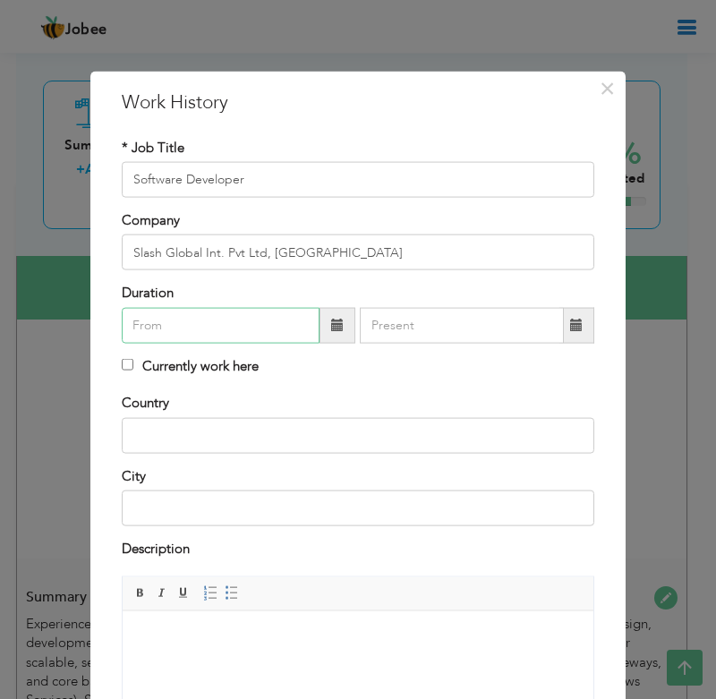
click at [234, 321] on input "text" at bounding box center [221, 325] width 198 height 36
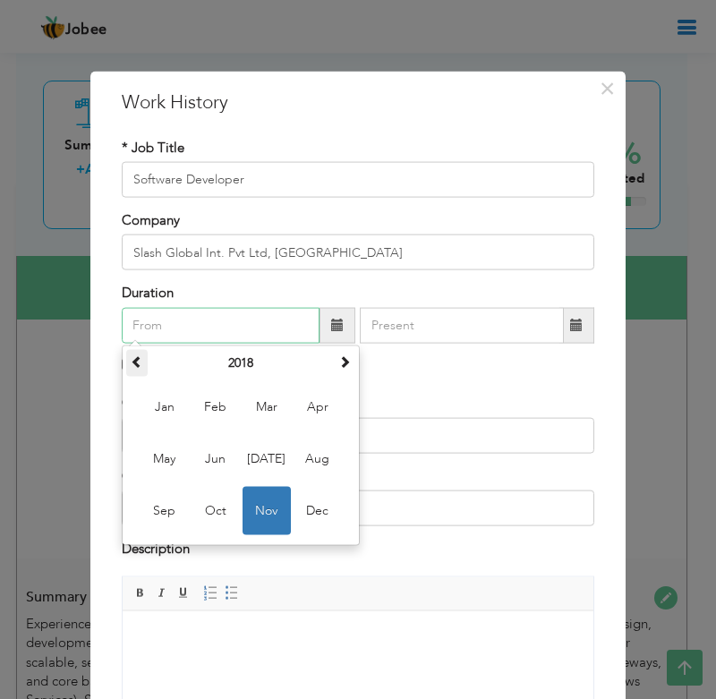
click at [131, 354] on span at bounding box center [137, 360] width 13 height 13
click at [230, 504] on span "Oct" at bounding box center [215, 510] width 48 height 48
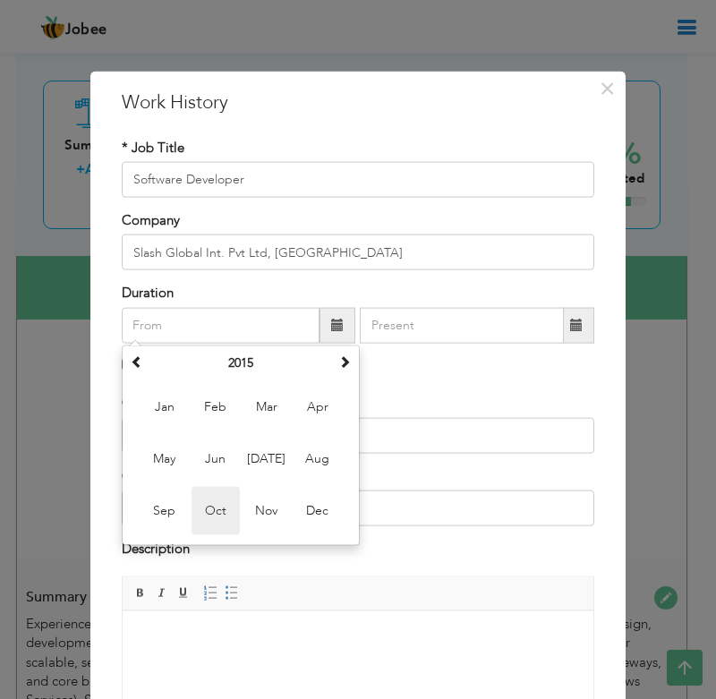
type input "10/2015"
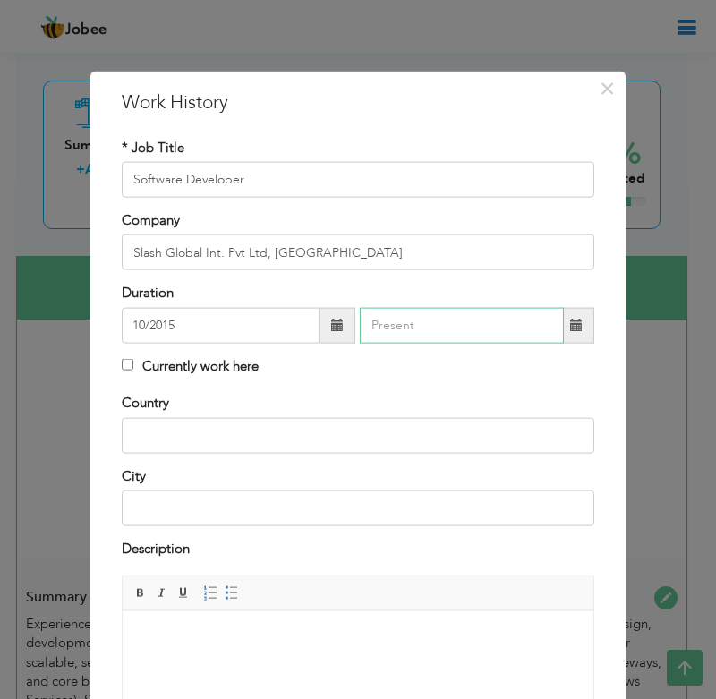
click at [387, 327] on input "text" at bounding box center [462, 325] width 204 height 36
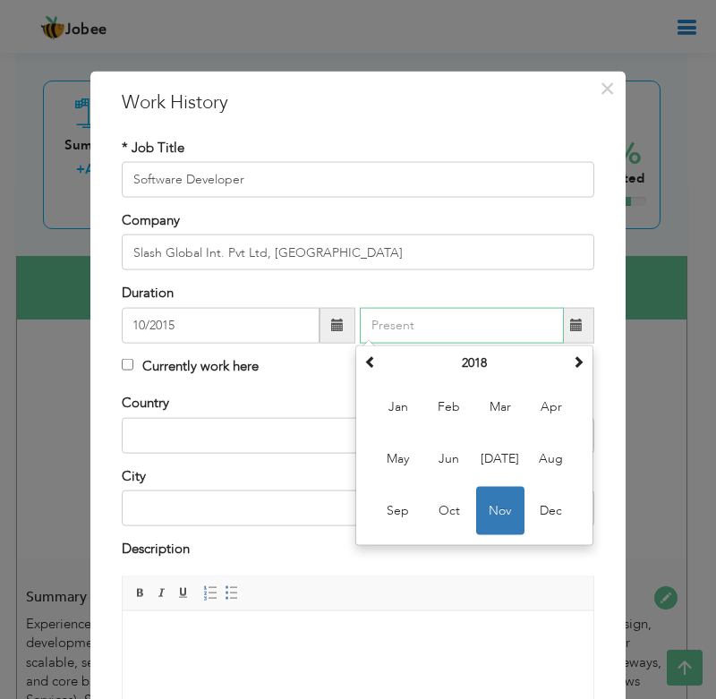
click at [490, 502] on span "Nov" at bounding box center [500, 510] width 48 height 48
type input "11/2018"
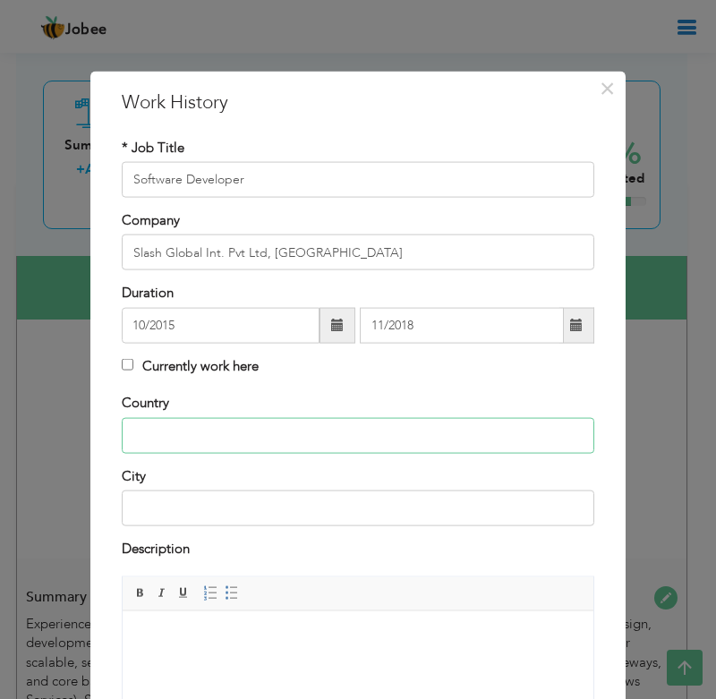
click at [174, 447] on input "text" at bounding box center [358, 435] width 472 height 36
type input "[GEOGRAPHIC_DATA]"
click at [317, 635] on body at bounding box center [357, 638] width 435 height 19
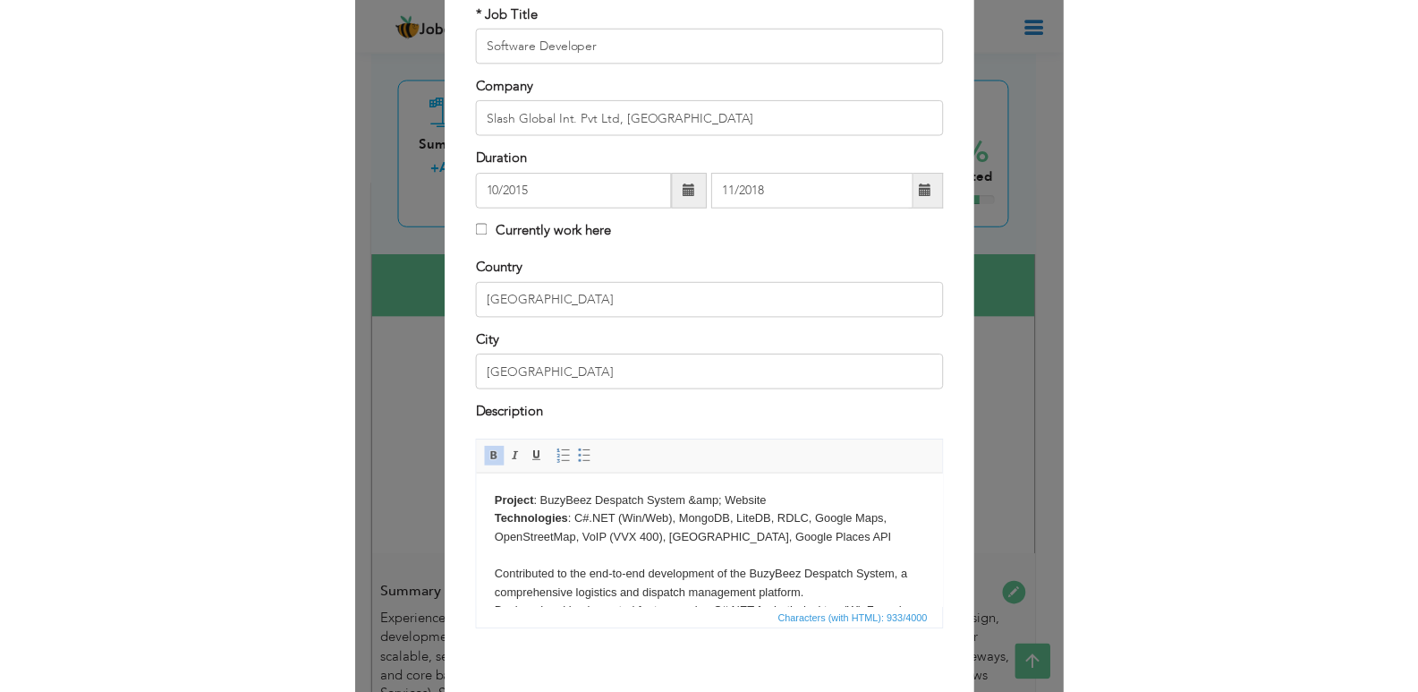
scroll to position [214, 0]
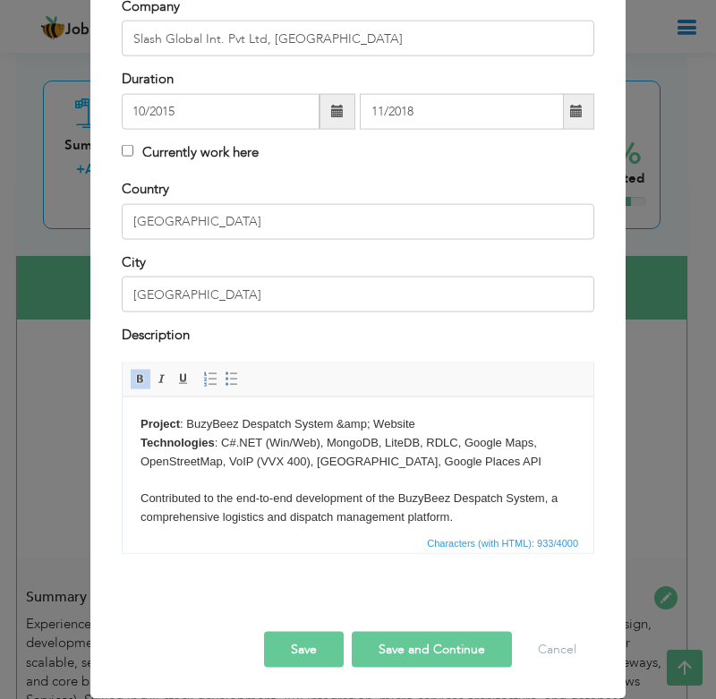
click at [286, 651] on button "Save" at bounding box center [304, 650] width 80 height 36
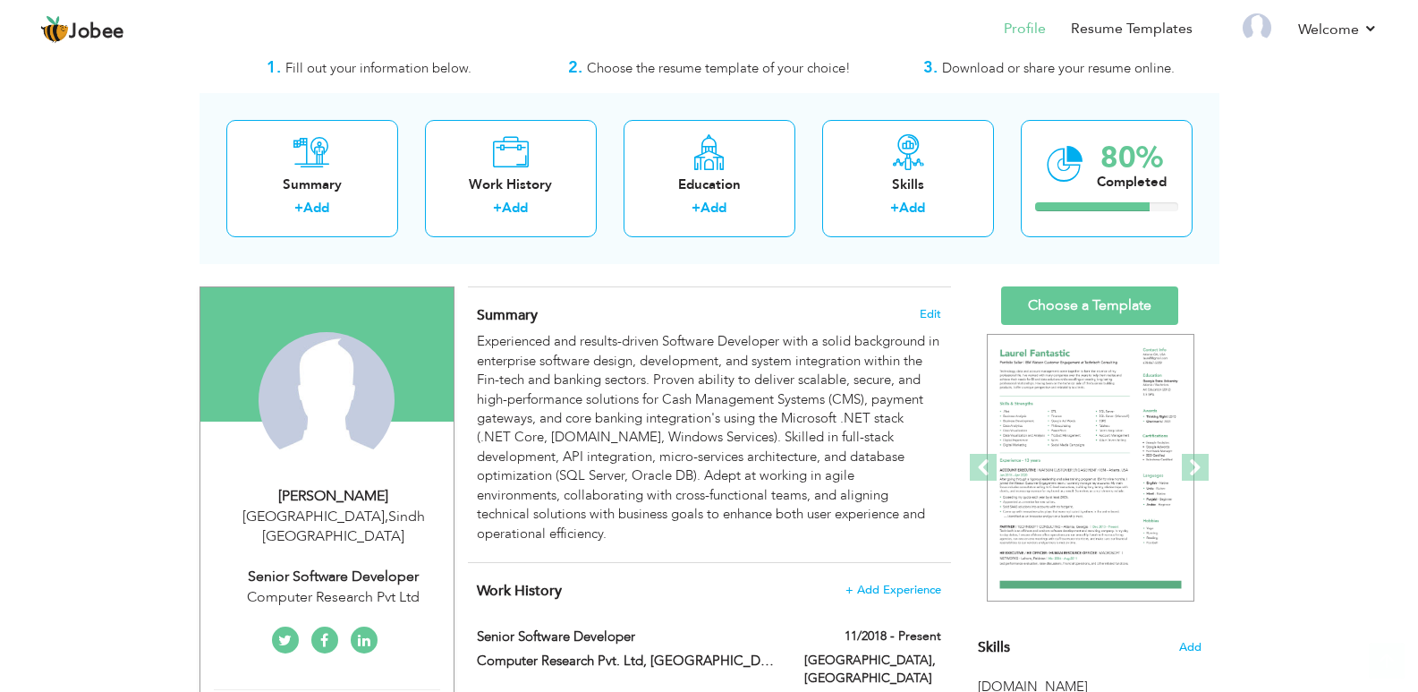
scroll to position [0, 0]
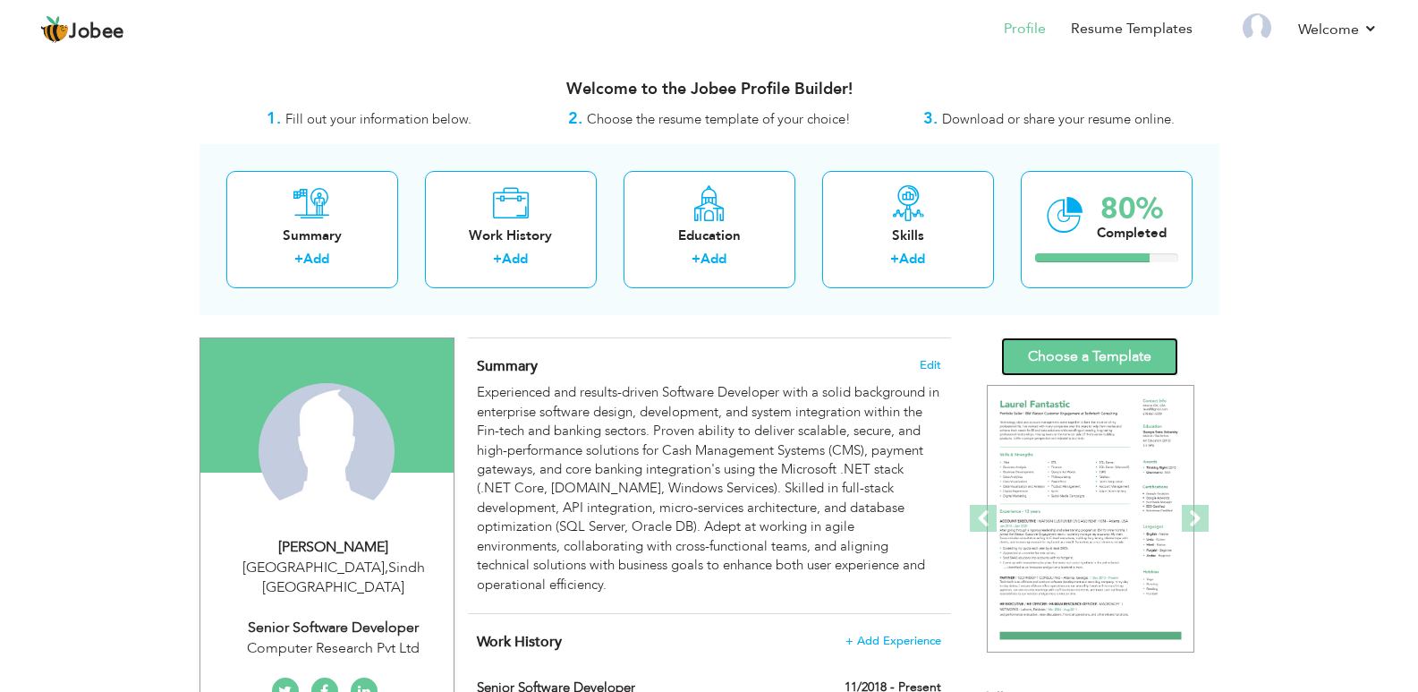
click at [1066, 349] on link "Choose a Template" at bounding box center [1089, 356] width 177 height 38
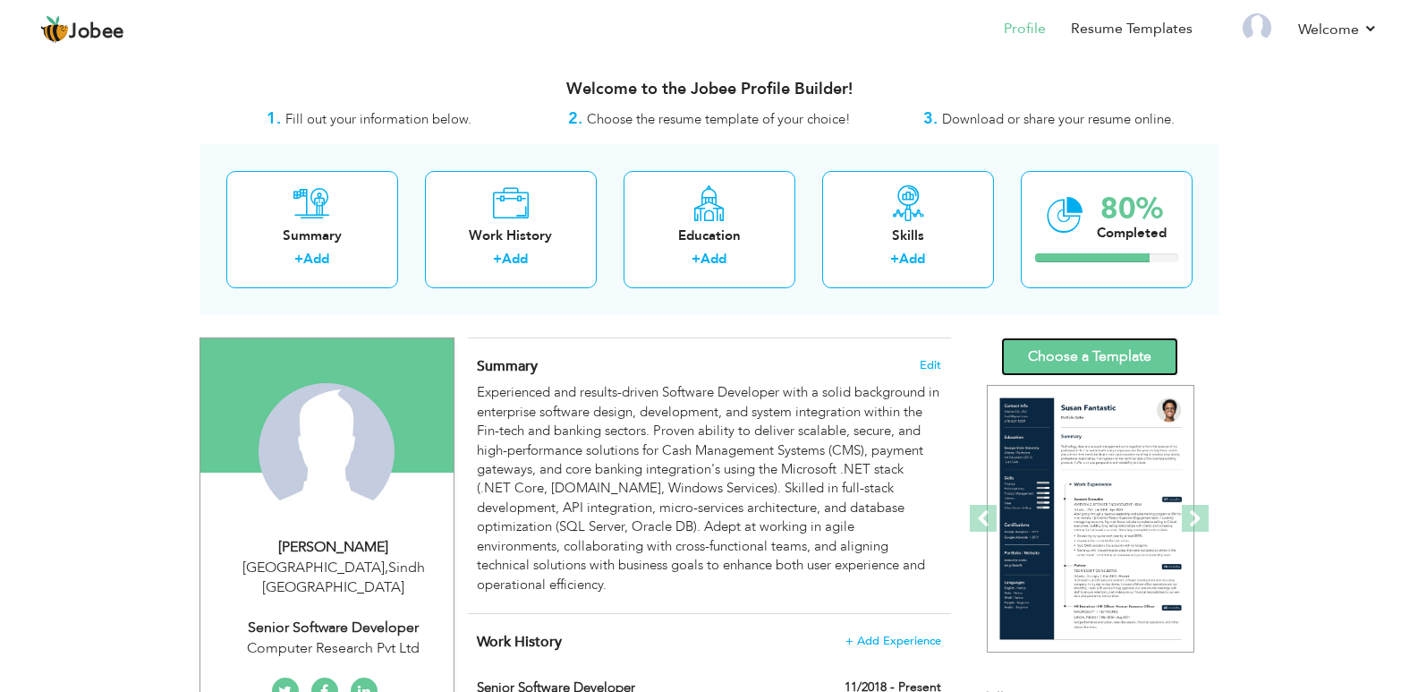
click at [1101, 344] on link "Choose a Template" at bounding box center [1089, 356] width 177 height 38
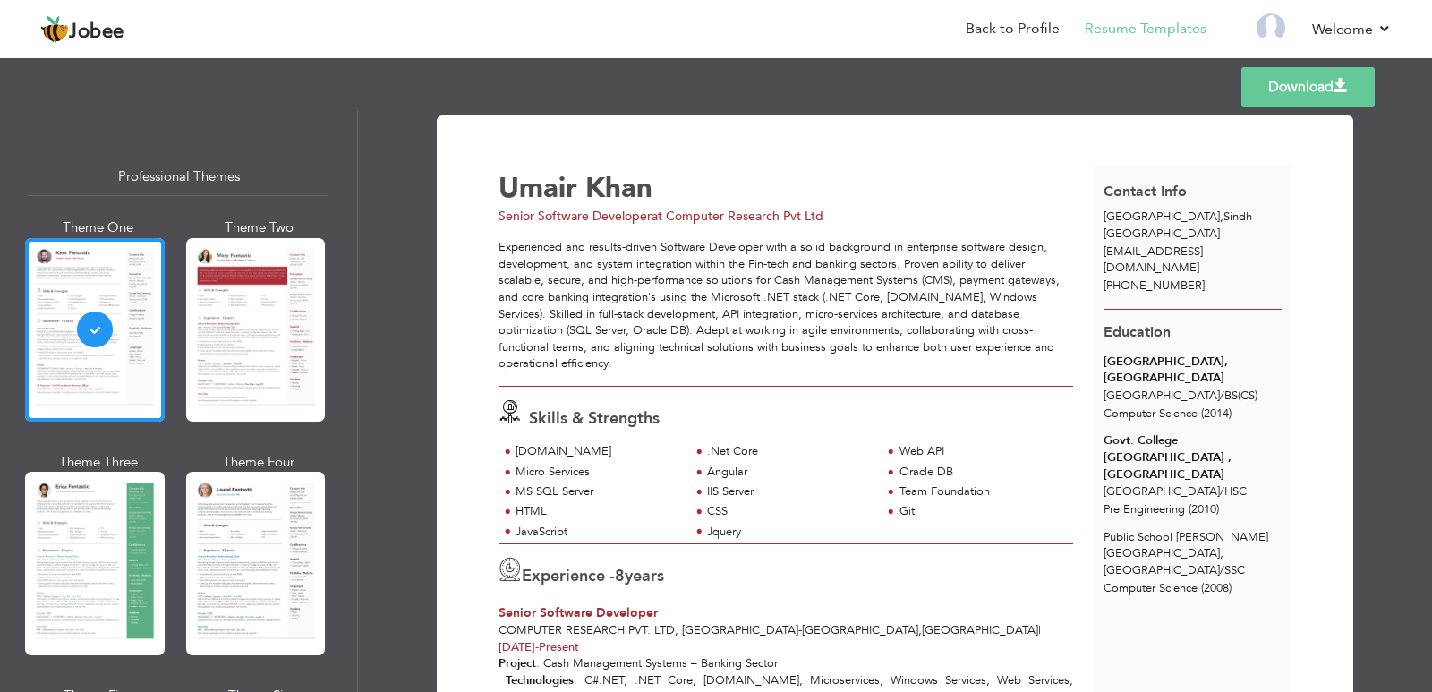
click at [325, 691] on div "Professional Themes Theme One Theme Two Theme Three Theme Six" at bounding box center [178, 401] width 357 height 581
click at [998, 24] on link "Back to Profile" at bounding box center [1012, 29] width 94 height 21
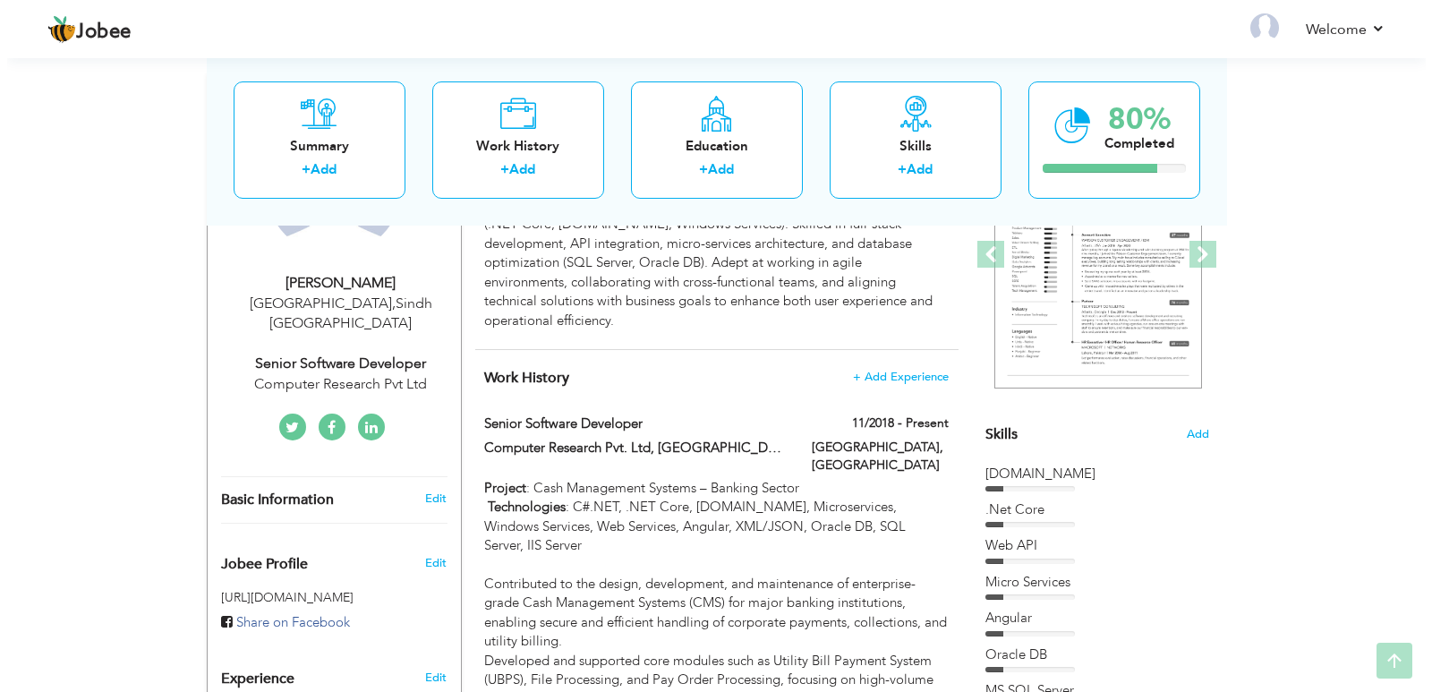
scroll to position [268, 0]
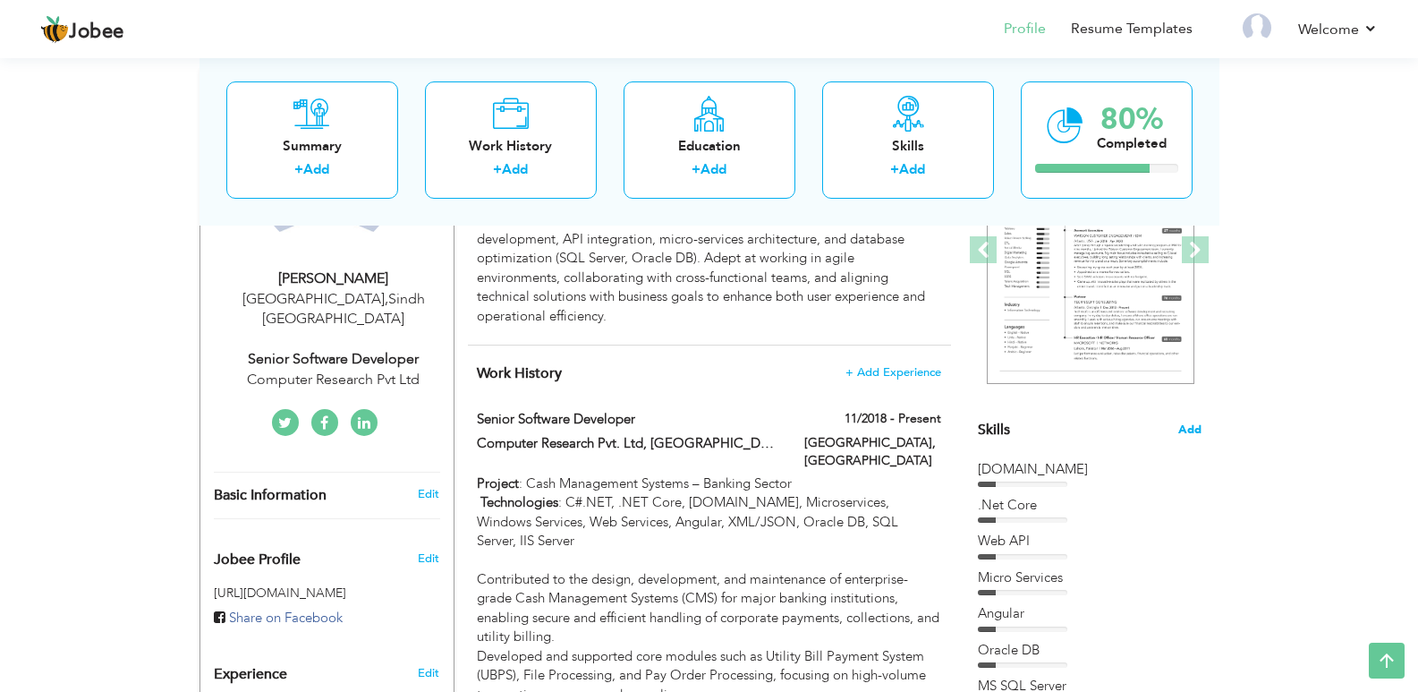
click at [1191, 434] on span "Add" at bounding box center [1189, 429] width 23 height 17
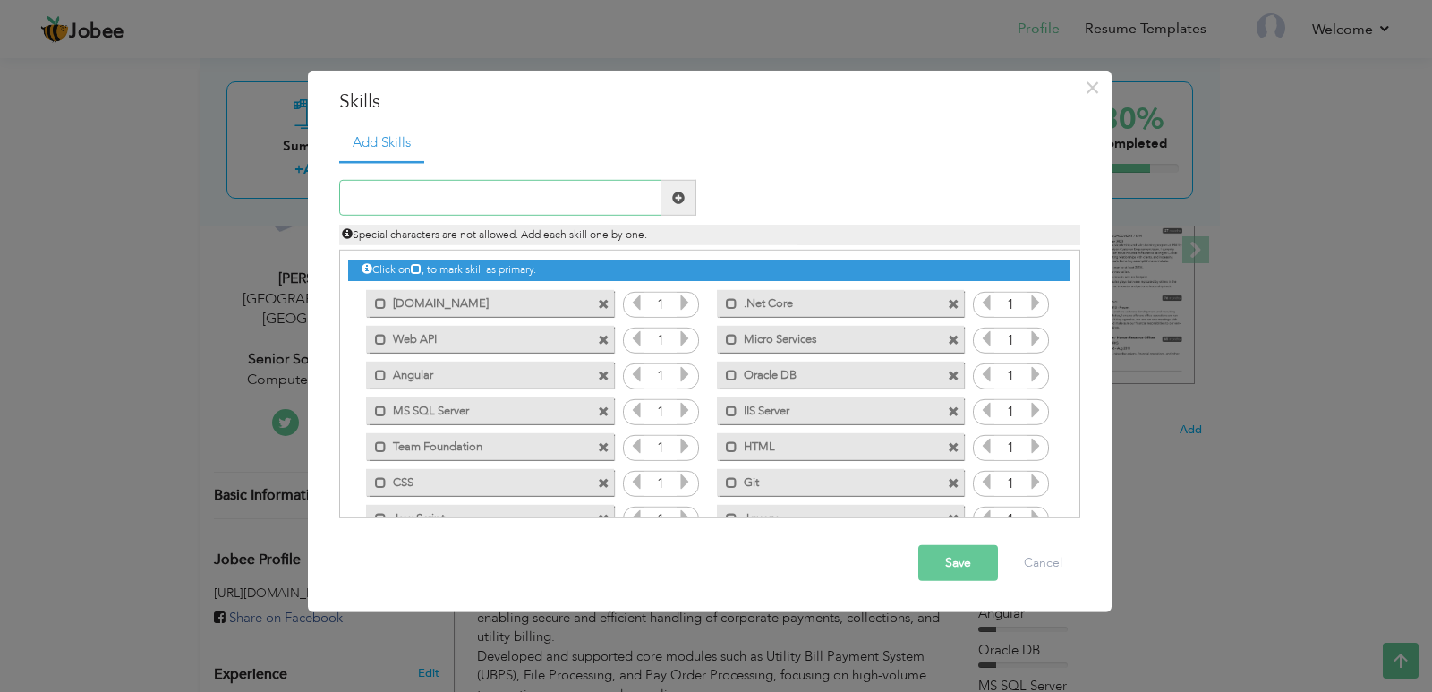
paste input "Desktop Application"
type input "Desktop Application"
click at [683, 200] on span at bounding box center [678, 197] width 13 height 13
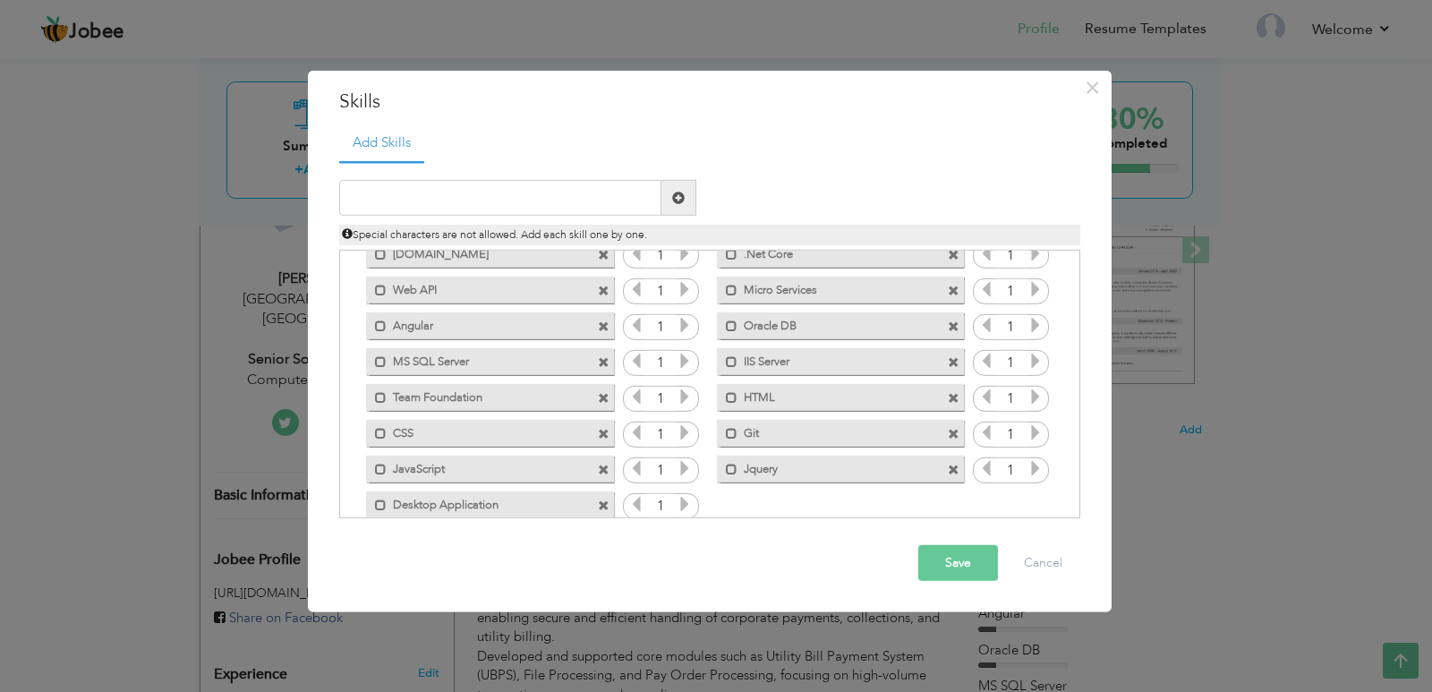
scroll to position [76, 0]
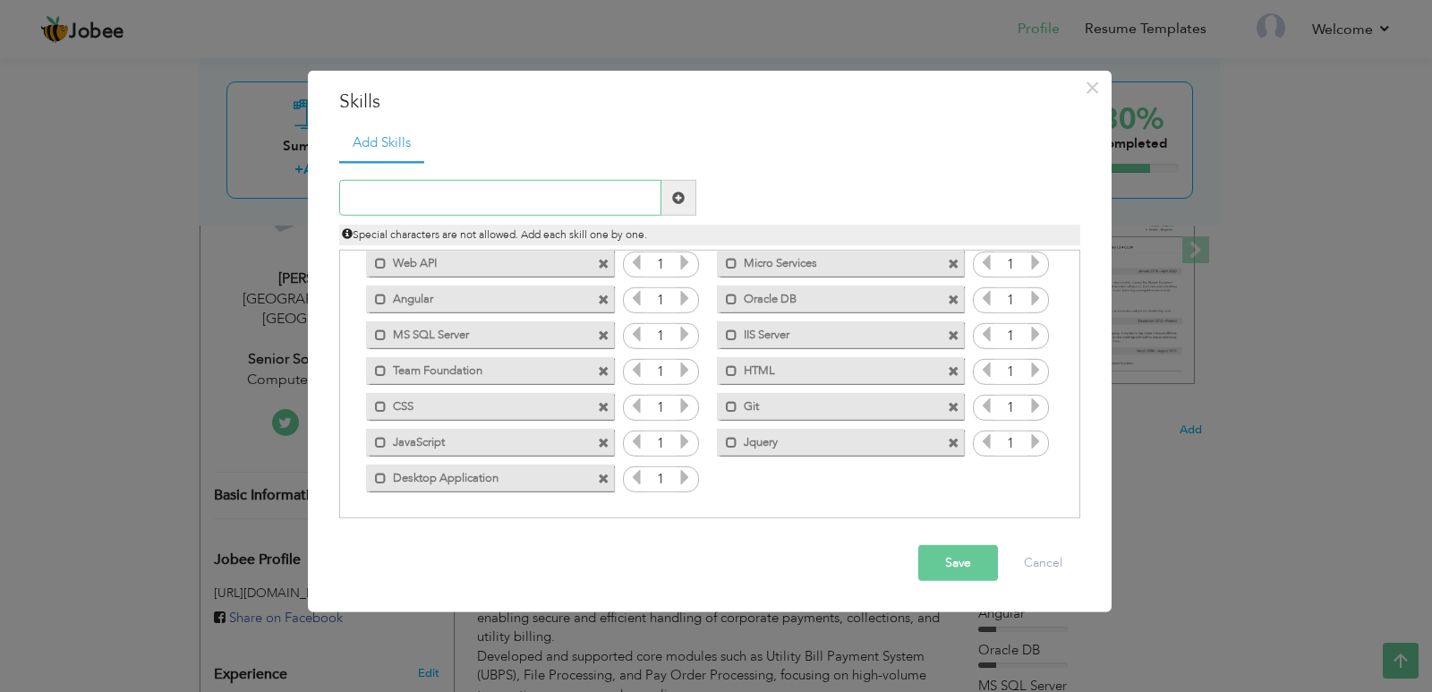
click at [478, 191] on input "text" at bounding box center [500, 198] width 322 height 36
paste input "WebForms"
type input "WebForms"
click at [677, 196] on span at bounding box center [678, 197] width 13 height 13
click at [492, 201] on input "text" at bounding box center [500, 198] width 322 height 36
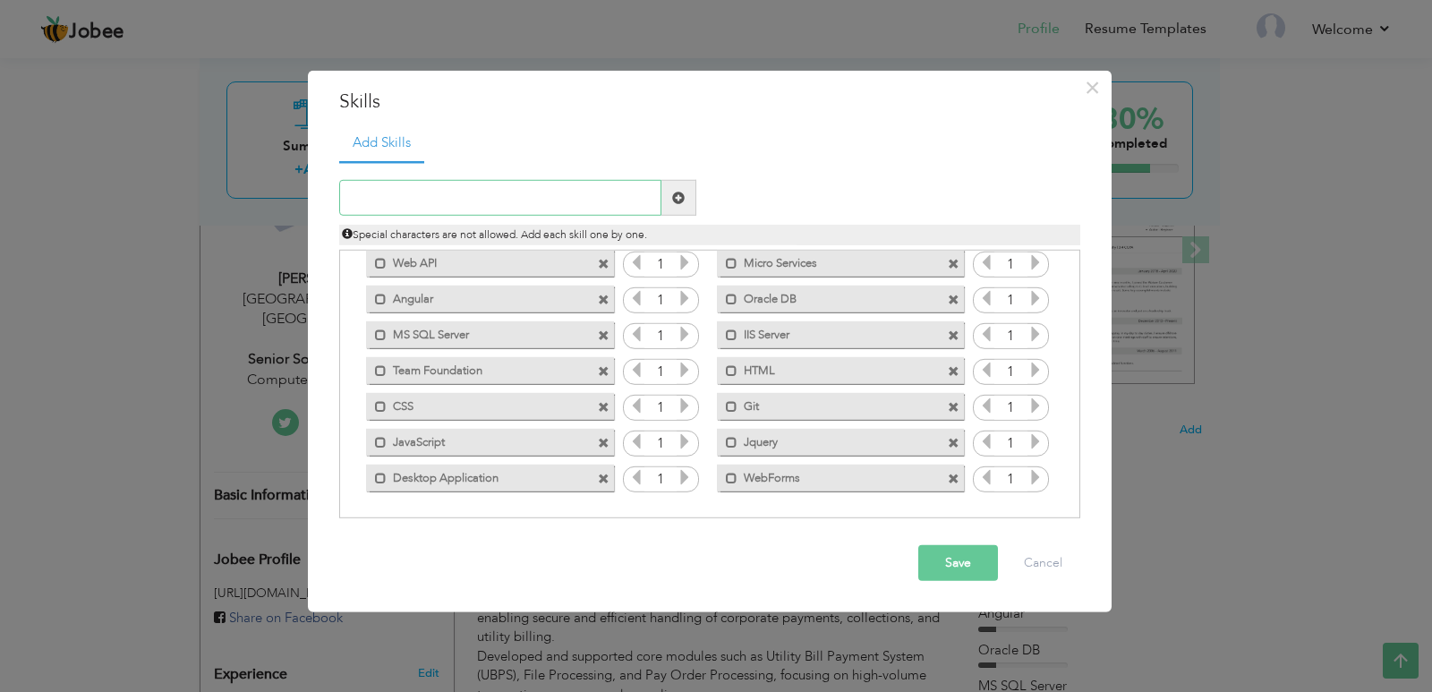
paste input "AJAX"
type input "AJAX"
click at [677, 200] on span at bounding box center [678, 197] width 13 height 13
click at [462, 191] on input "text" at bounding box center [500, 198] width 322 height 36
paste input "[DOMAIN_NAME]"
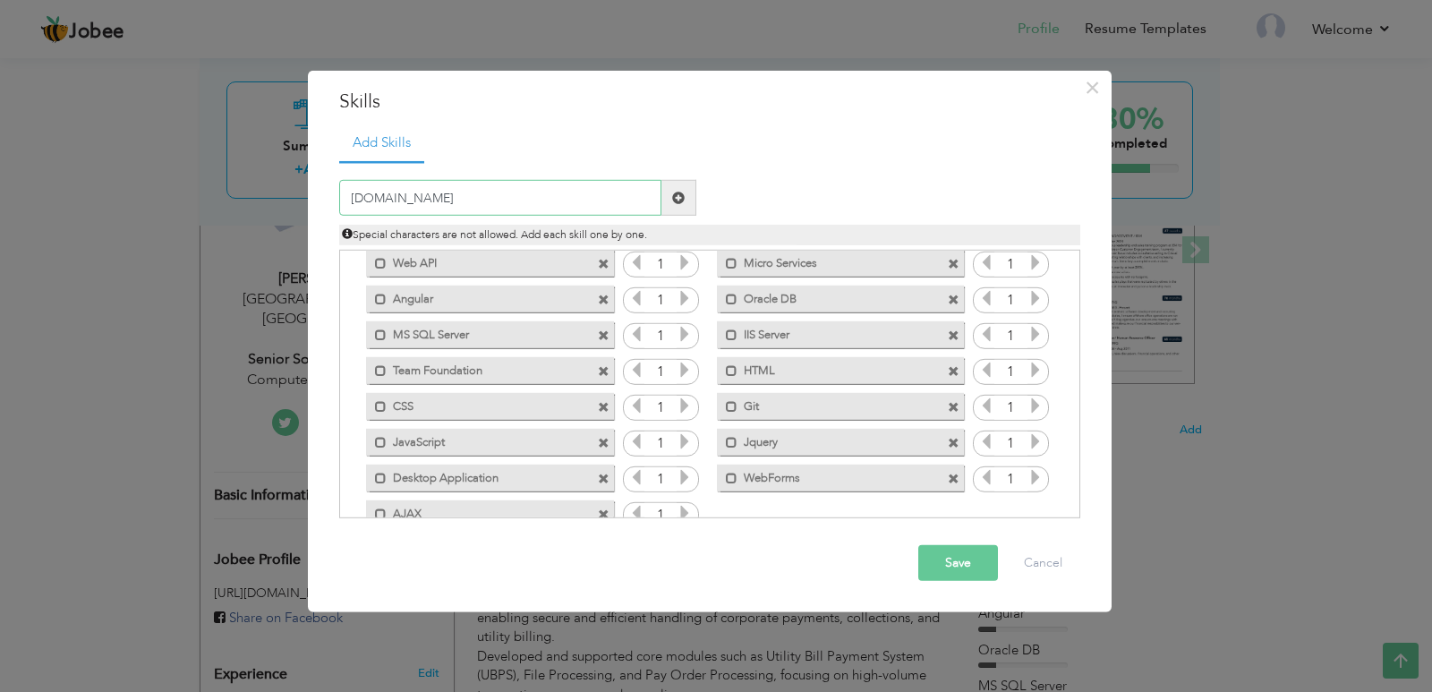
type input "[DOMAIN_NAME]"
click at [672, 196] on span at bounding box center [678, 197] width 13 height 13
click at [938, 554] on button "Save" at bounding box center [958, 563] width 80 height 36
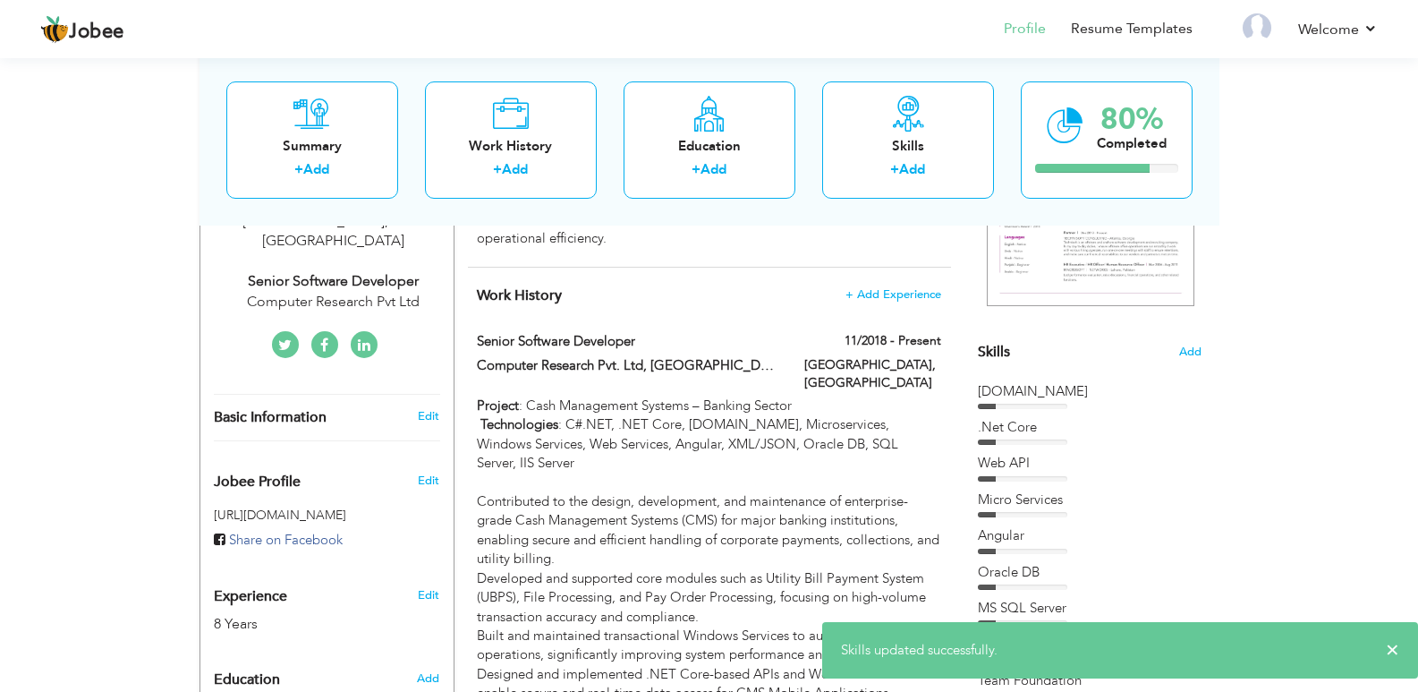
scroll to position [89, 0]
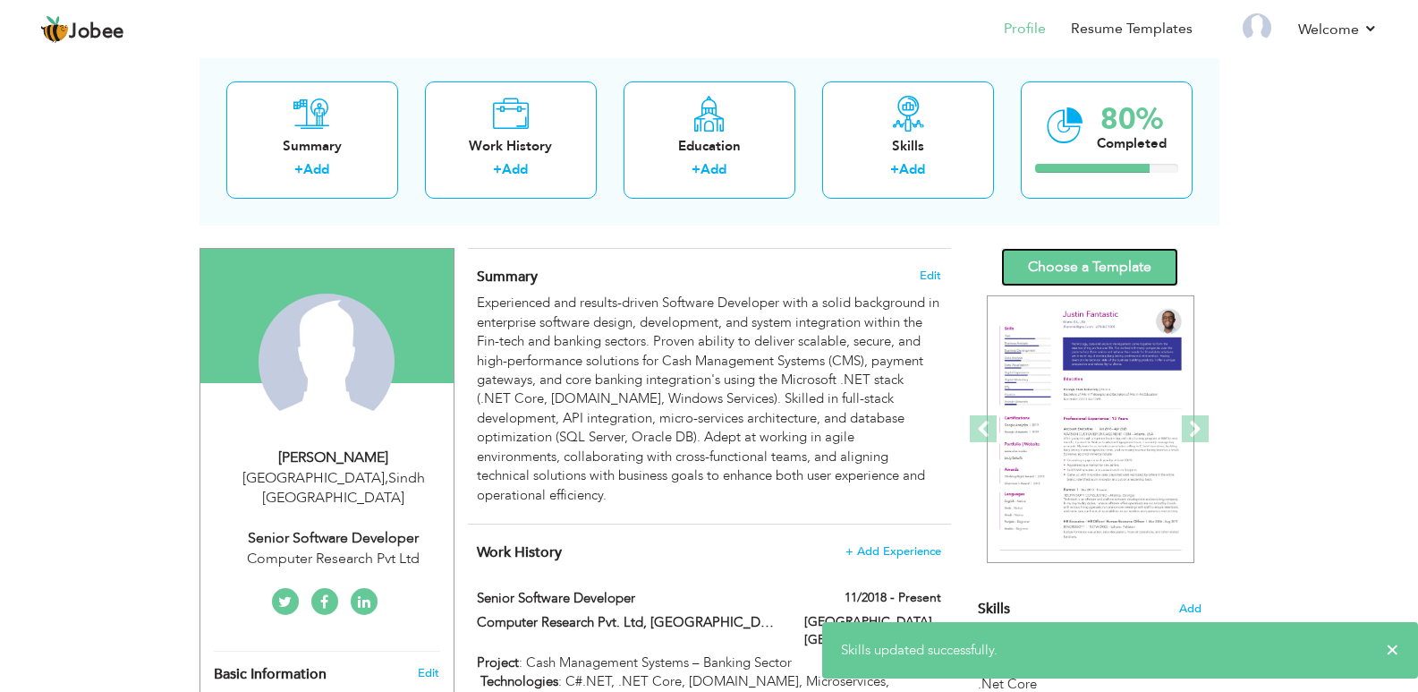
click at [1053, 269] on link "Choose a Template" at bounding box center [1089, 267] width 177 height 38
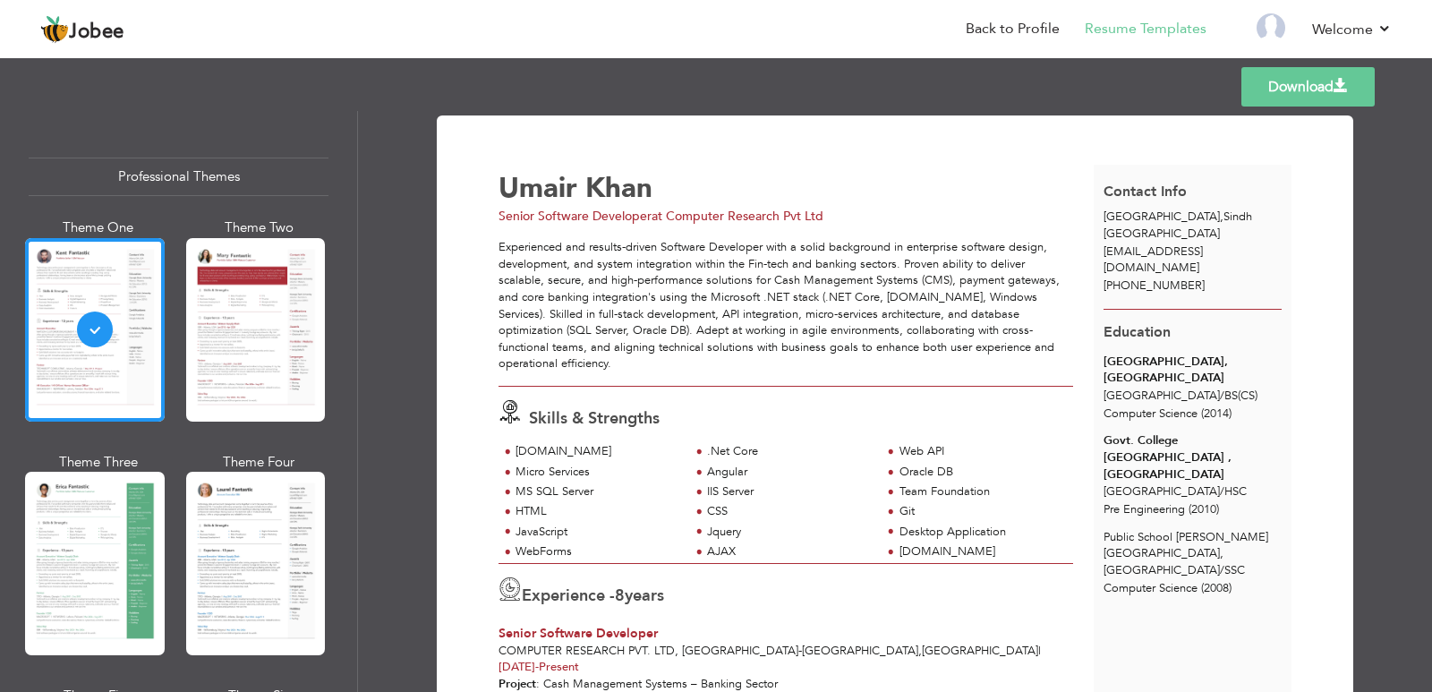
click at [1135, 529] on span "Public School Sir Syed Town, Karachi / SSC" at bounding box center [1185, 553] width 165 height 49
click at [1113, 529] on span "Public School Sir Syed Town, Karachi / SSC" at bounding box center [1185, 553] width 165 height 49
click at [985, 16] on li "Back to Profile" at bounding box center [999, 30] width 119 height 48
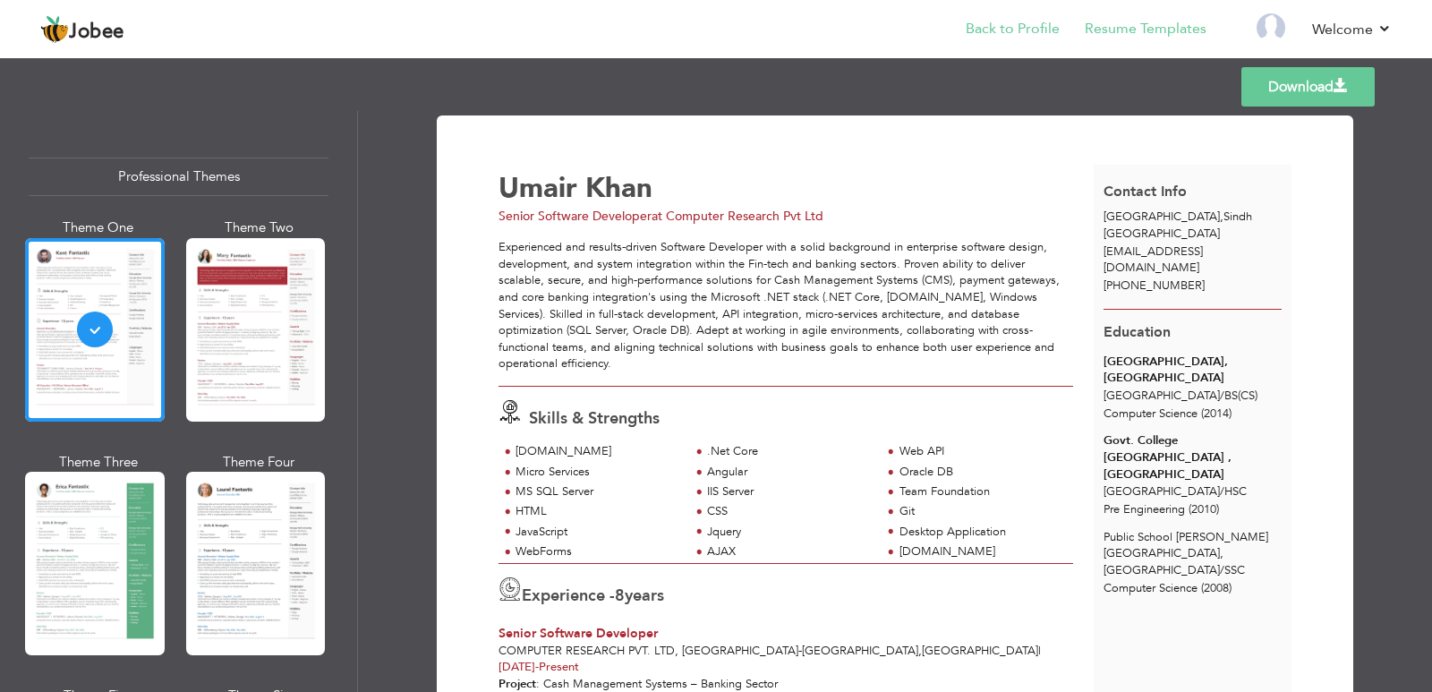
click at [1005, 18] on li "Back to Profile" at bounding box center [999, 30] width 119 height 48
click at [1007, 28] on link "Back to Profile" at bounding box center [1012, 29] width 94 height 21
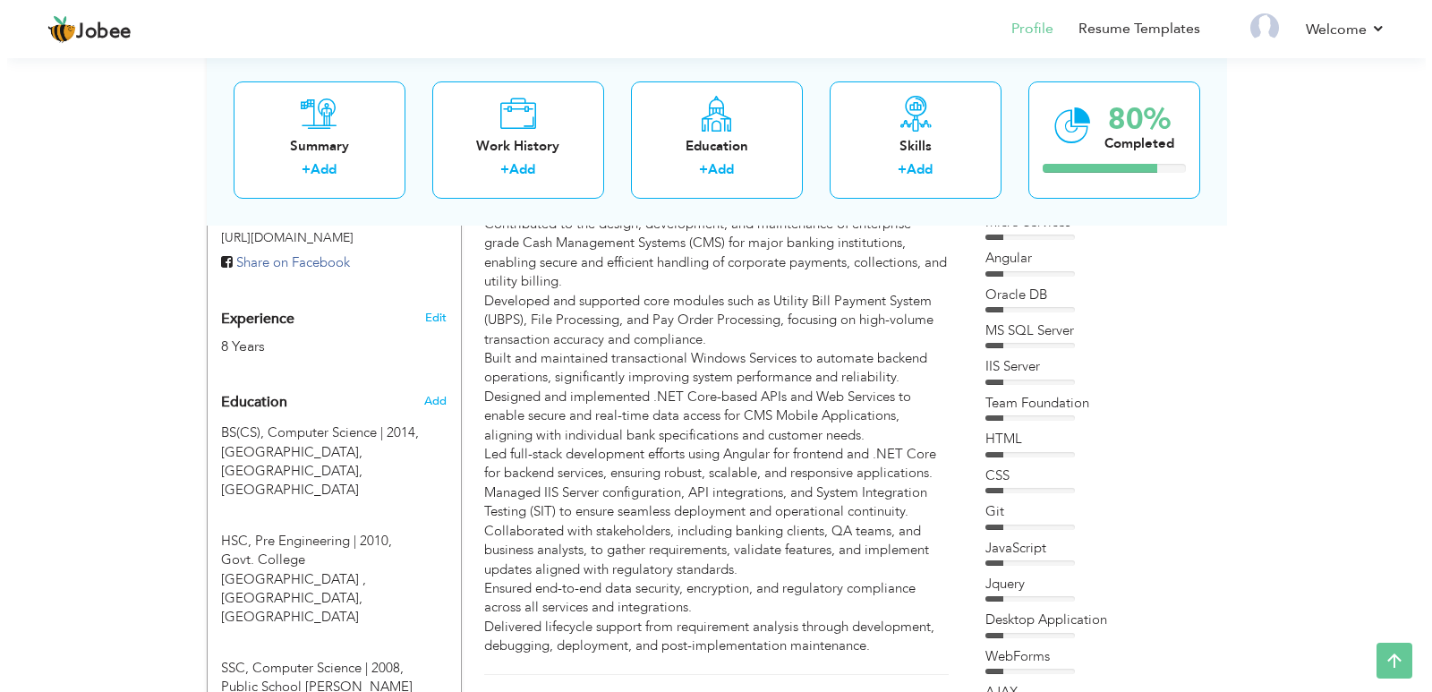
scroll to position [626, 0]
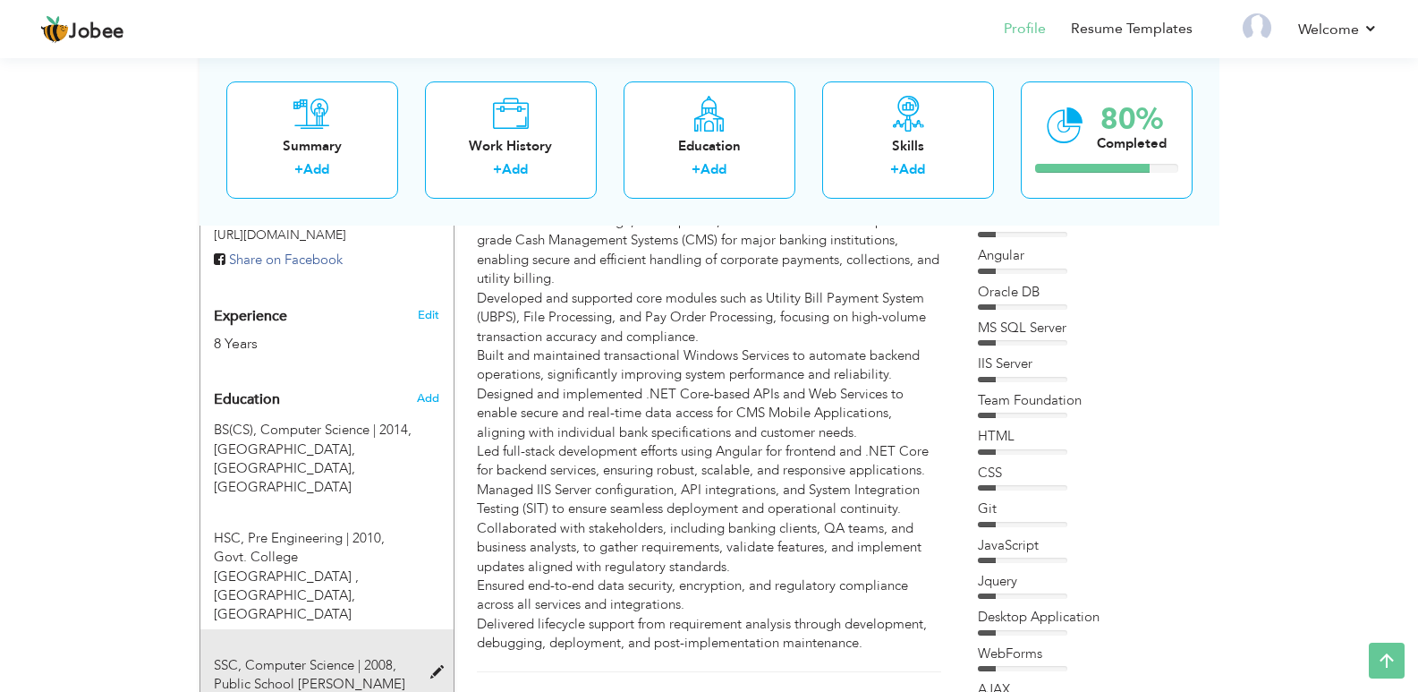
click at [235, 656] on span "SSC, Computer Science | 2008," at bounding box center [305, 665] width 183 height 18
type input "SSC"
type input "Computer Science"
type input "2008"
radio input "true"
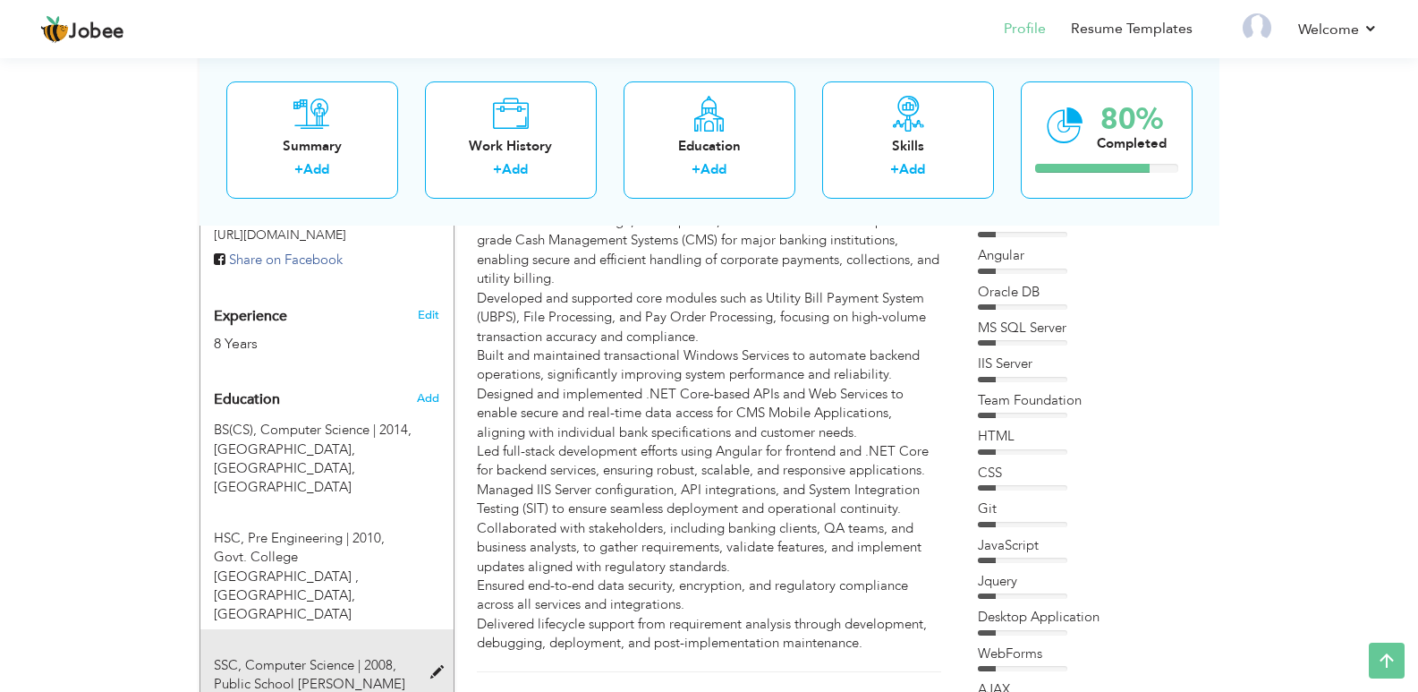
type input "Public School [PERSON_NAME][GEOGRAPHIC_DATA], [GEOGRAPHIC_DATA]"
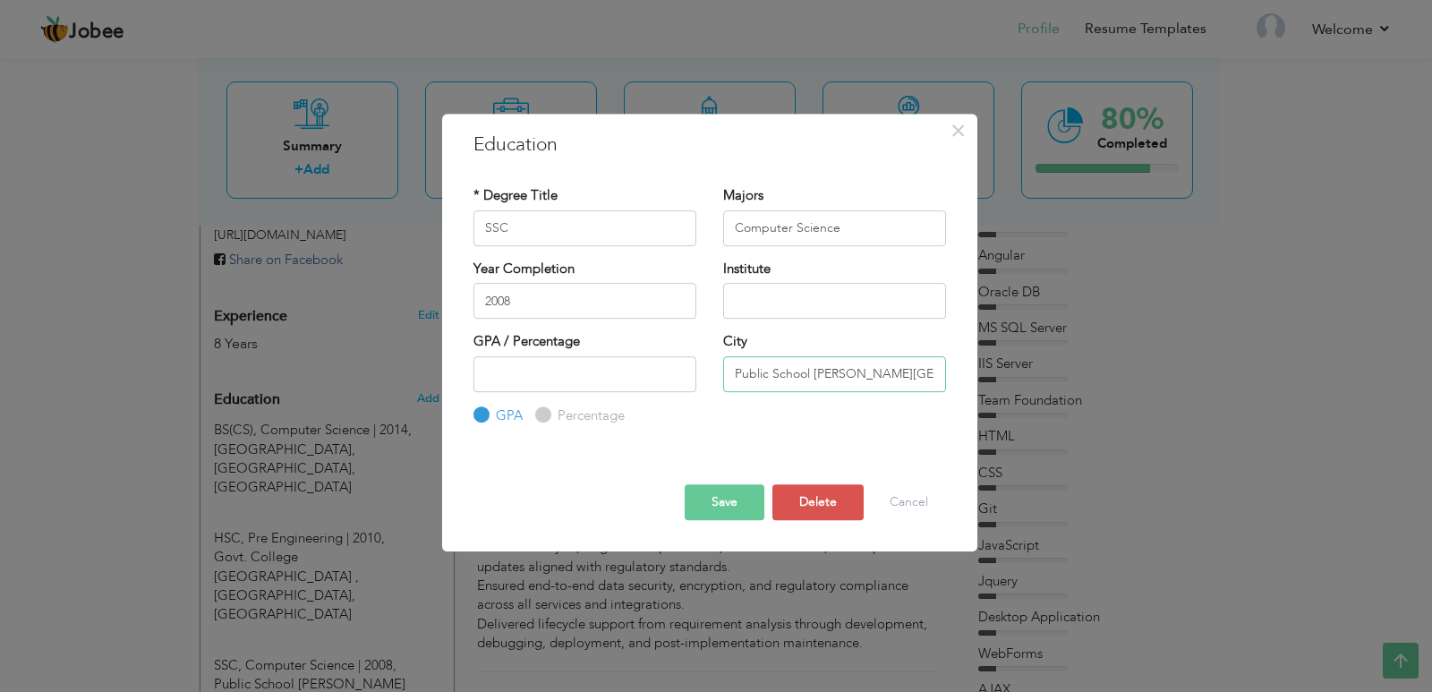
click at [770, 367] on input "Public School [PERSON_NAME][GEOGRAPHIC_DATA], [GEOGRAPHIC_DATA]" at bounding box center [834, 374] width 223 height 36
click at [819, 289] on input "text" at bounding box center [834, 301] width 223 height 36
paste input "Public School [PERSON_NAME][GEOGRAPHIC_DATA], [GEOGRAPHIC_DATA]"
type input "Public School [PERSON_NAME][GEOGRAPHIC_DATA], [GEOGRAPHIC_DATA]"
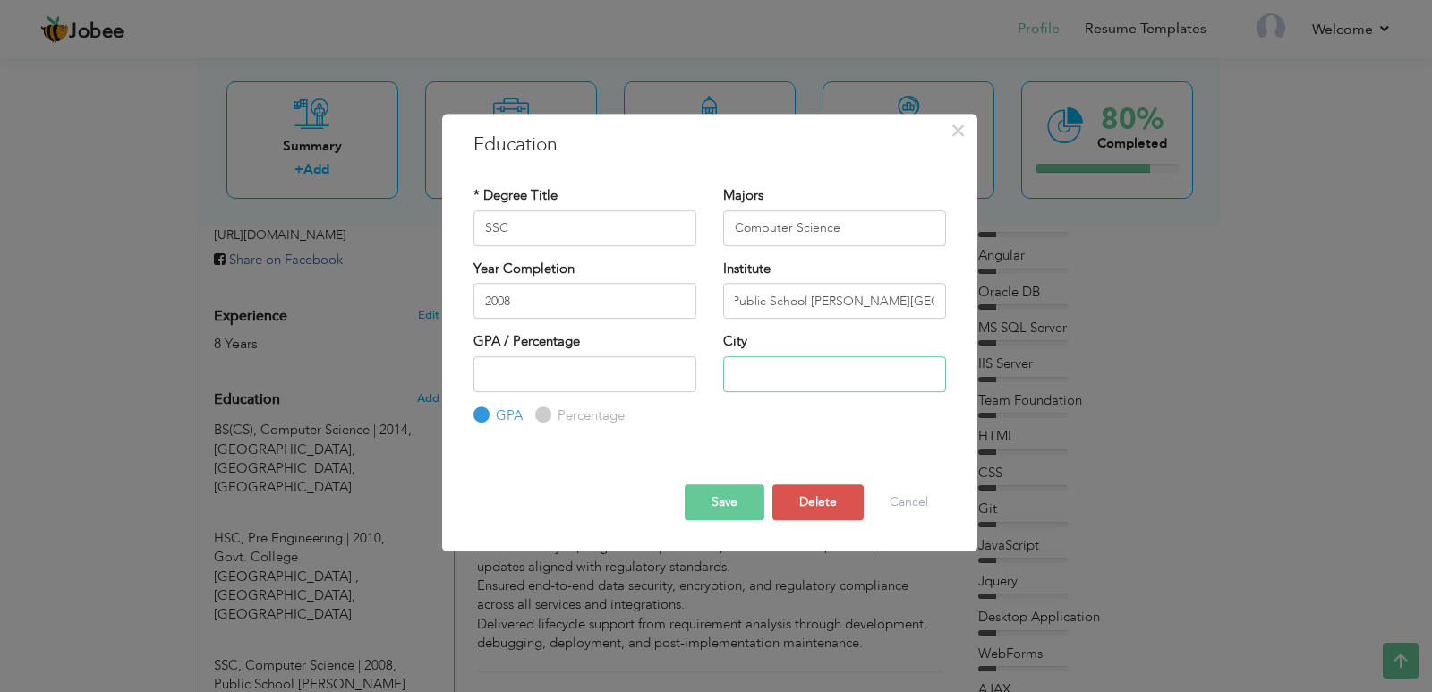
click at [734, 372] on input "text" at bounding box center [834, 374] width 223 height 36
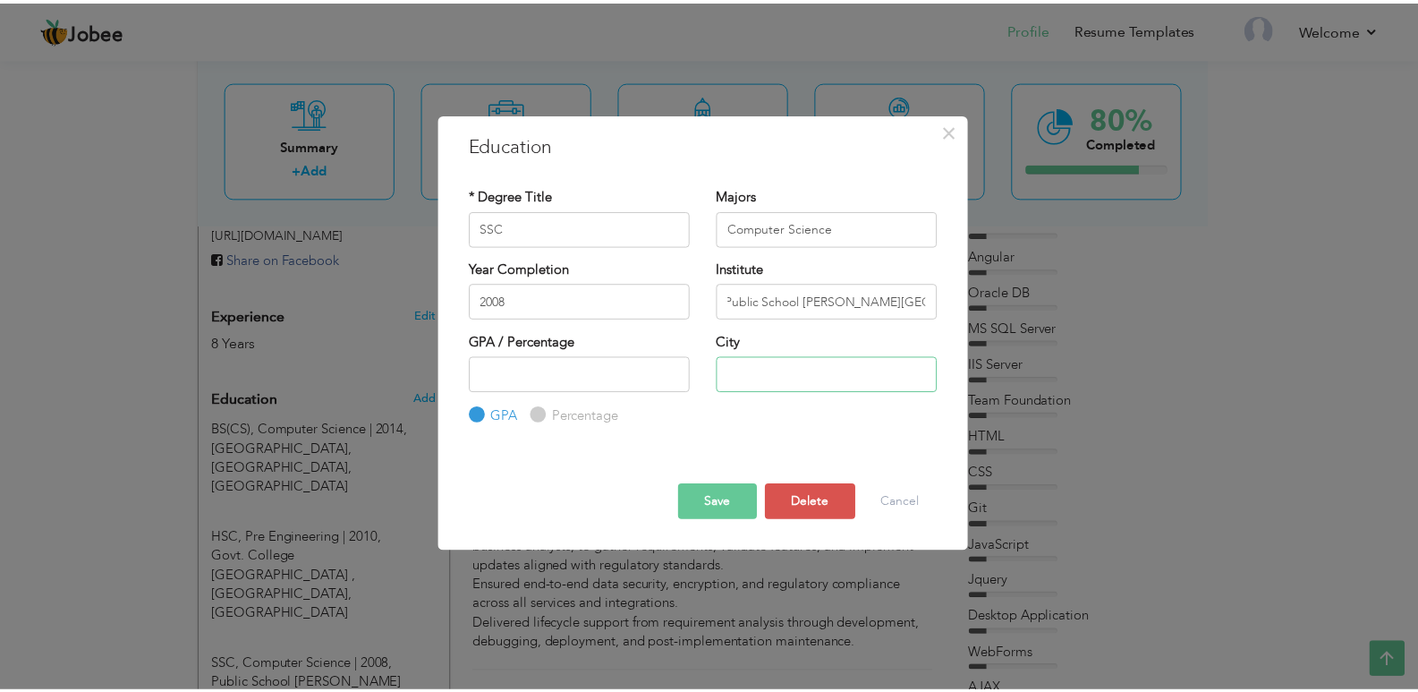
scroll to position [0, 0]
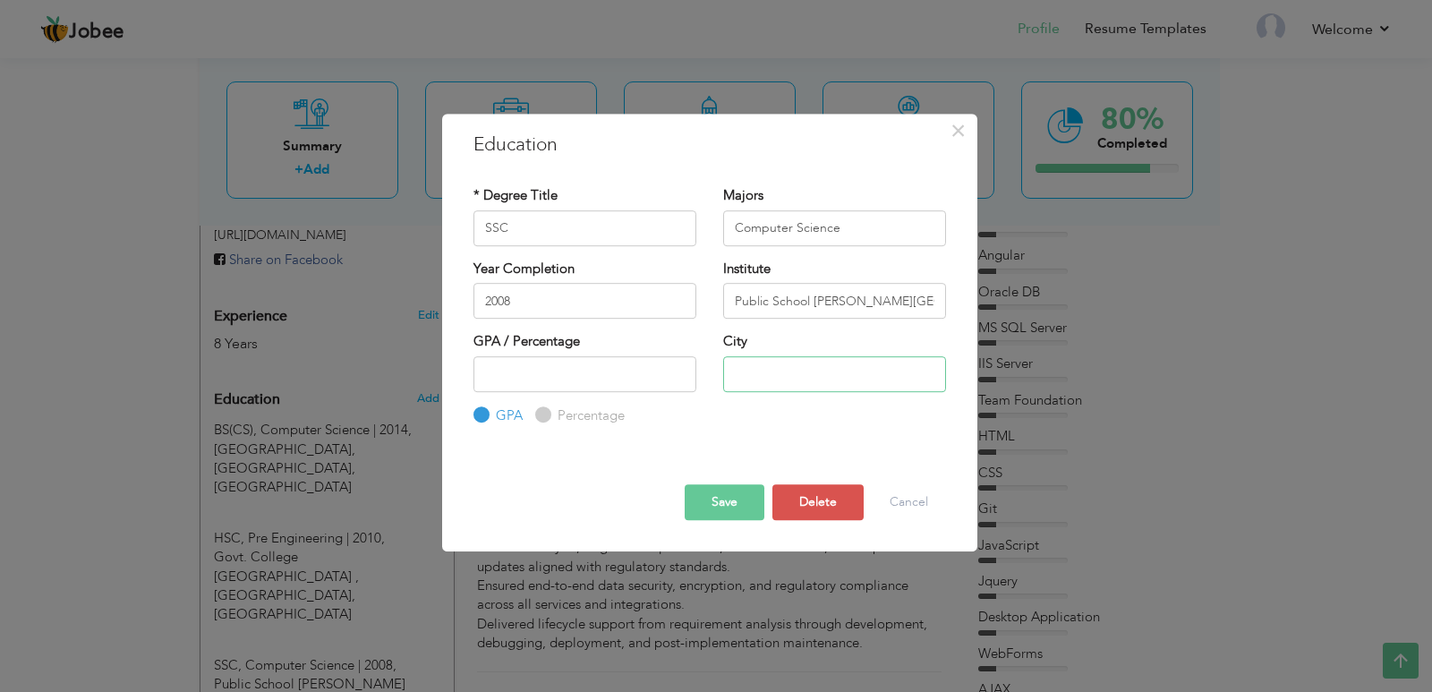
type input "[GEOGRAPHIC_DATA]"
click at [711, 498] on button "Save" at bounding box center [724, 502] width 80 height 36
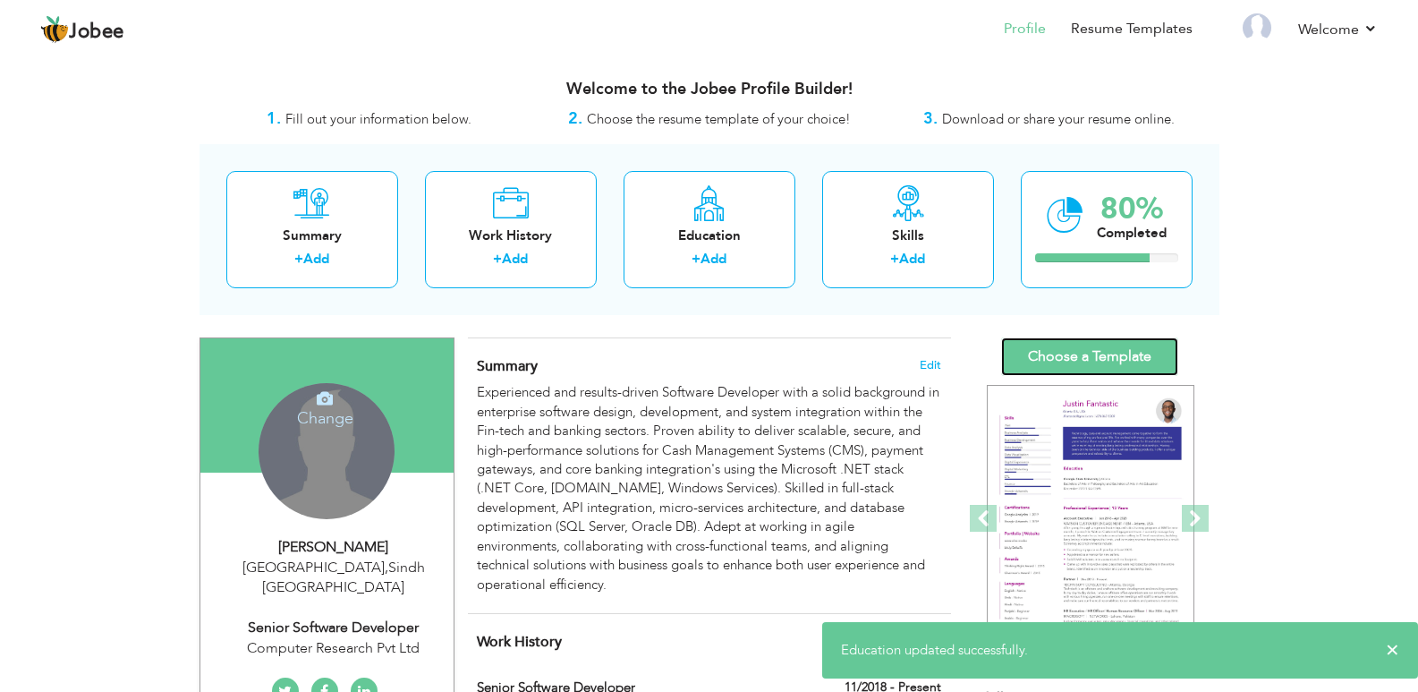
click at [1070, 349] on link "Choose a Template" at bounding box center [1089, 356] width 177 height 38
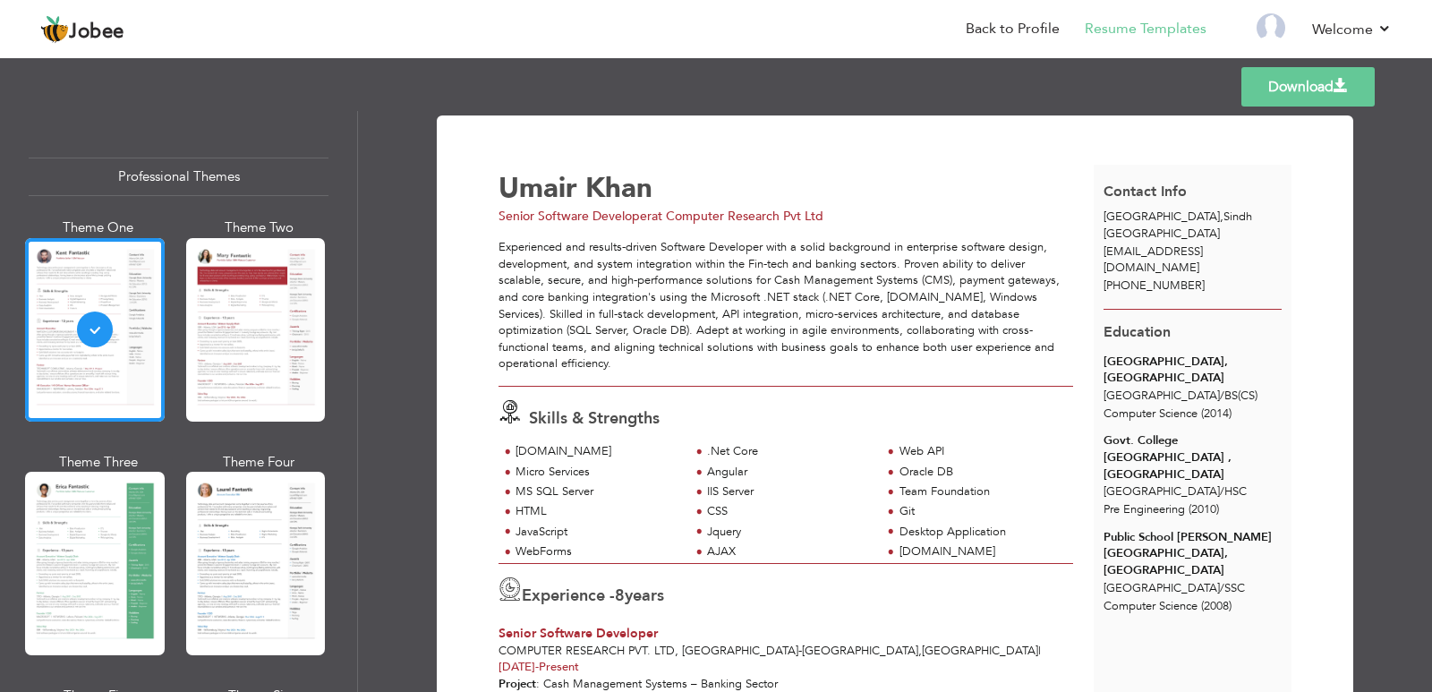
click at [1280, 98] on link "Download" at bounding box center [1307, 86] width 133 height 39
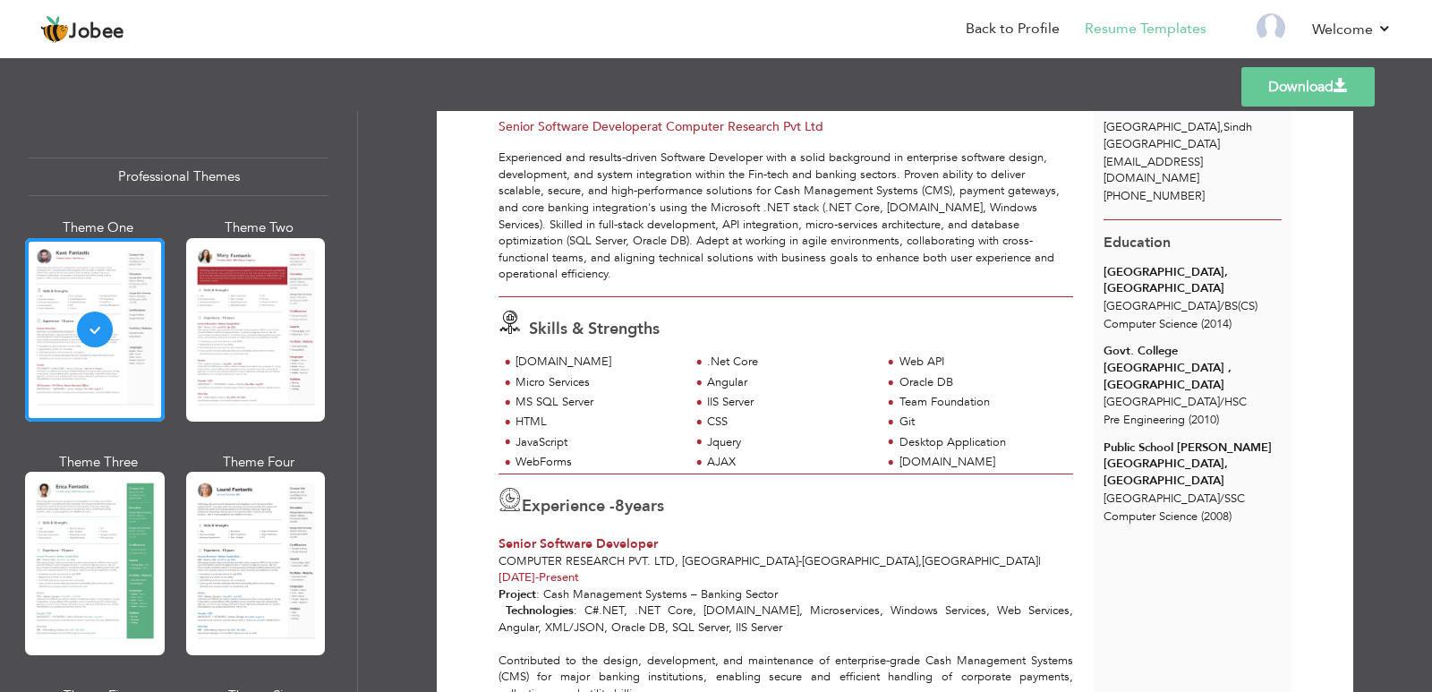
scroll to position [179, 0]
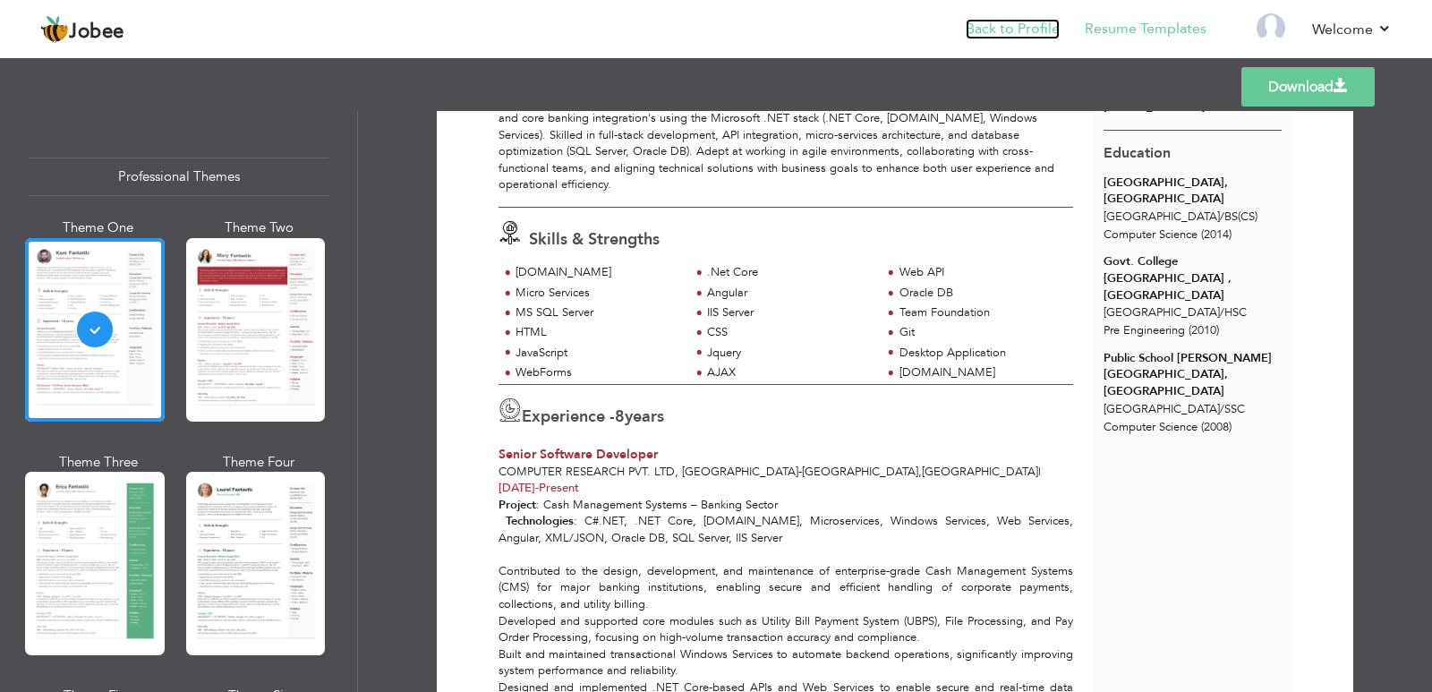
click at [1041, 19] on link "Back to Profile" at bounding box center [1012, 29] width 94 height 21
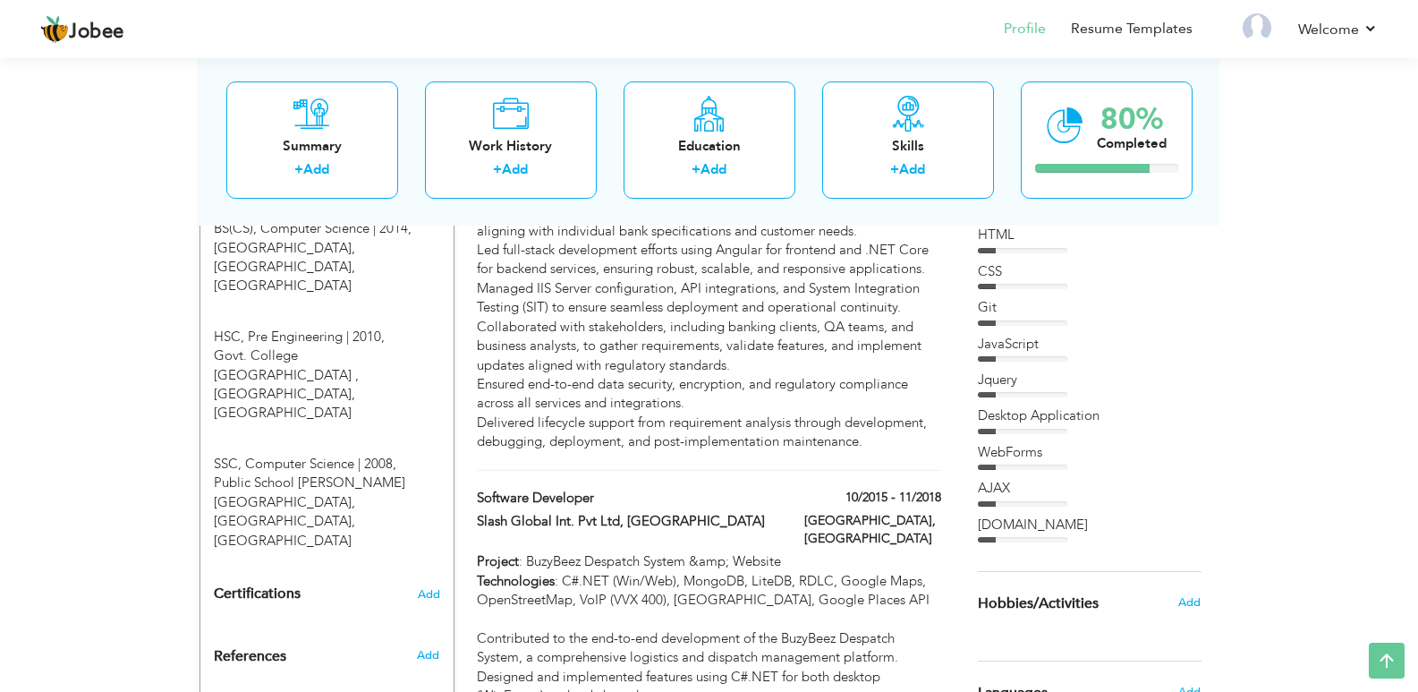
scroll to position [895, 0]
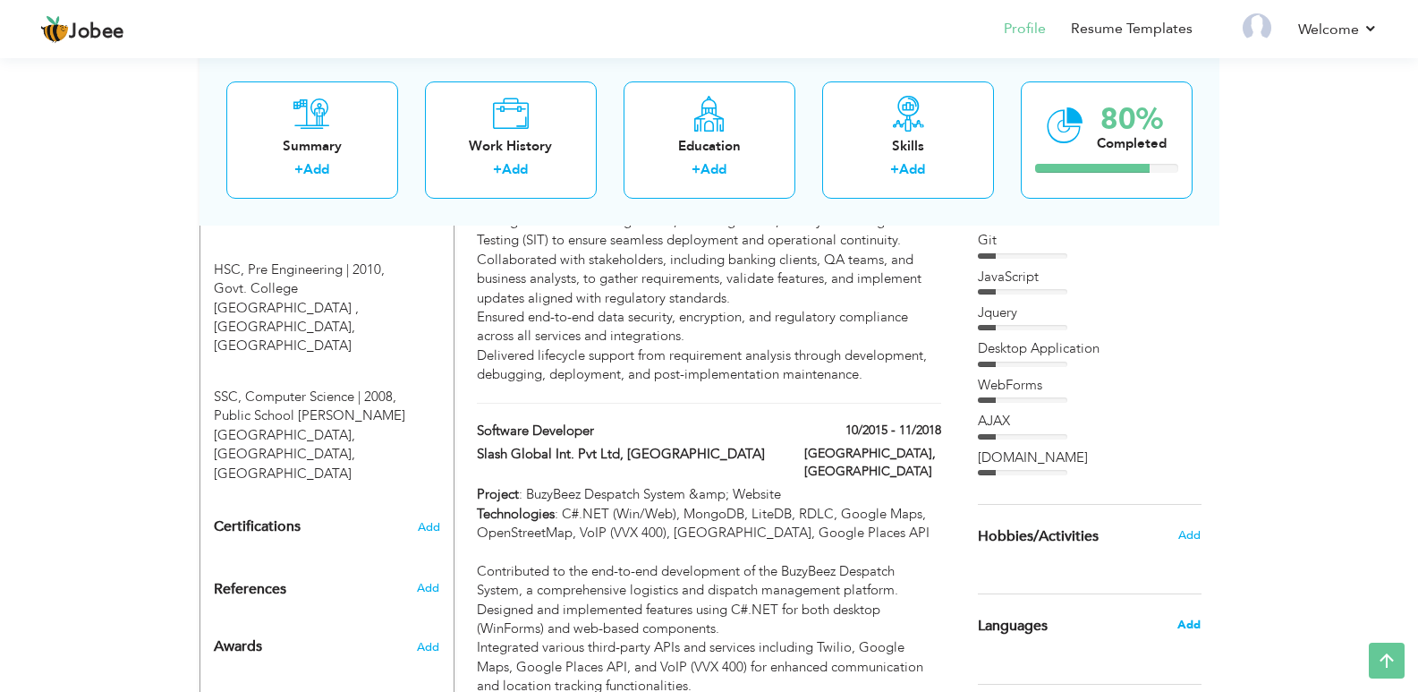
click at [1192, 622] on span "Add" at bounding box center [1188, 624] width 23 height 16
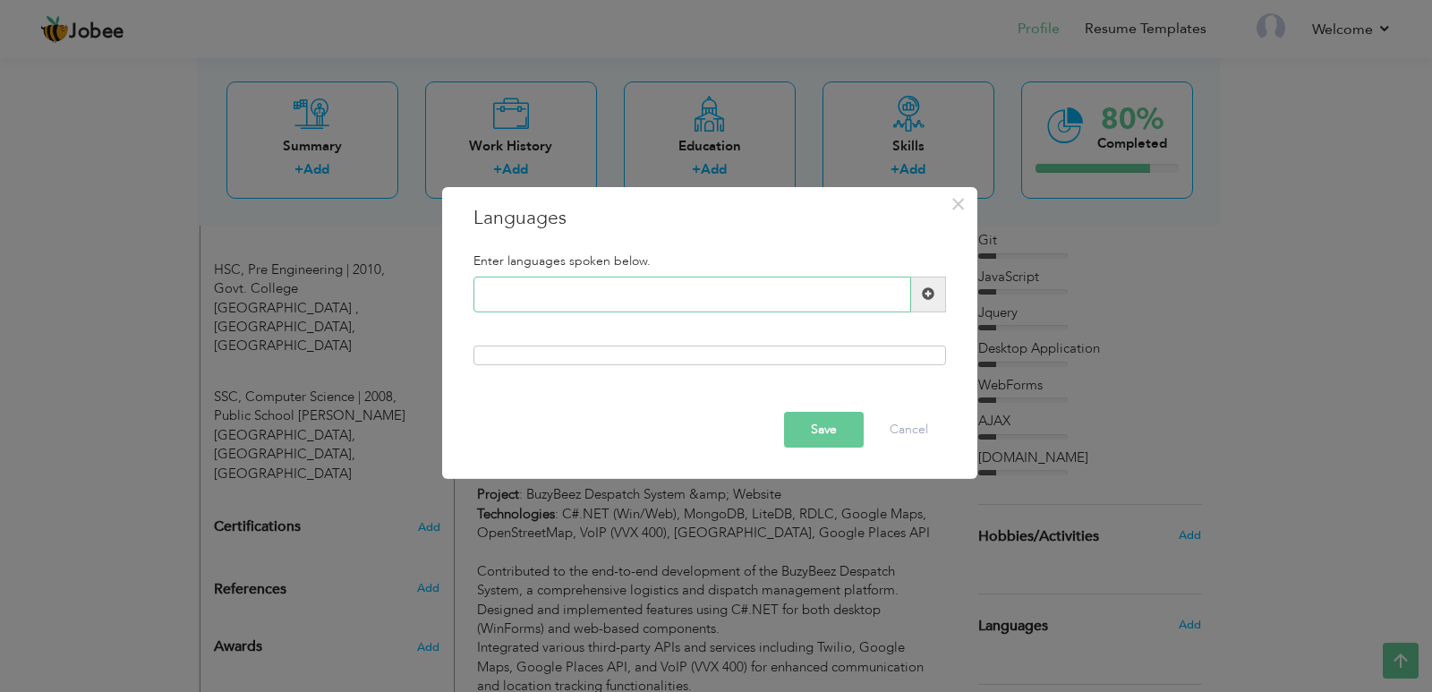
type input "E"
type input "Urdu"
click at [927, 293] on span at bounding box center [928, 293] width 13 height 13
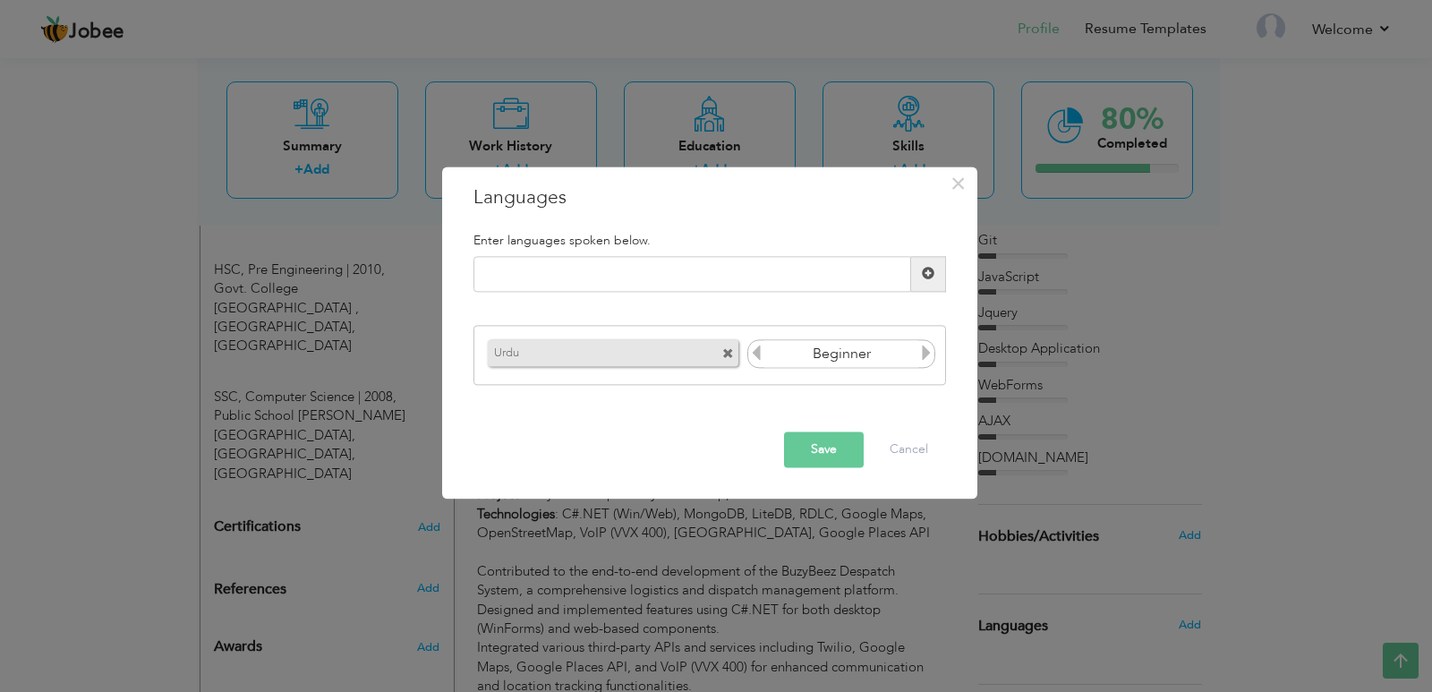
click at [925, 357] on icon at bounding box center [926, 353] width 16 height 16
click at [834, 453] on button "Save" at bounding box center [824, 449] width 80 height 36
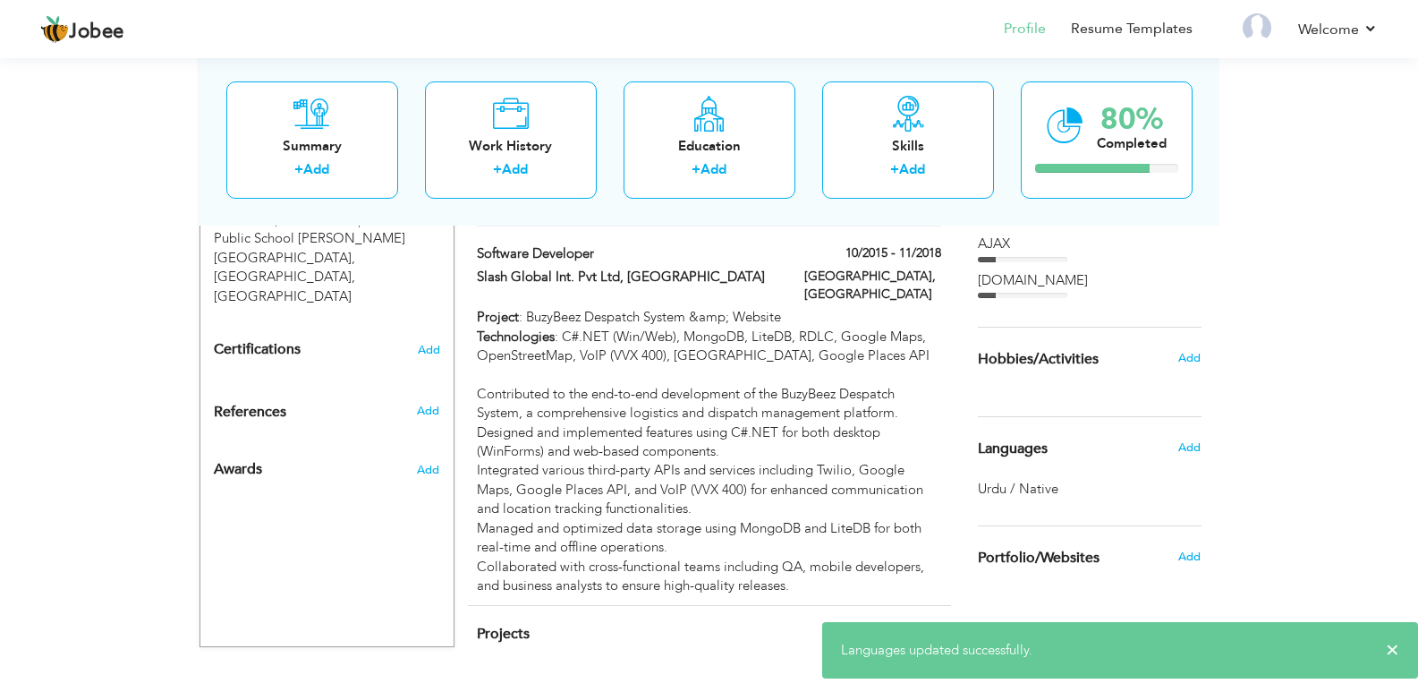
scroll to position [1074, 0]
click at [1183, 449] on span "Add" at bounding box center [1188, 446] width 23 height 16
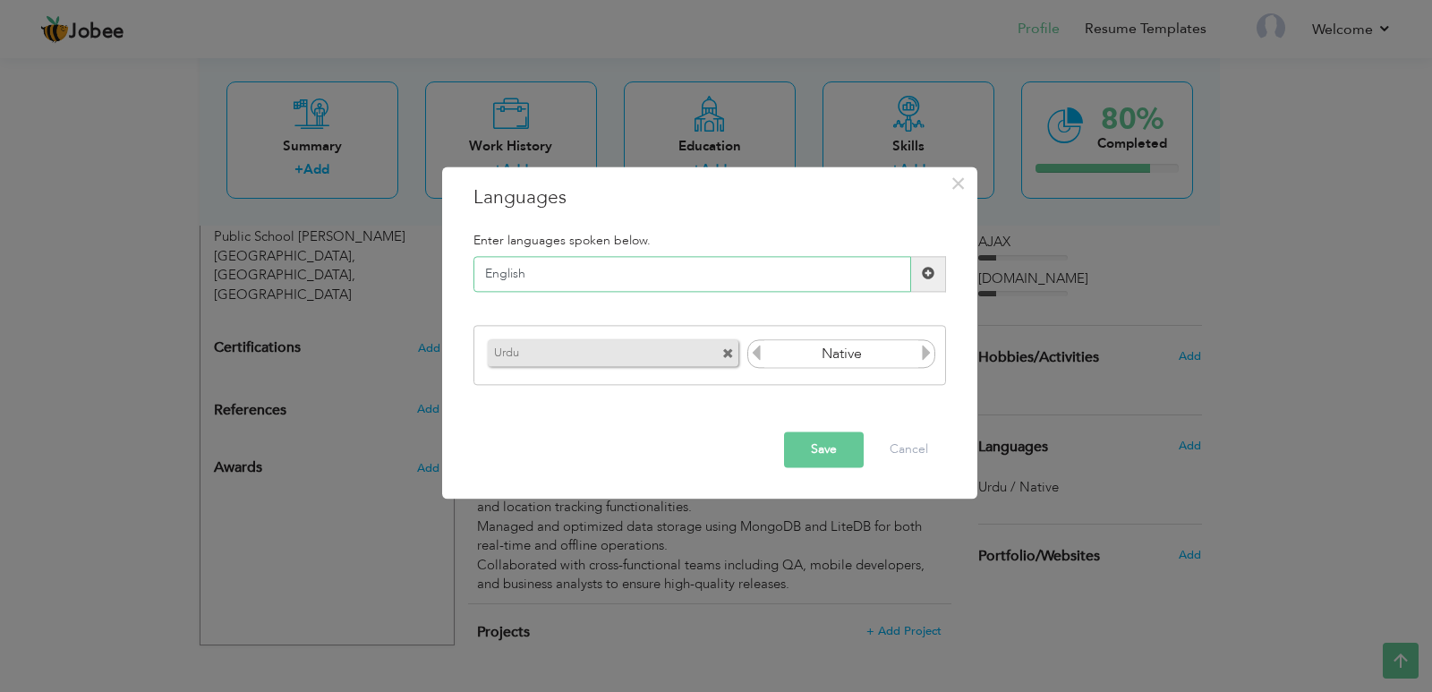
type input "English"
click at [843, 354] on input "Native" at bounding box center [841, 354] width 155 height 27
click at [923, 274] on span at bounding box center [928, 274] width 13 height 13
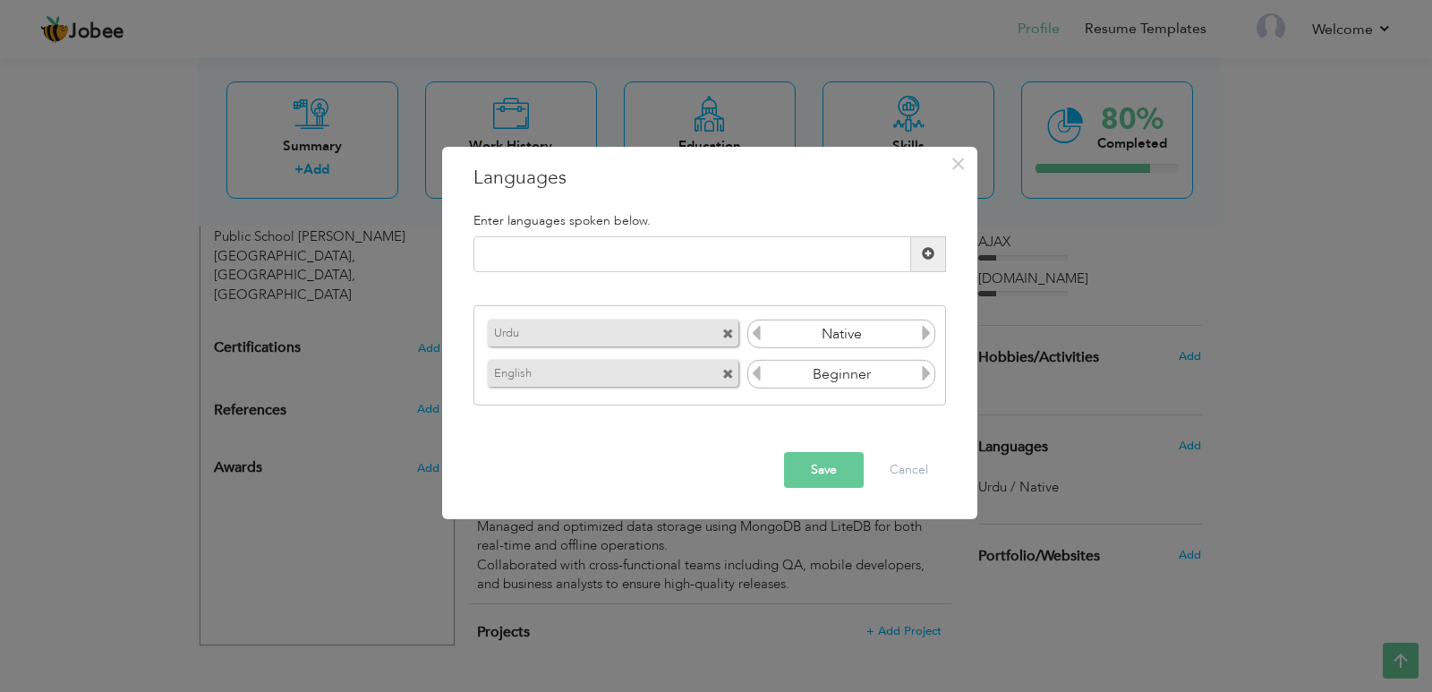
click at [926, 374] on icon at bounding box center [926, 373] width 16 height 16
click at [835, 460] on button "Save" at bounding box center [824, 470] width 80 height 36
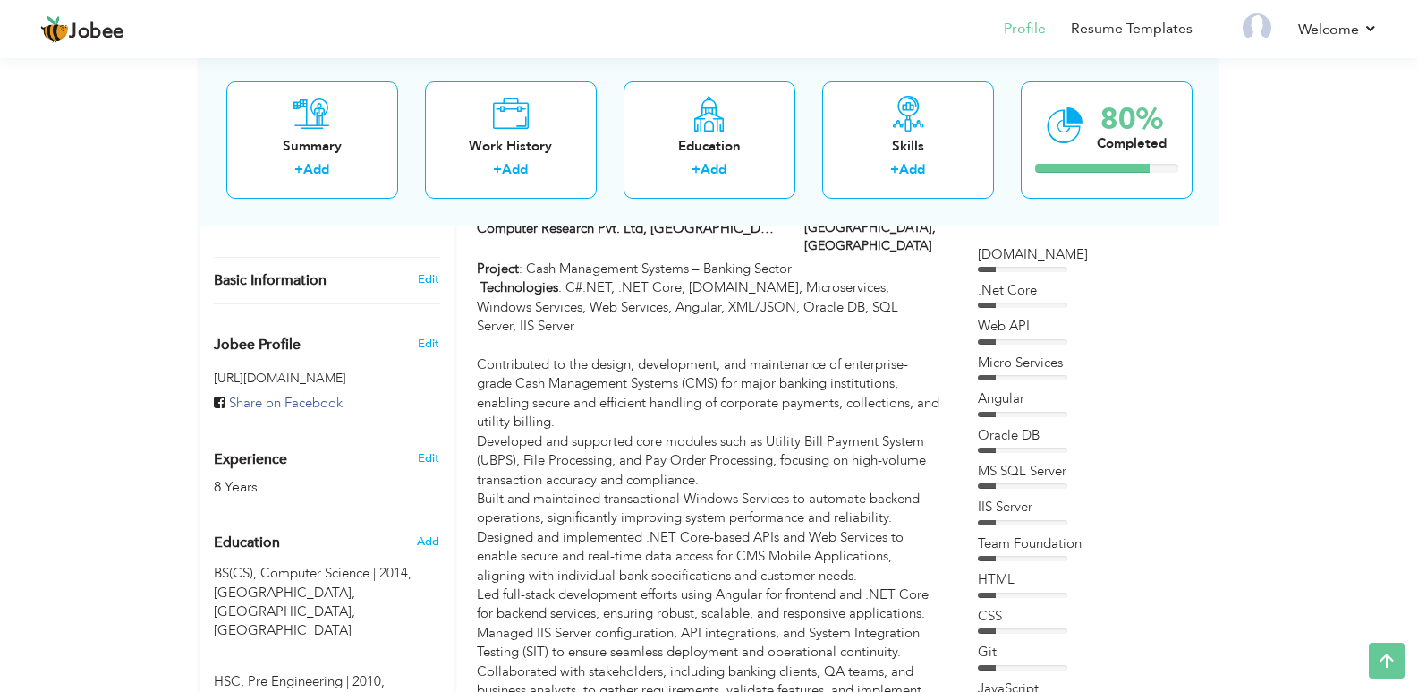
scroll to position [450, 0]
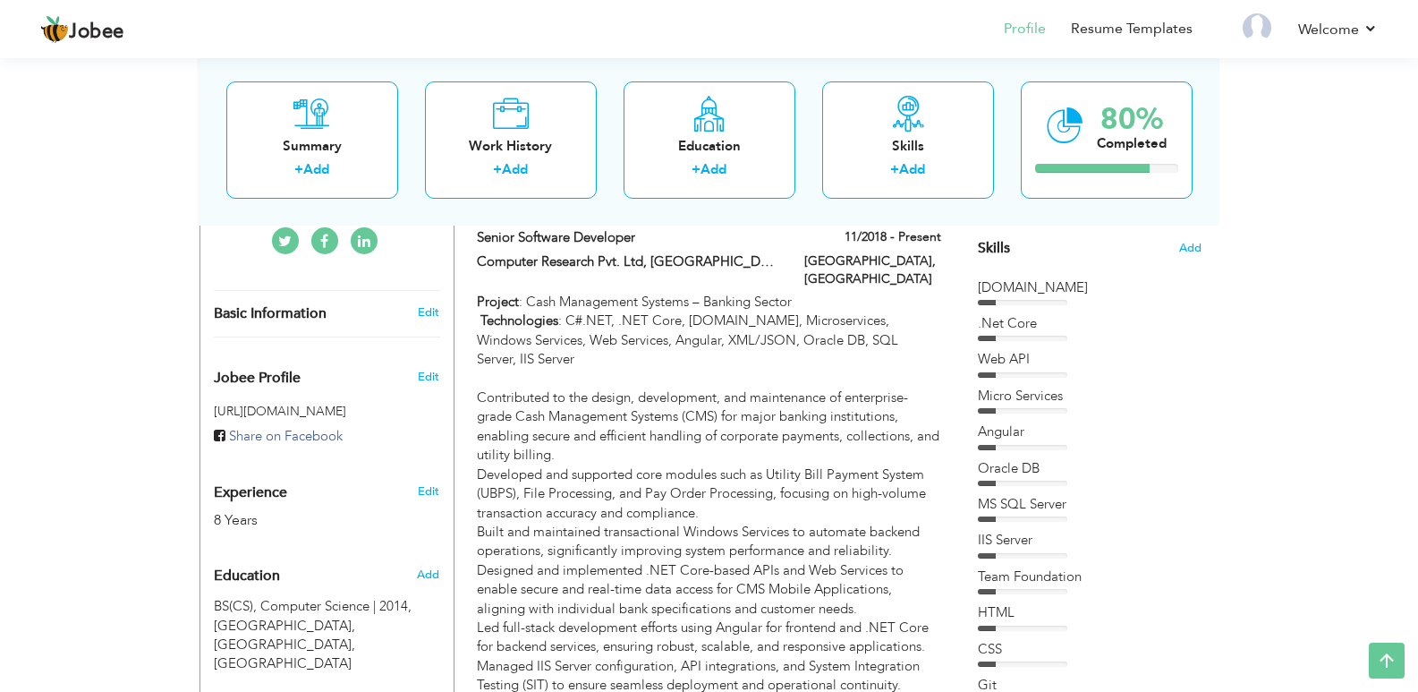
click at [352, 361] on div "Jobee Profile" at bounding box center [305, 373] width 211 height 45
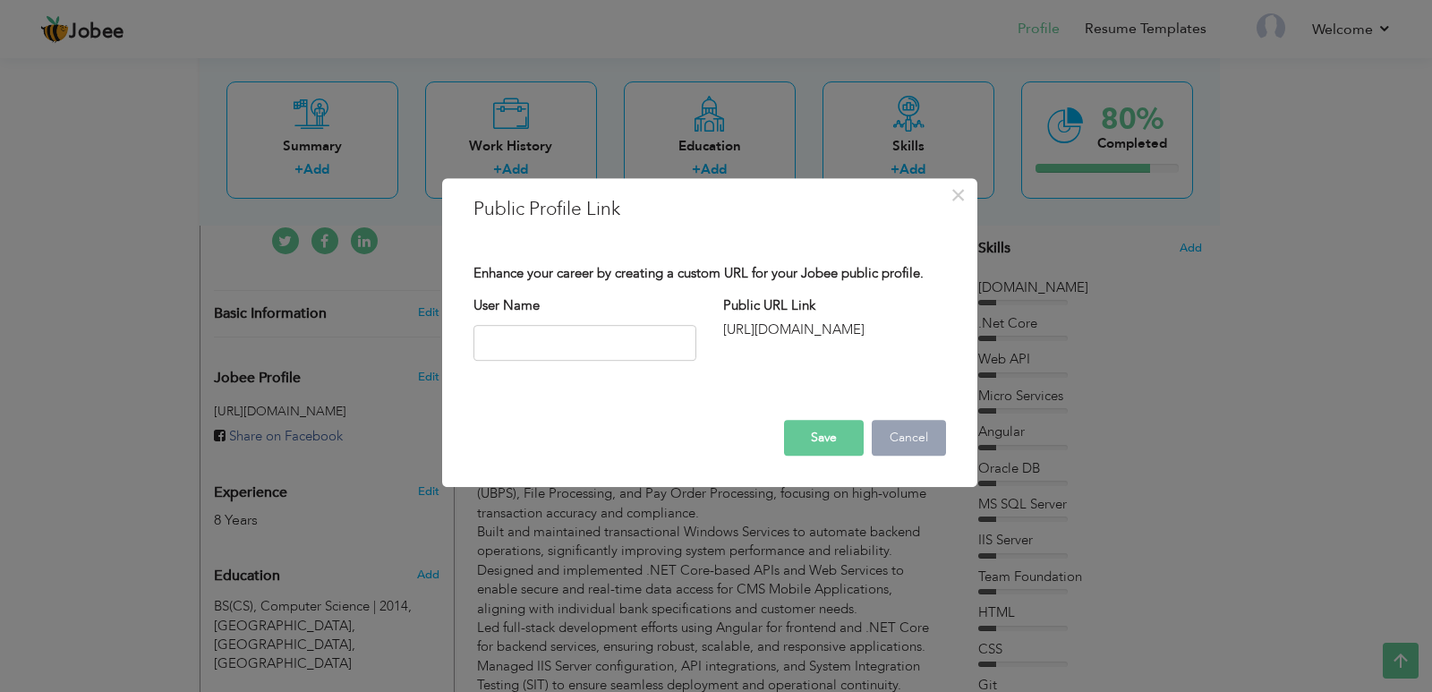
click at [910, 443] on button "Cancel" at bounding box center [908, 438] width 74 height 36
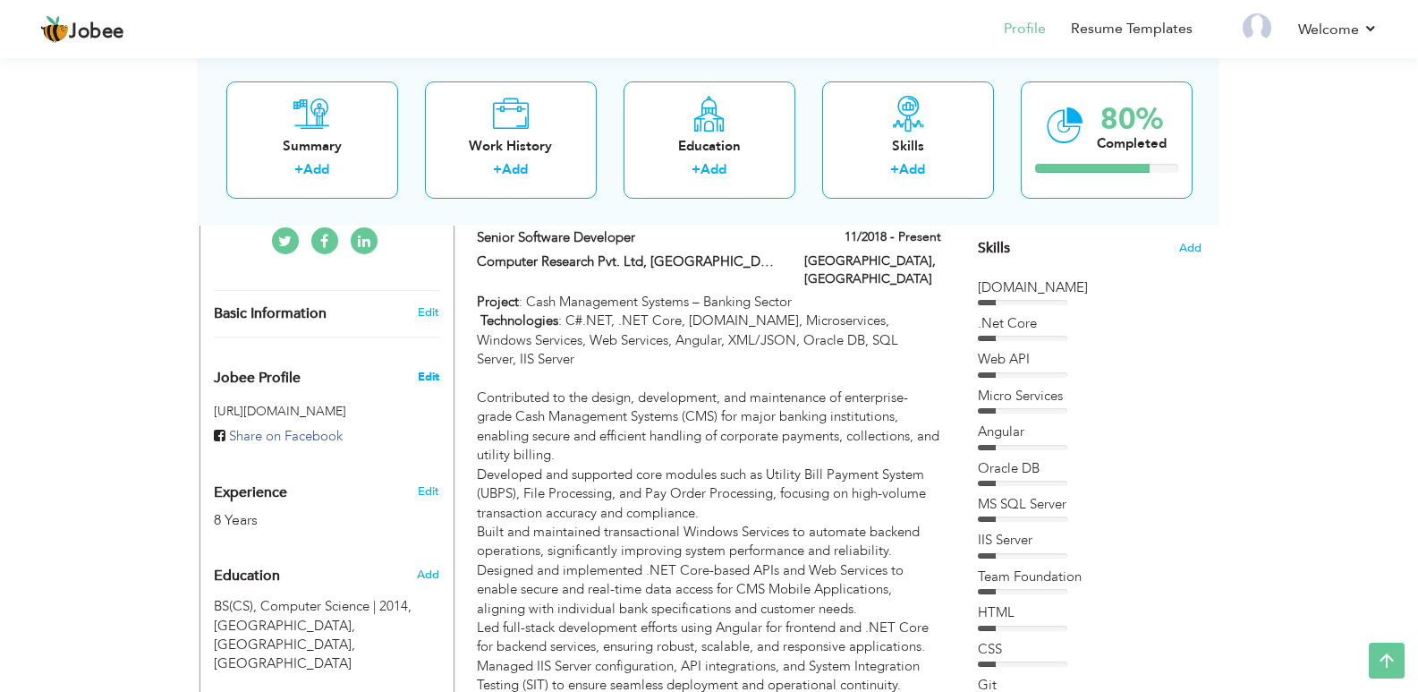
click at [431, 369] on span "Edit" at bounding box center [428, 377] width 21 height 16
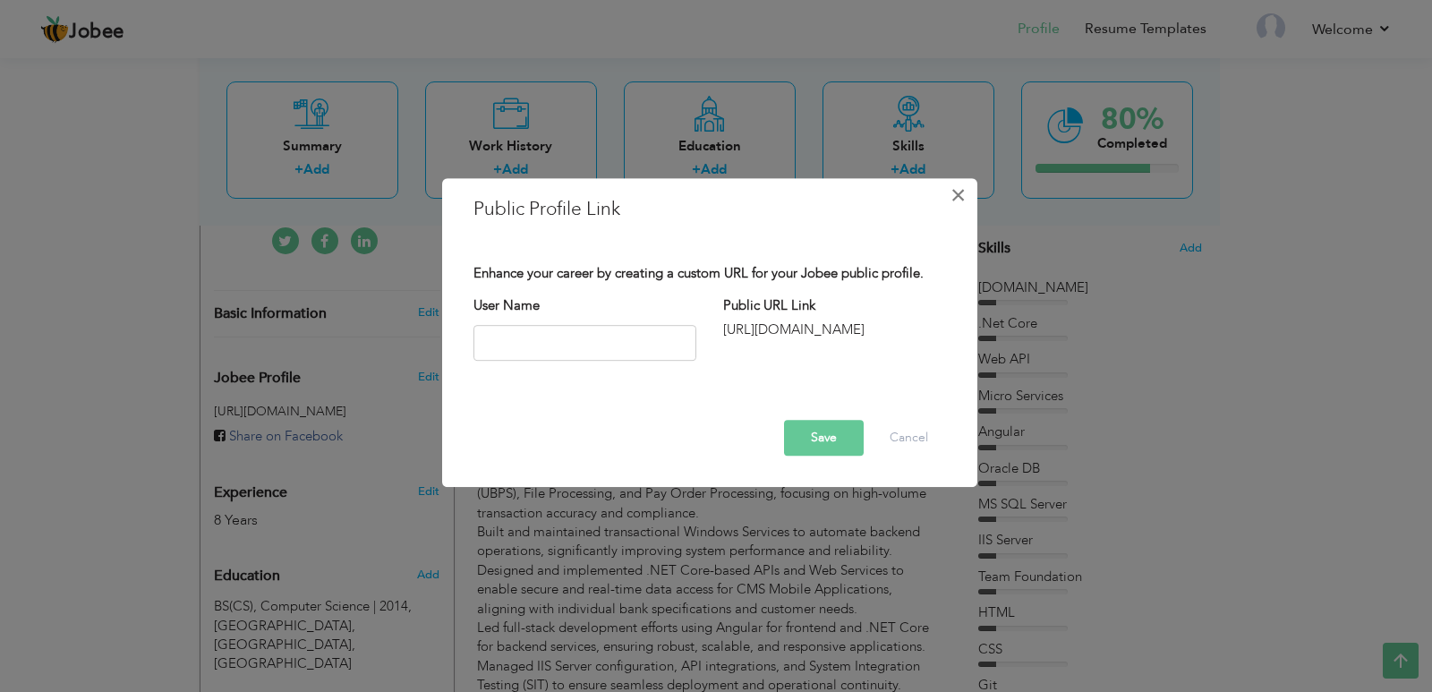
click at [955, 193] on span "×" at bounding box center [957, 195] width 15 height 32
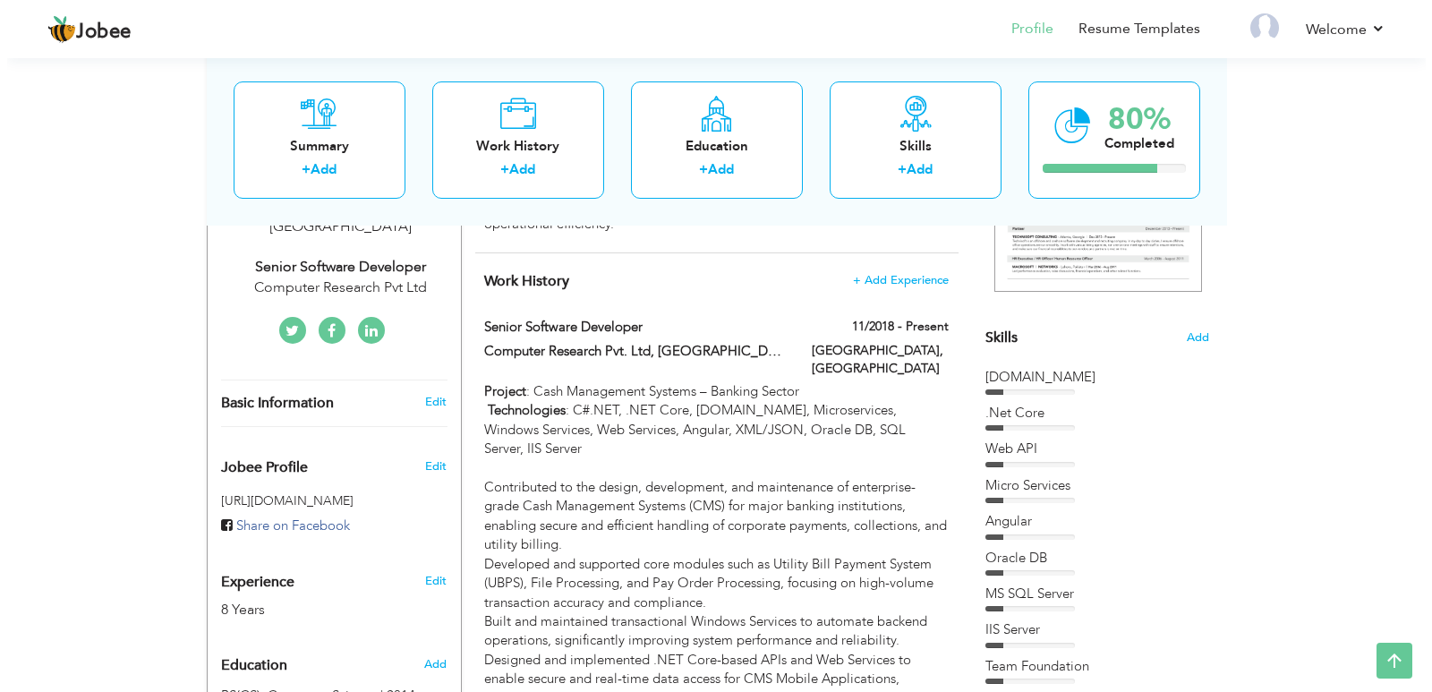
scroll to position [271, 0]
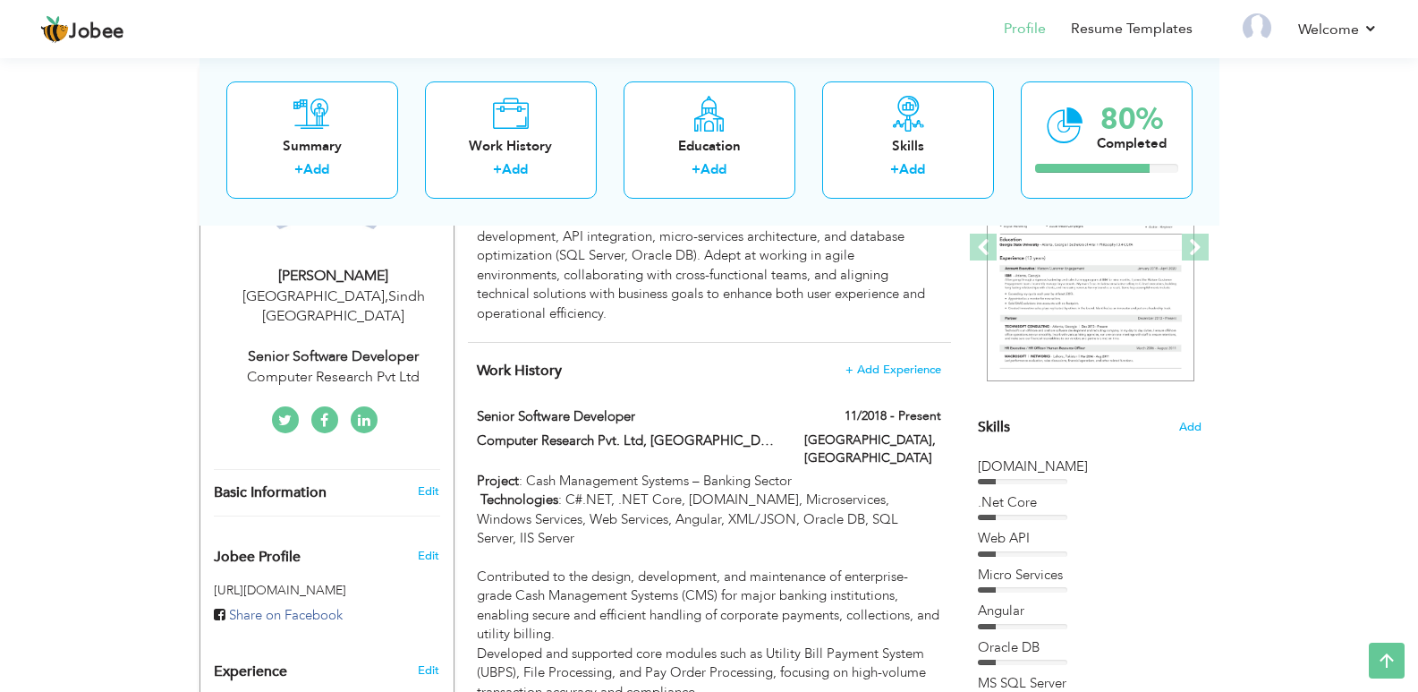
click at [327, 270] on div "Umair Khan" at bounding box center [334, 276] width 240 height 21
type input "Umair"
type input "Khan"
type input "+923472573299"
select select "number:166"
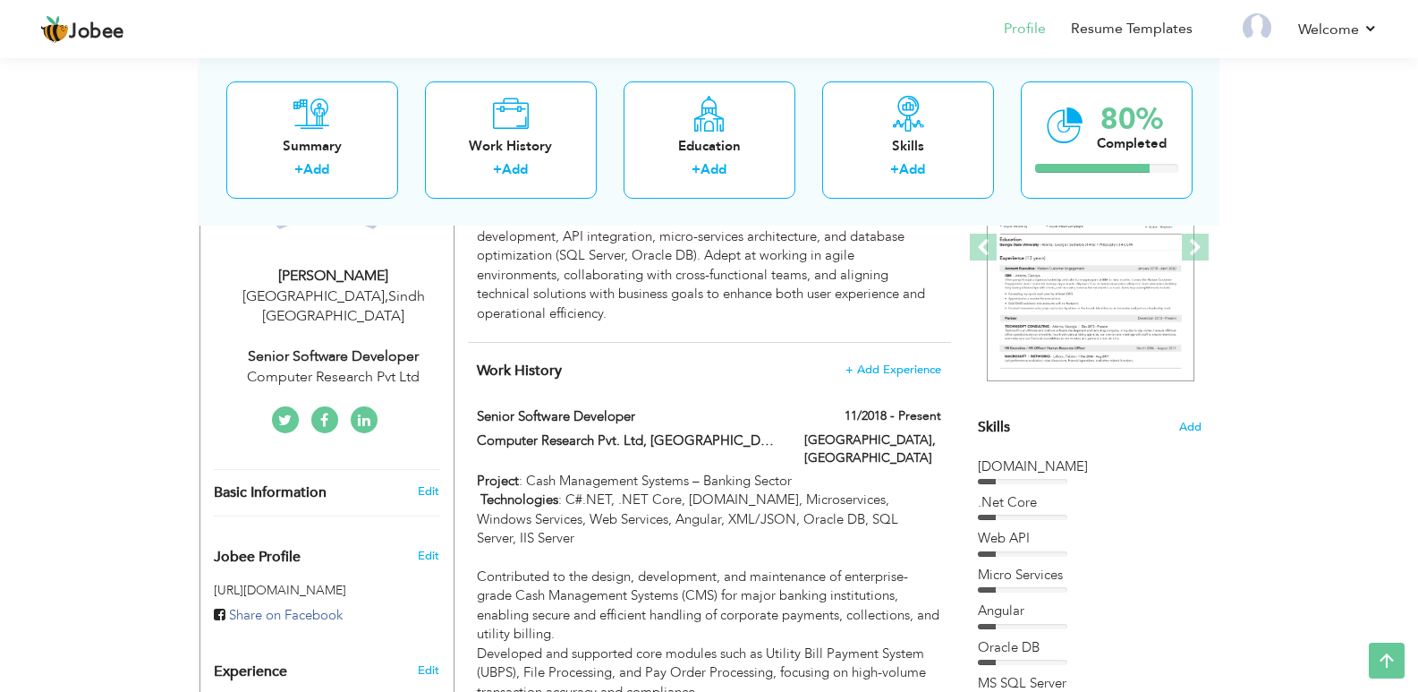
type input "Sindh"
type input "[GEOGRAPHIC_DATA]"
select select "number:10"
type input "Computer Research Pvt Ltd"
type input "Senior Software Developer"
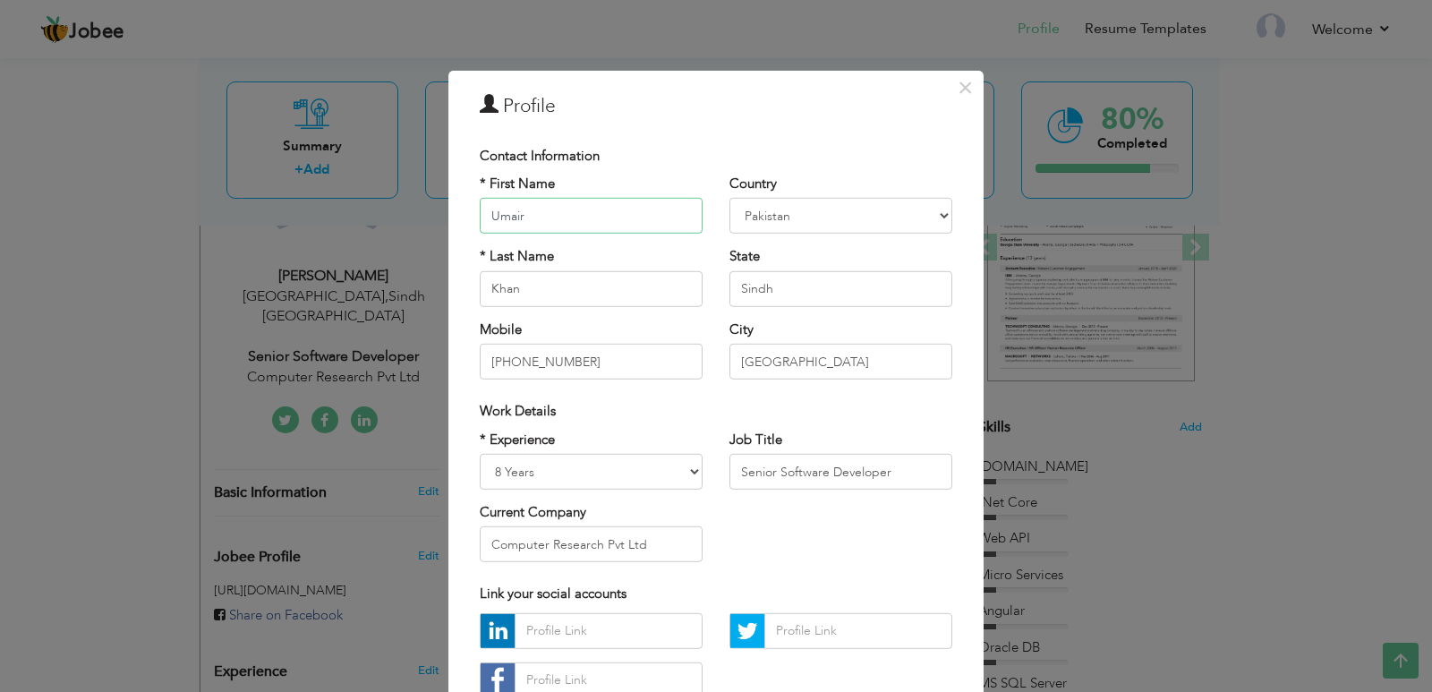
scroll to position [89, 0]
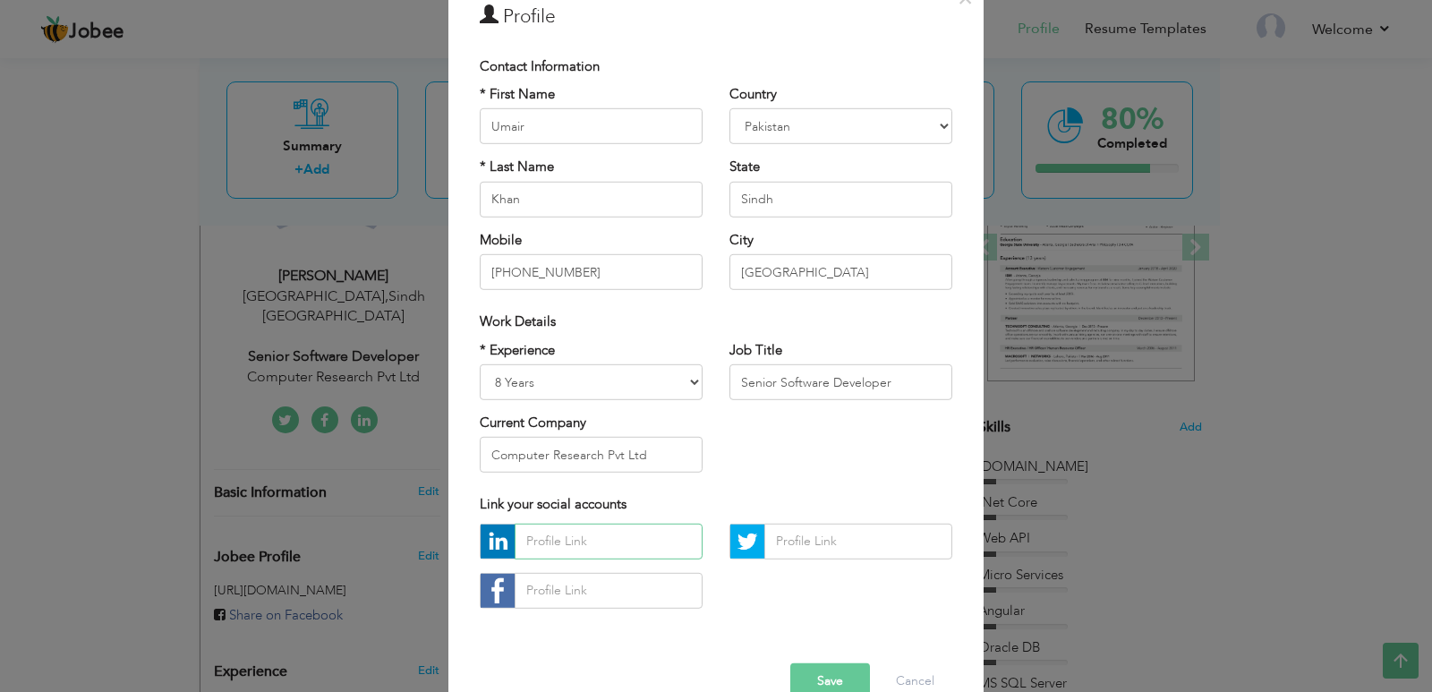
click at [562, 545] on input "text" at bounding box center [608, 541] width 188 height 36
paste input "https://www.linkedin.com/in/umair-khan-90b2136a?lipi=urn%3Ali%3Apage%3Ad_flagsh…"
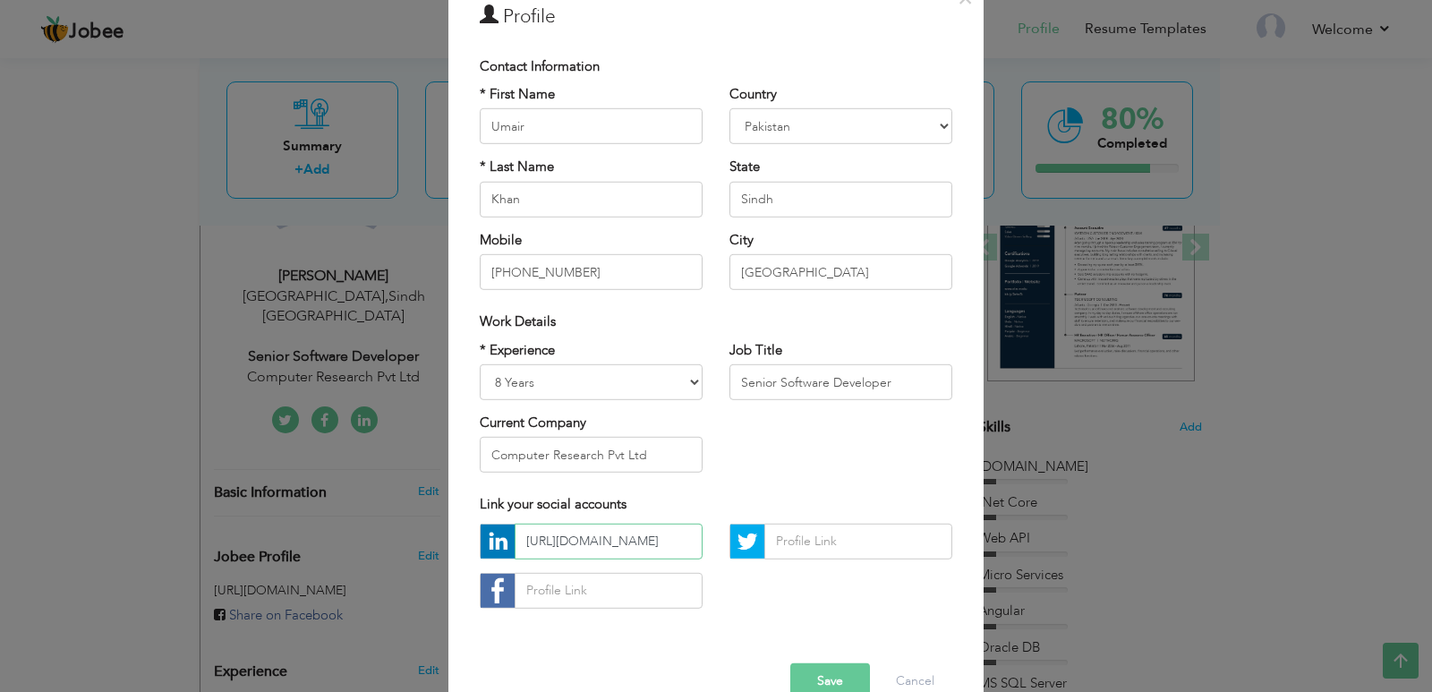
scroll to position [0, 0]
click at [655, 541] on input "https://www.linkedin.com/in/umair-khan-90b2136a?lipi=urn%3Ali%3Apage%3Ad_flagsh…" at bounding box center [608, 541] width 188 height 36
paste input "/"
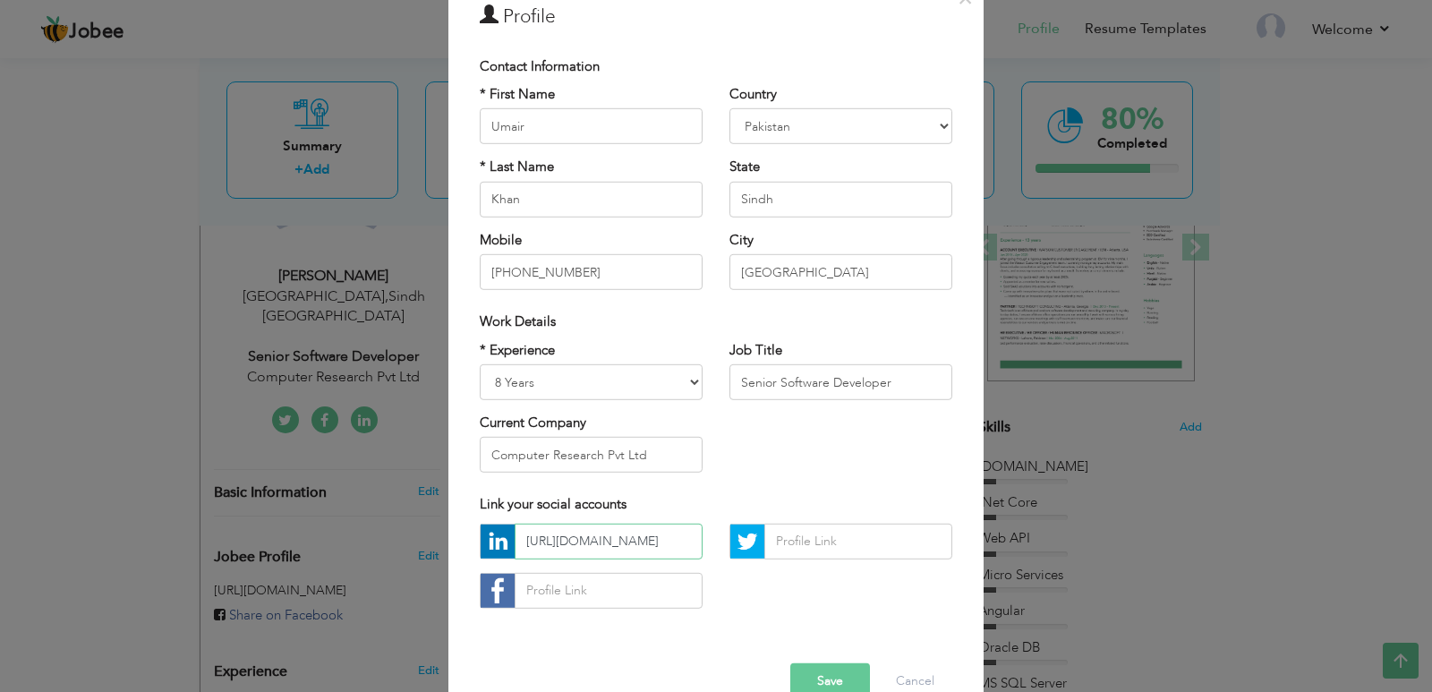
scroll to position [0, 118]
type input "https://www.linkedin.com/in/umair-khan-90b2136a/"
click at [806, 676] on button "Save" at bounding box center [830, 681] width 80 height 36
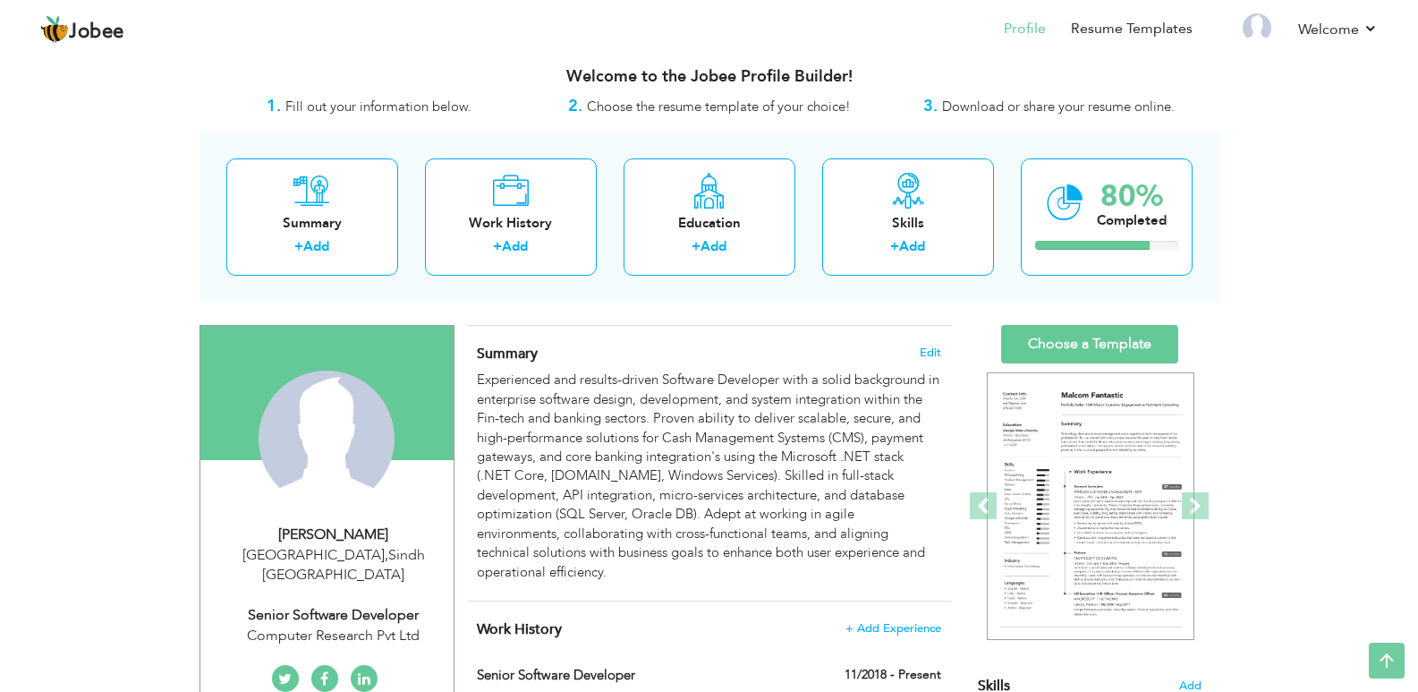
scroll to position [3, 0]
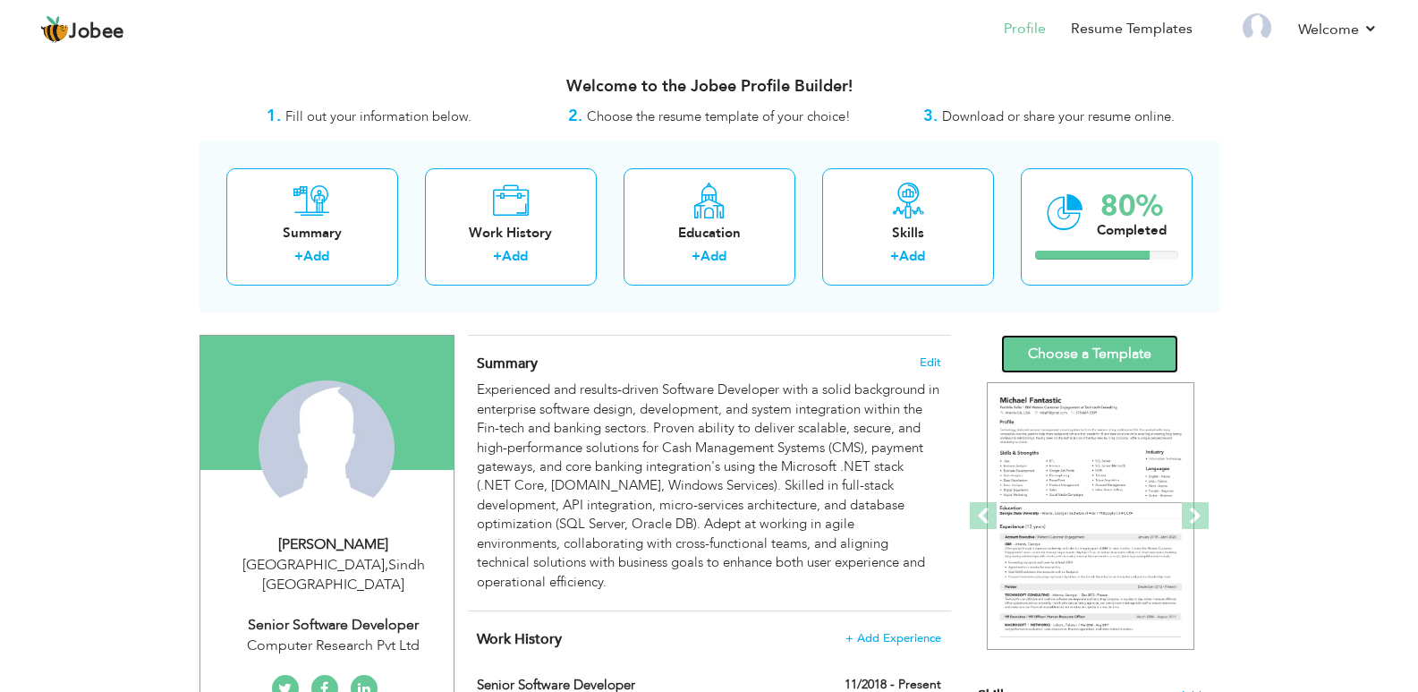
click at [1067, 340] on link "Choose a Template" at bounding box center [1089, 354] width 177 height 38
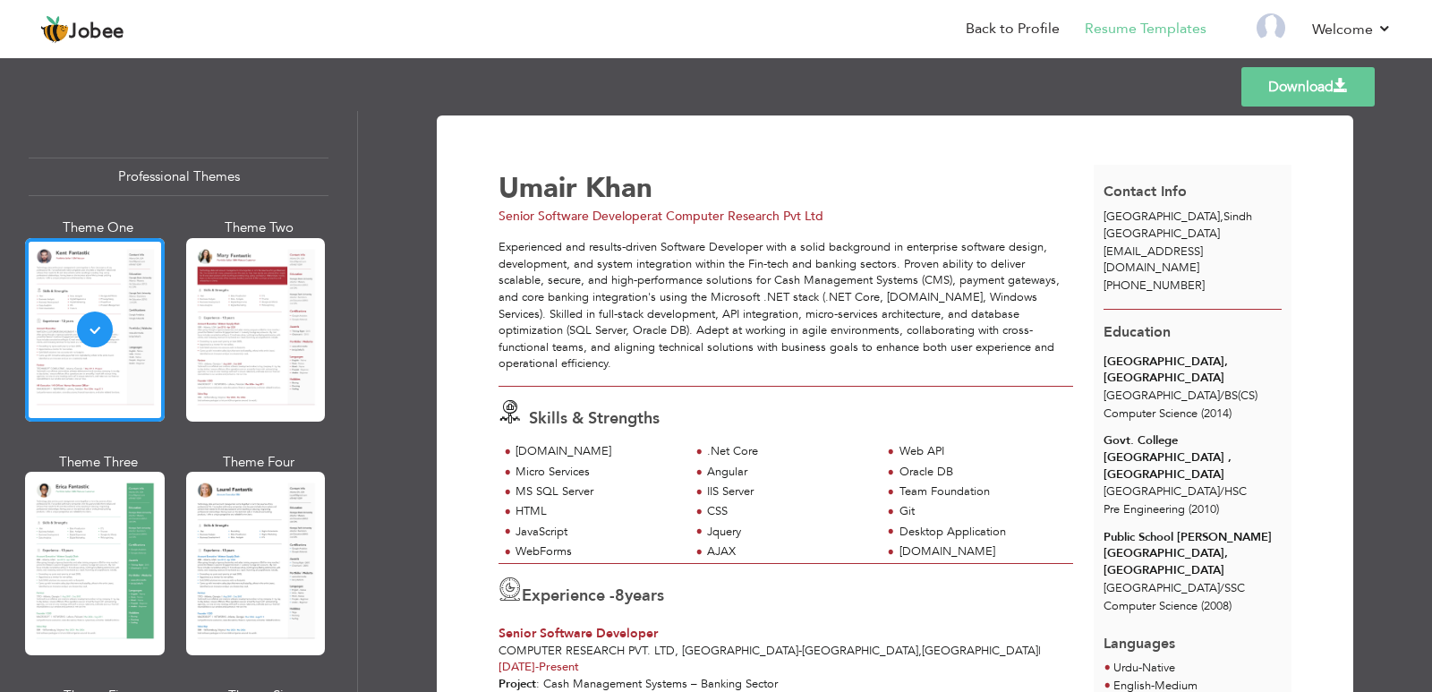
click at [1281, 91] on link "Download" at bounding box center [1307, 86] width 133 height 39
click at [1030, 18] on li "Back to Profile" at bounding box center [999, 30] width 119 height 48
click at [1016, 33] on link "Back to Profile" at bounding box center [1012, 29] width 94 height 21
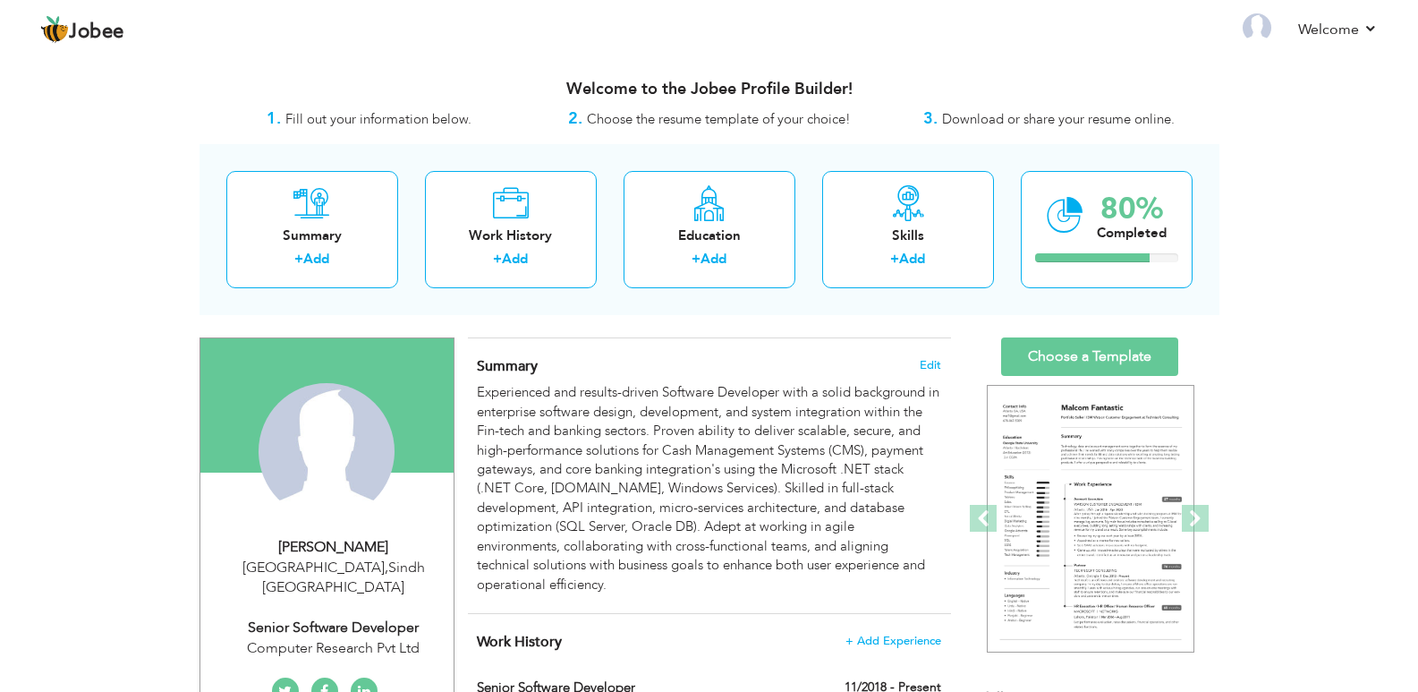
click at [327, 577] on div "[GEOGRAPHIC_DATA] , Sindh [GEOGRAPHIC_DATA]" at bounding box center [334, 577] width 240 height 41
type input "Umair"
type input "Khan"
type input "[PHONE_NUMBER]"
select select "number:166"
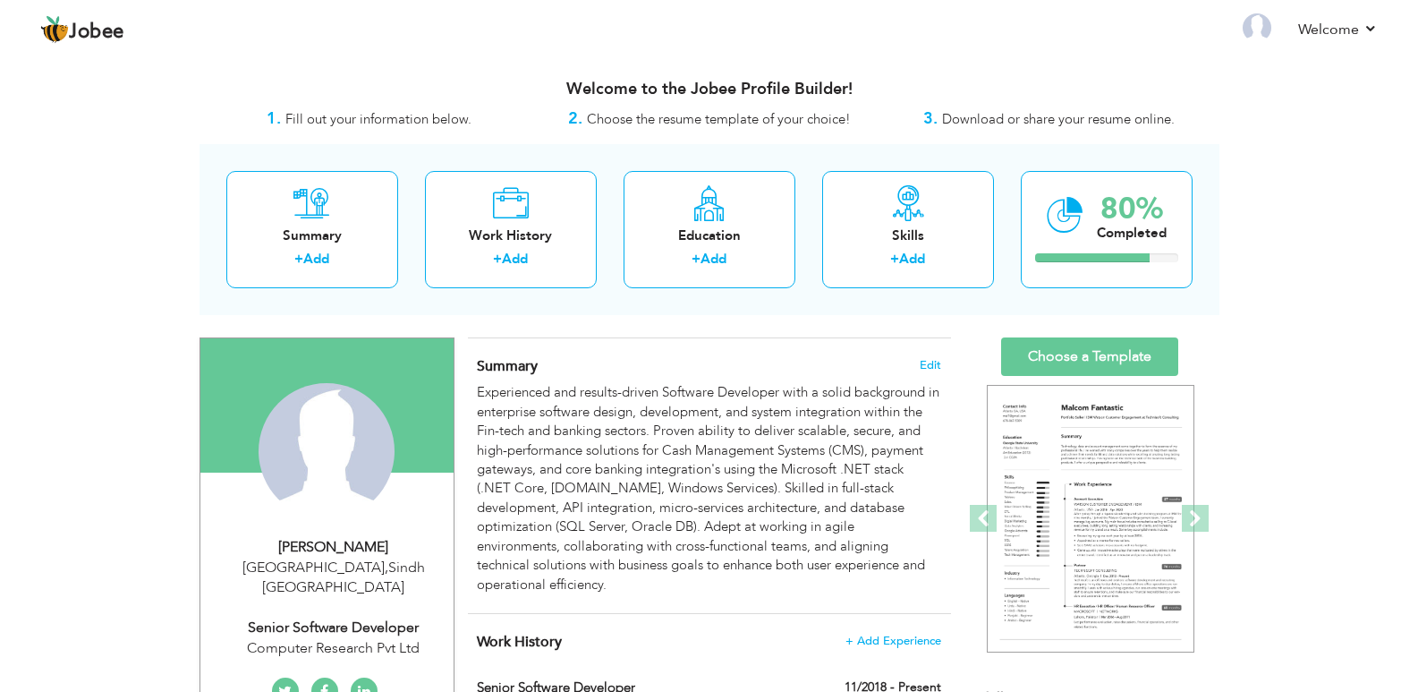
type input "Sindh"
type input "[GEOGRAPHIC_DATA]"
select select "number:10"
type input "Computer Research Pvt Ltd"
type input "Senior Software Developer"
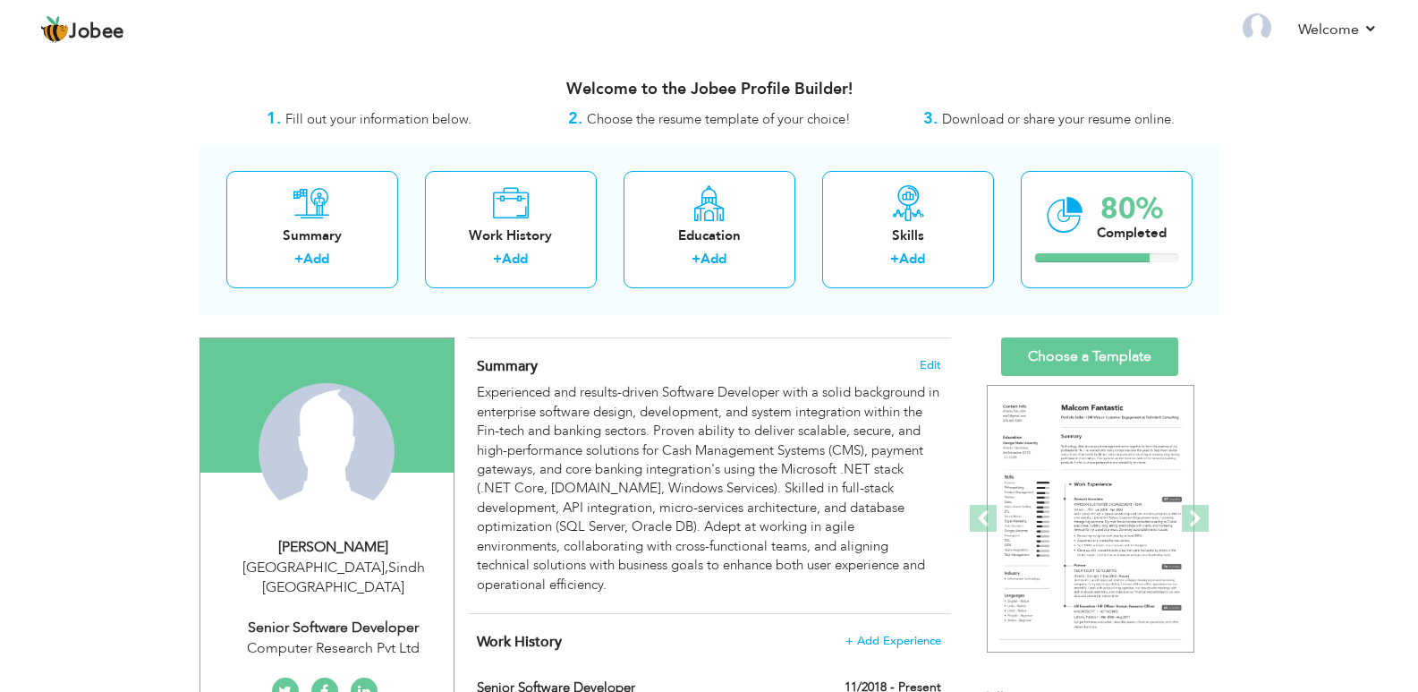
type input "[URL][DOMAIN_NAME]"
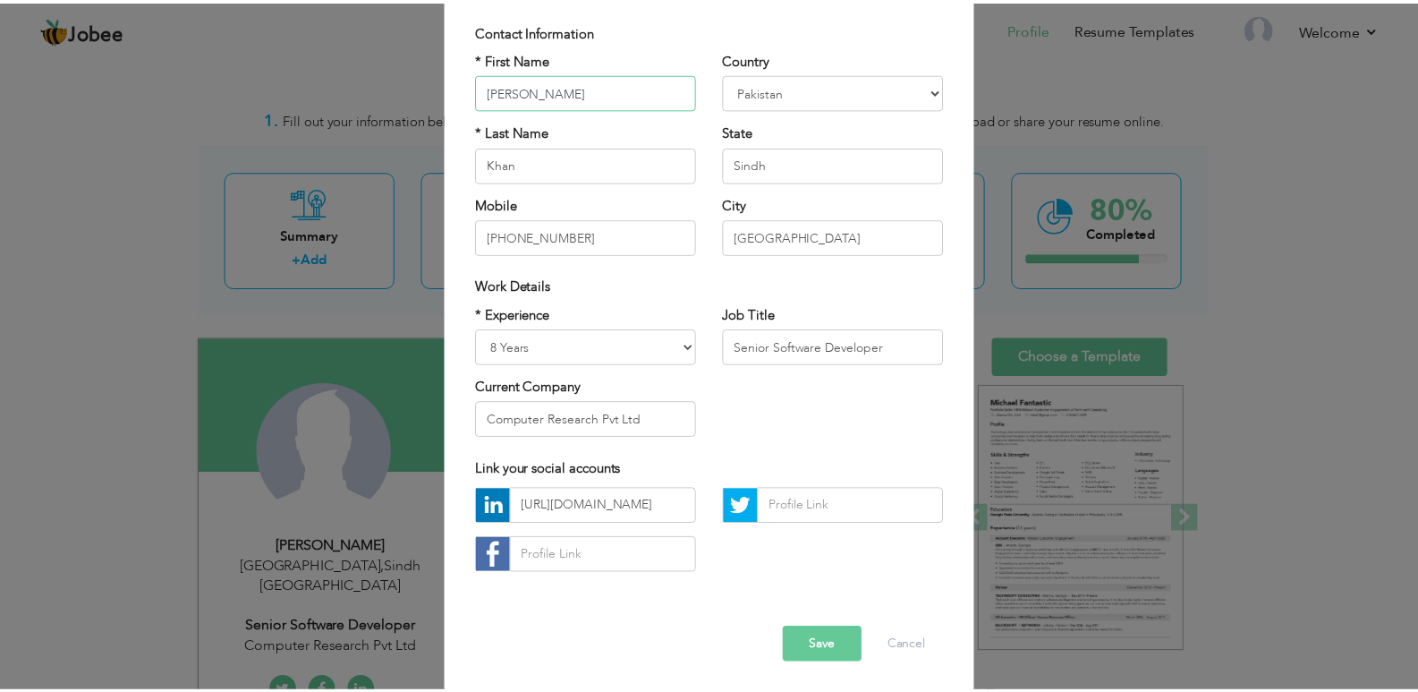
scroll to position [128, 0]
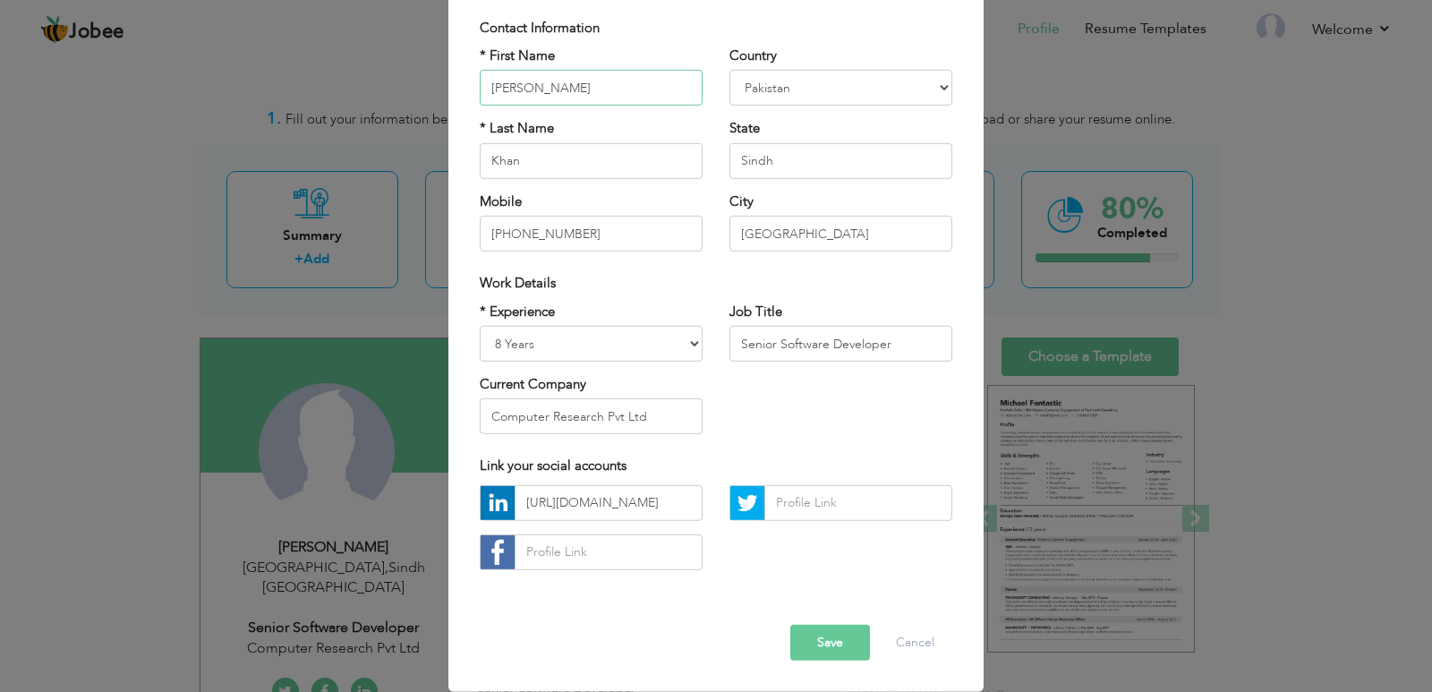
type input "Muhammad Umair"
click at [820, 650] on button "Save" at bounding box center [830, 643] width 80 height 36
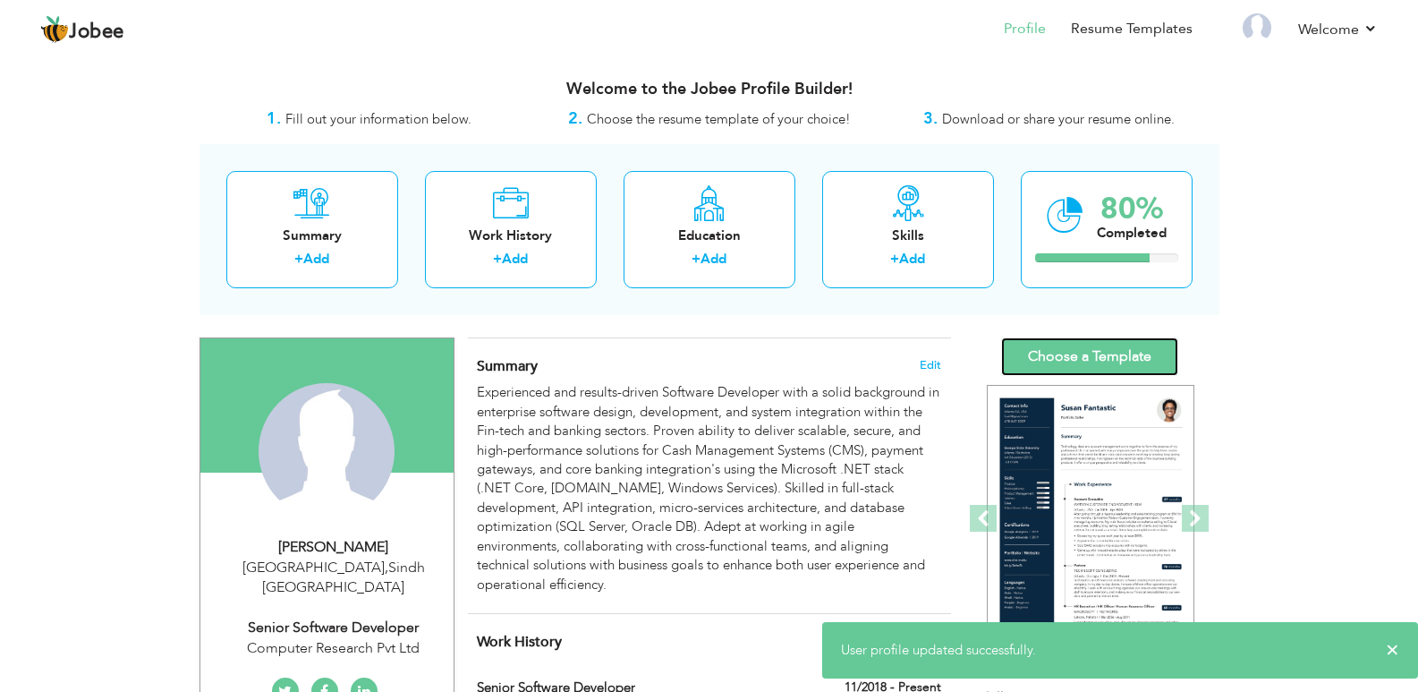
click at [1105, 353] on link "Choose a Template" at bounding box center [1089, 356] width 177 height 38
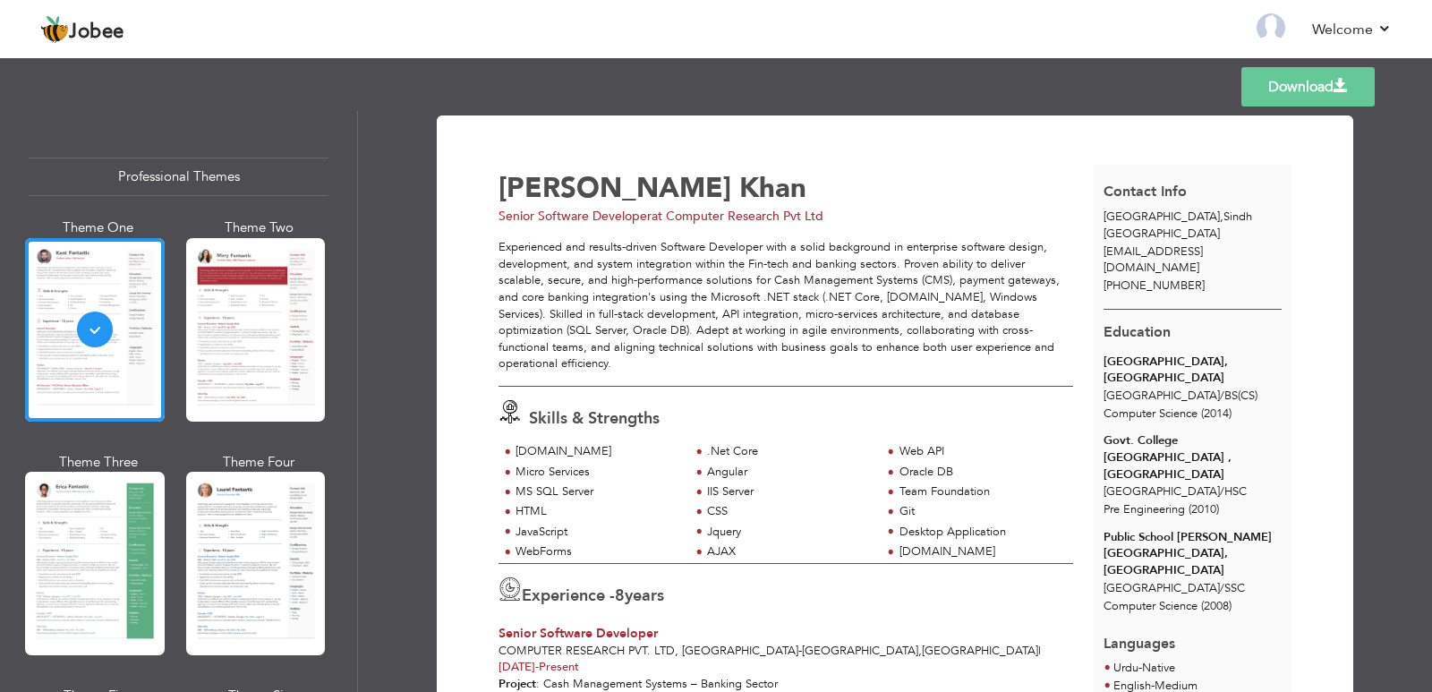
click at [1262, 85] on link "Download" at bounding box center [1307, 86] width 133 height 39
click at [1362, 101] on link "Download" at bounding box center [1307, 86] width 133 height 39
click at [1008, 26] on link "Back to Profile" at bounding box center [1012, 29] width 94 height 21
